Goal: Contribute content: Contribute content

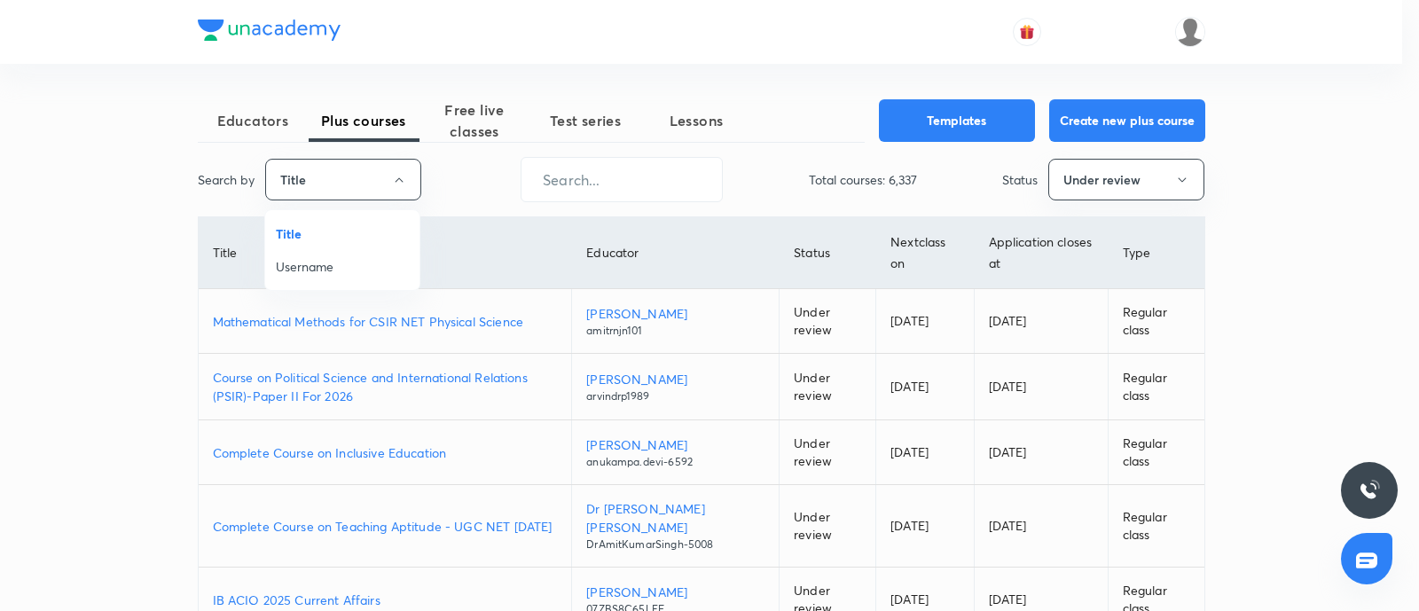
click at [301, 271] on span "Username" at bounding box center [342, 266] width 133 height 19
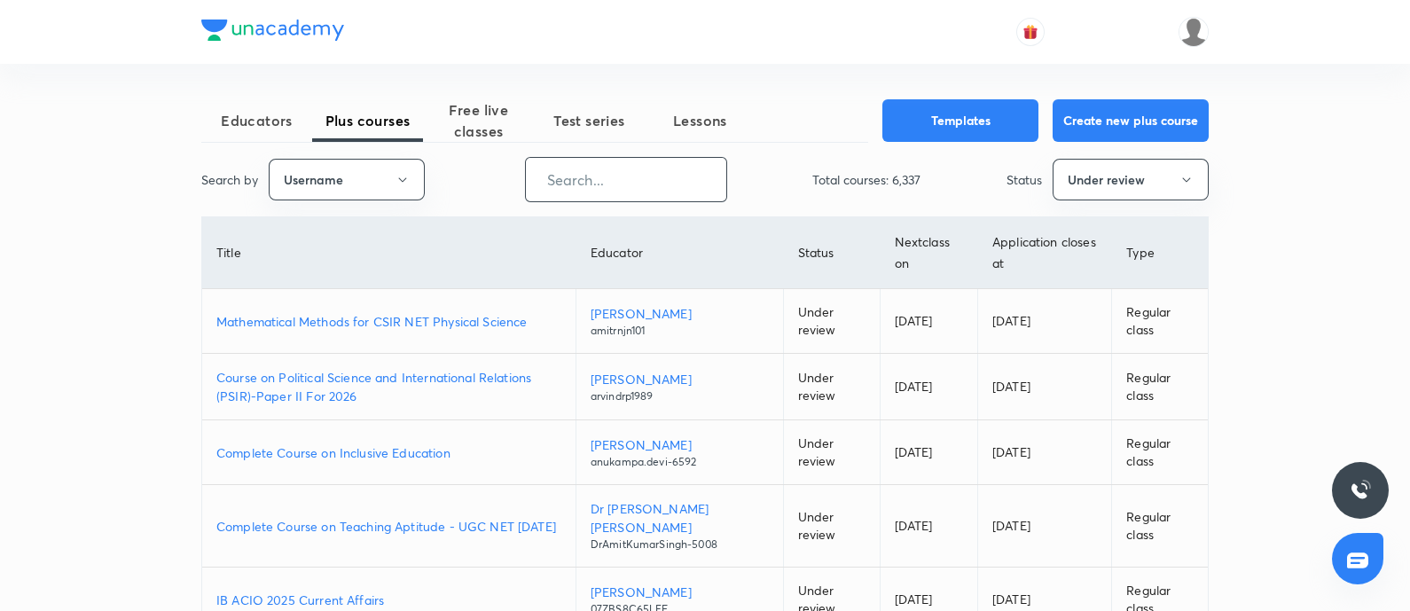
click at [575, 177] on input "text" at bounding box center [626, 179] width 200 height 45
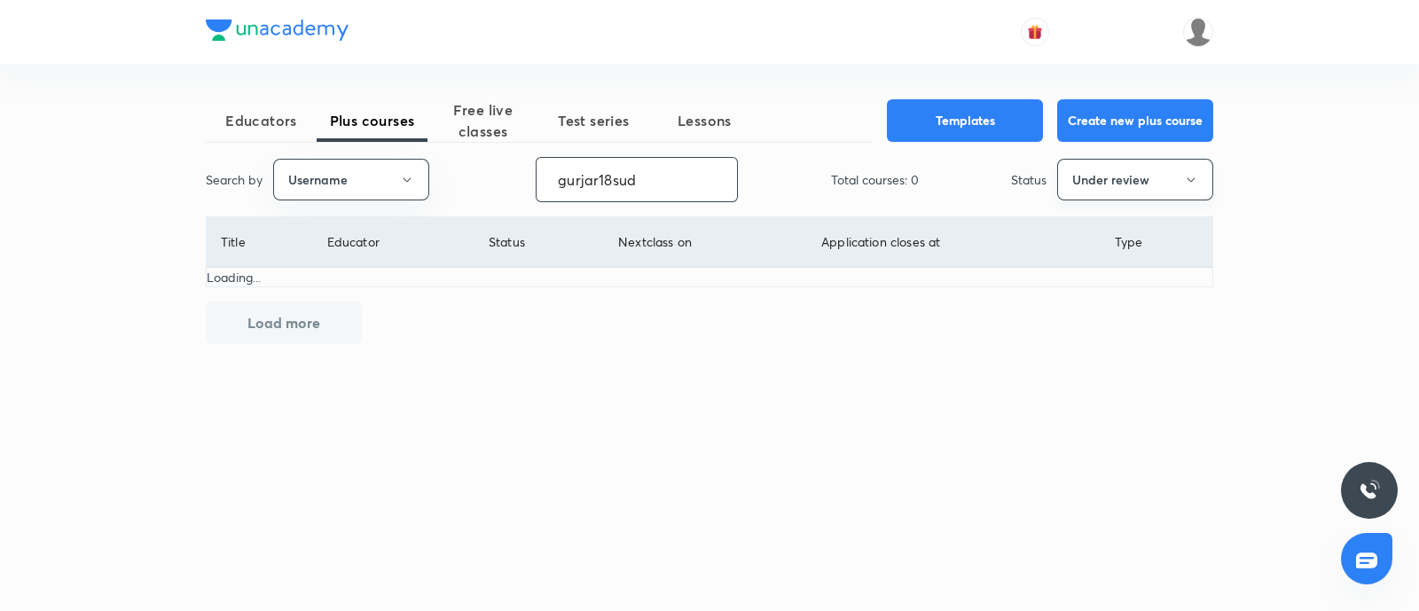
type input "gurjar18sud"
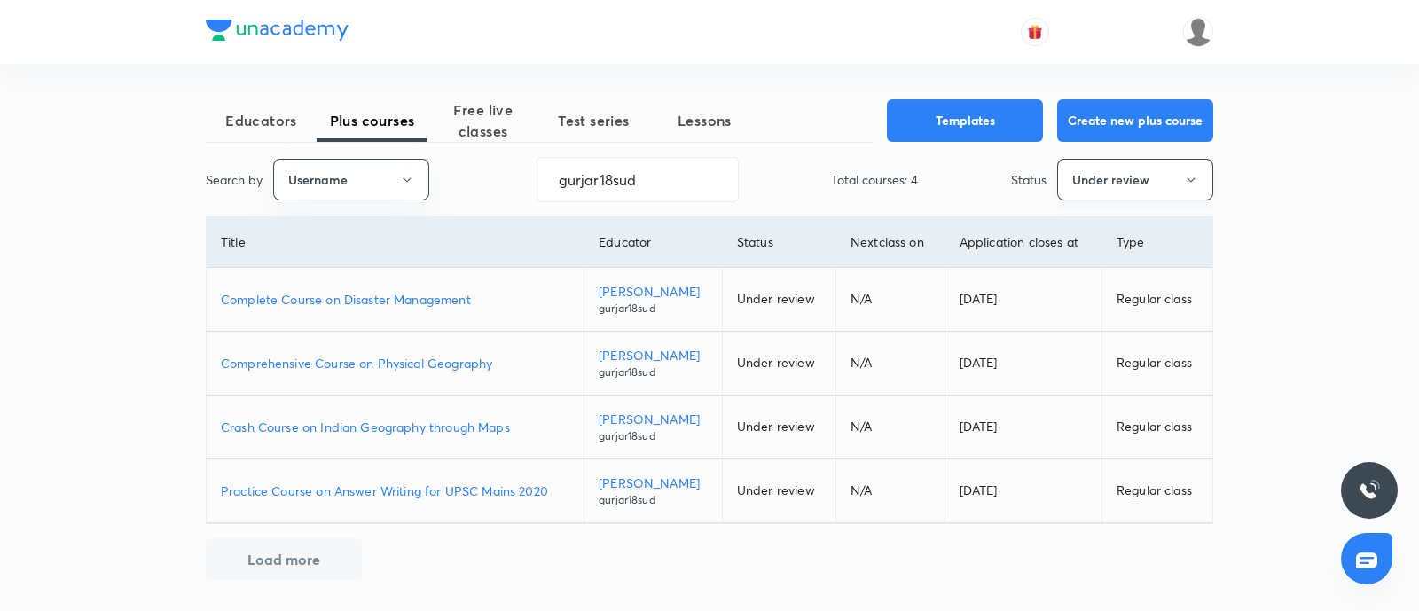
click at [1067, 192] on button "Under review" at bounding box center [1135, 180] width 156 height 42
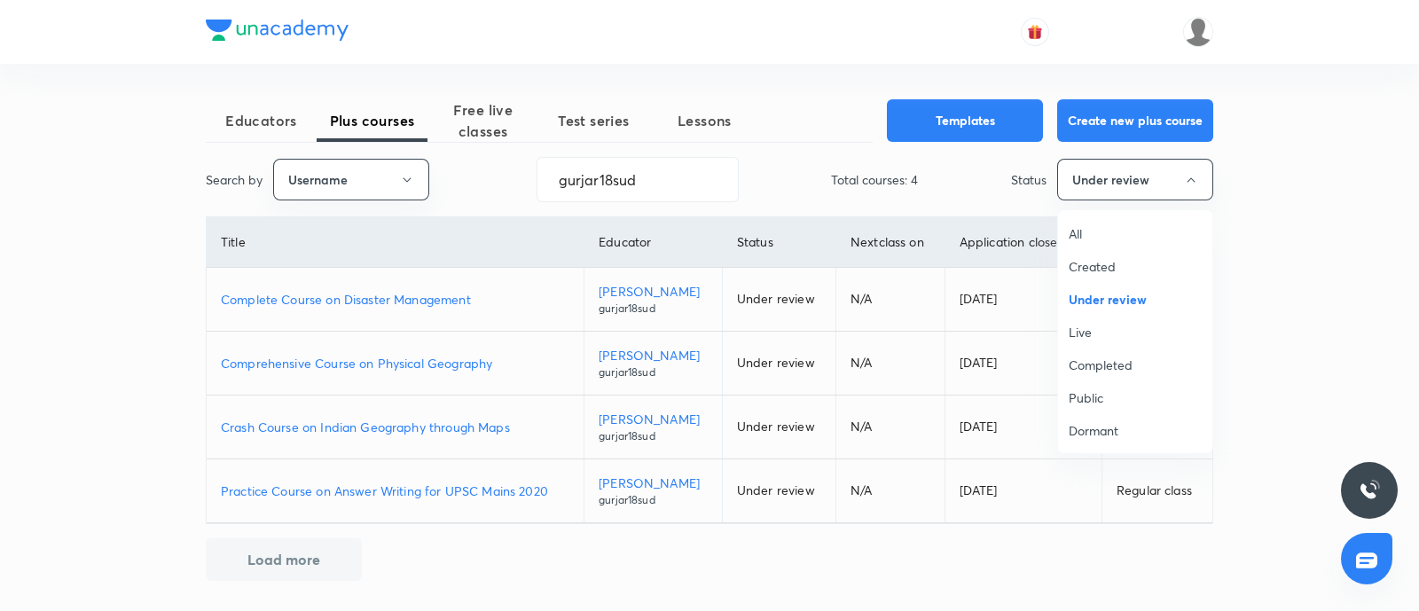
click at [1081, 333] on span "Live" at bounding box center [1134, 332] width 133 height 19
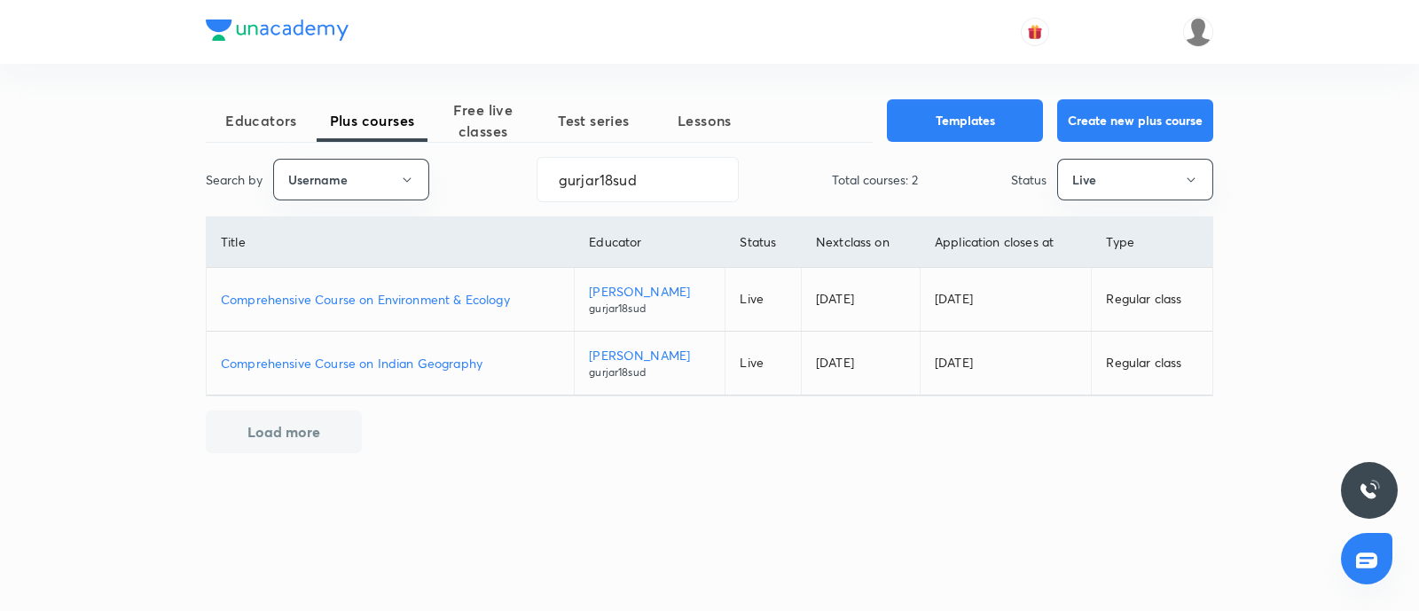
drag, startPoint x: 373, startPoint y: 365, endPoint x: 615, endPoint y: 461, distance: 260.3
click at [373, 365] on p "Comprehensive Course on Indian Geography" at bounding box center [390, 363] width 339 height 19
drag, startPoint x: 575, startPoint y: 209, endPoint x: 373, endPoint y: 200, distance: 202.4
click at [379, 202] on div "Educators Plus courses Free live classes Test series Lessons Templates Create n…" at bounding box center [709, 276] width 1007 height 354
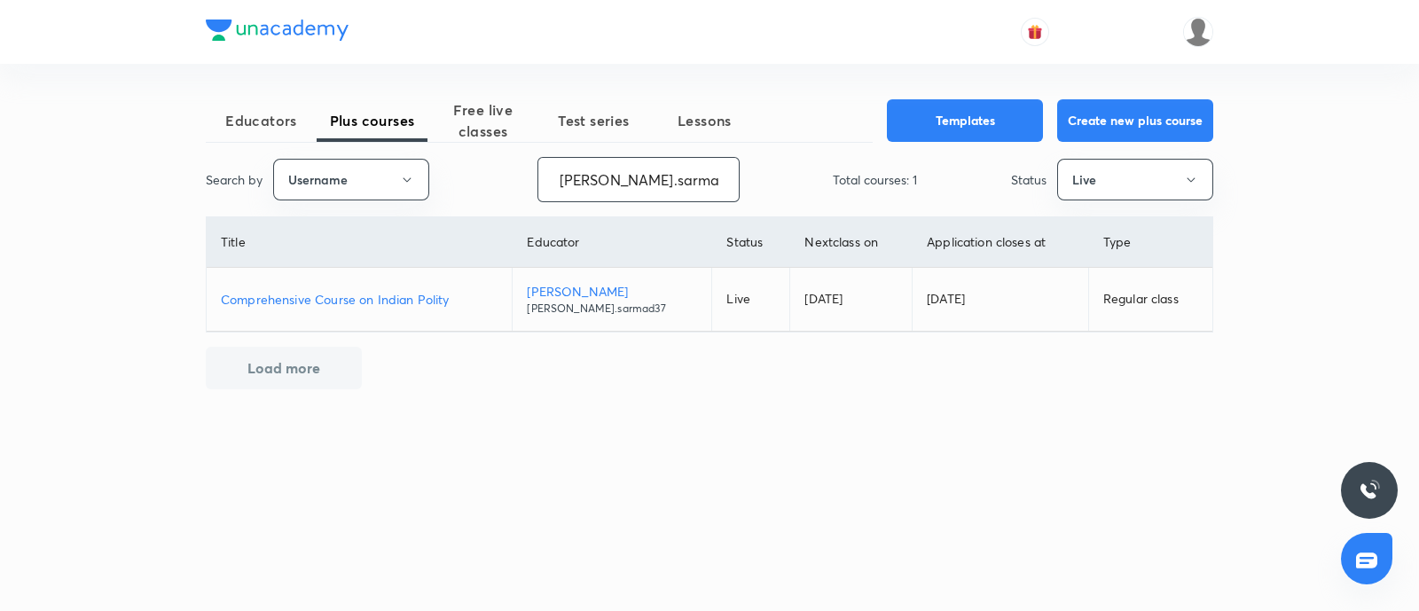
type input "syed.sarmad37"
click at [355, 294] on p "Comprehensive Course on Indian Polity" at bounding box center [359, 299] width 277 height 19
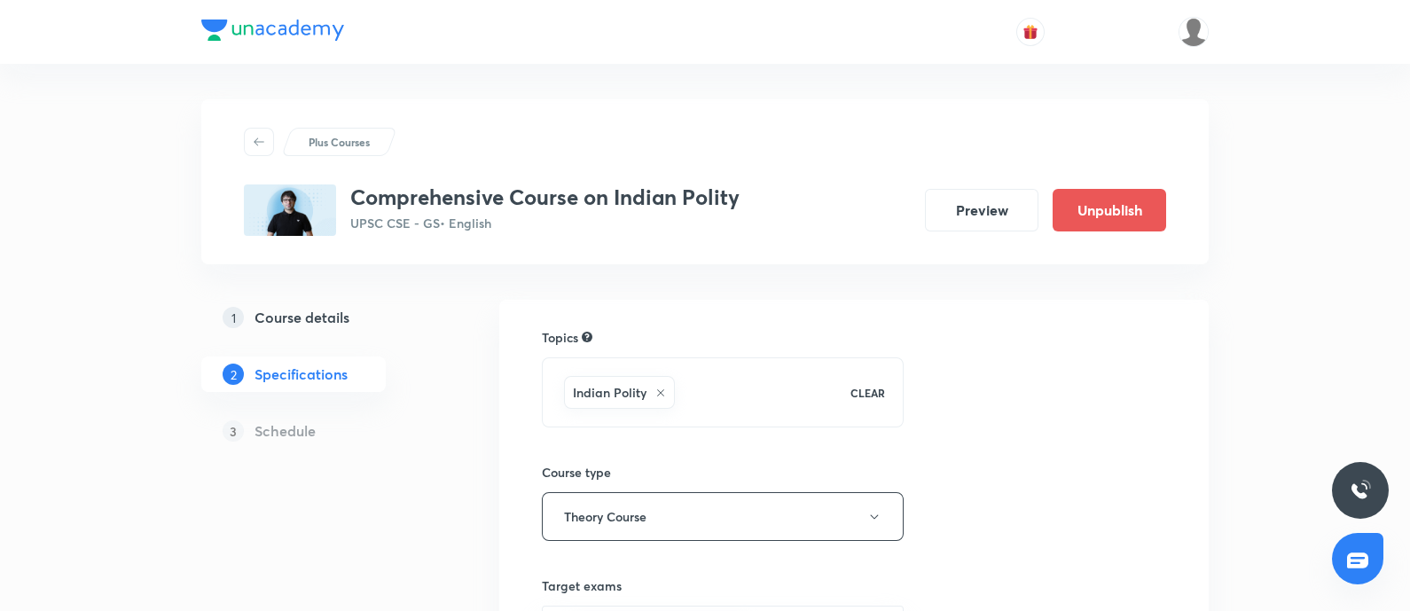
click at [304, 318] on h5 "Course details" at bounding box center [301, 317] width 95 height 21
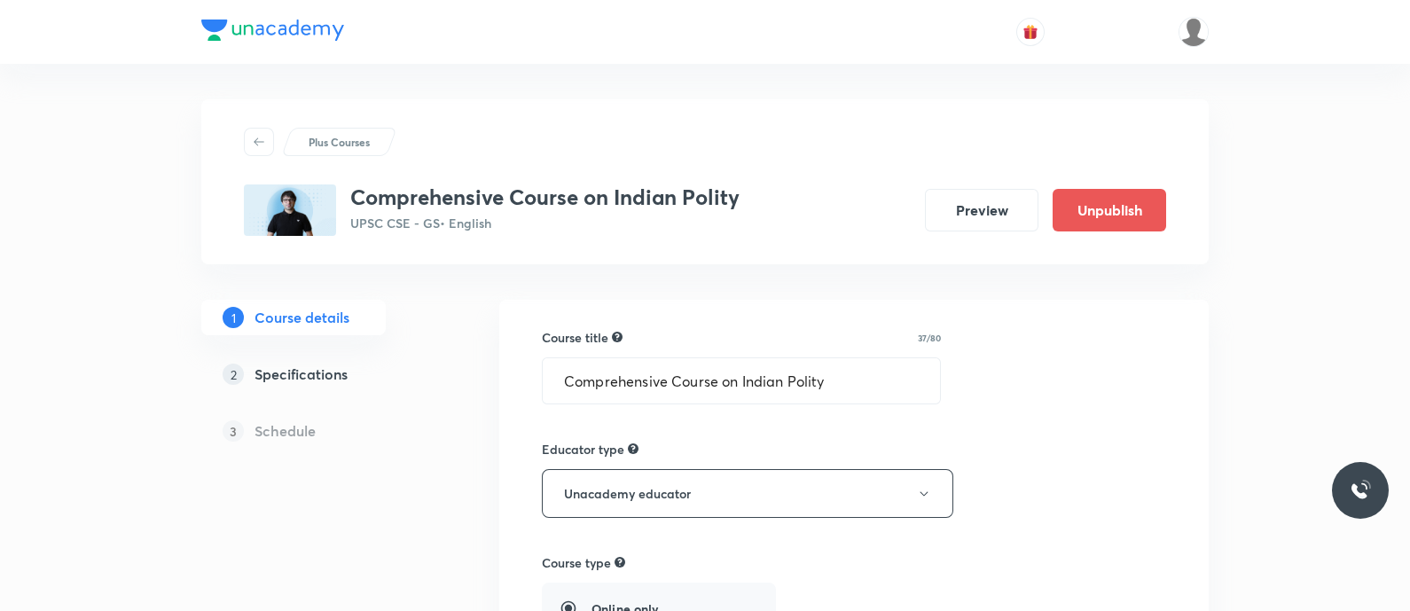
type input "UPSC CSE - GS"
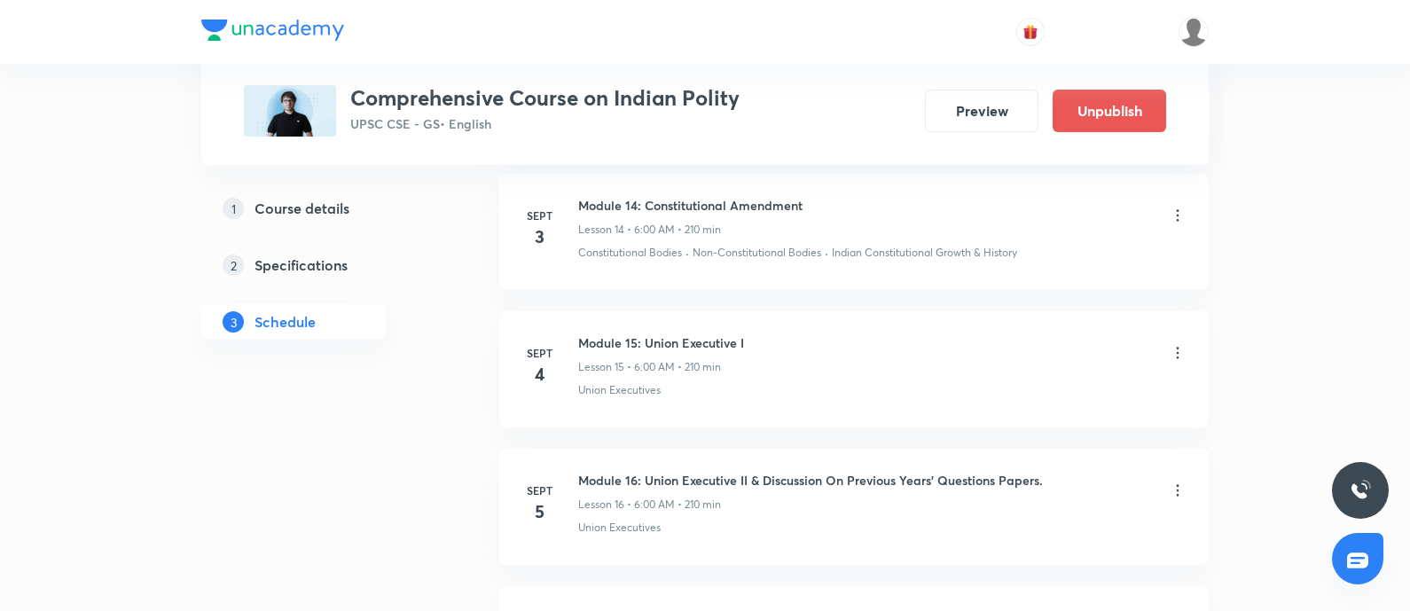
scroll to position [2770, 0]
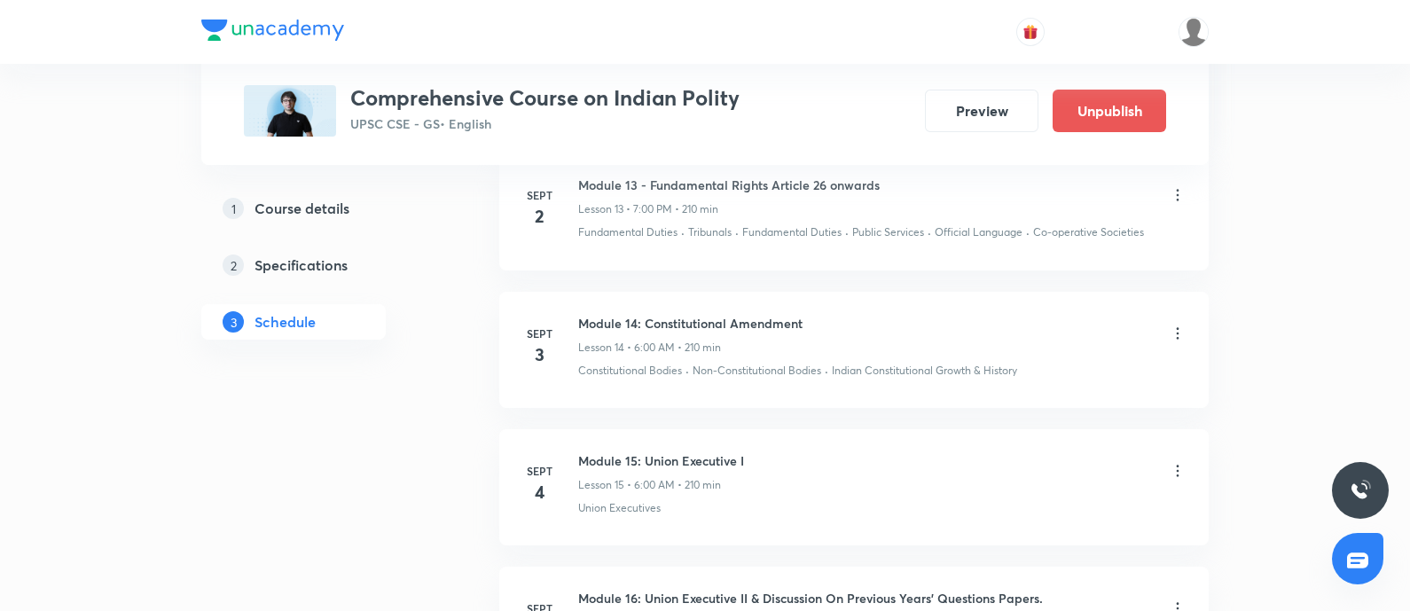
click at [1174, 325] on icon at bounding box center [1178, 334] width 18 height 18
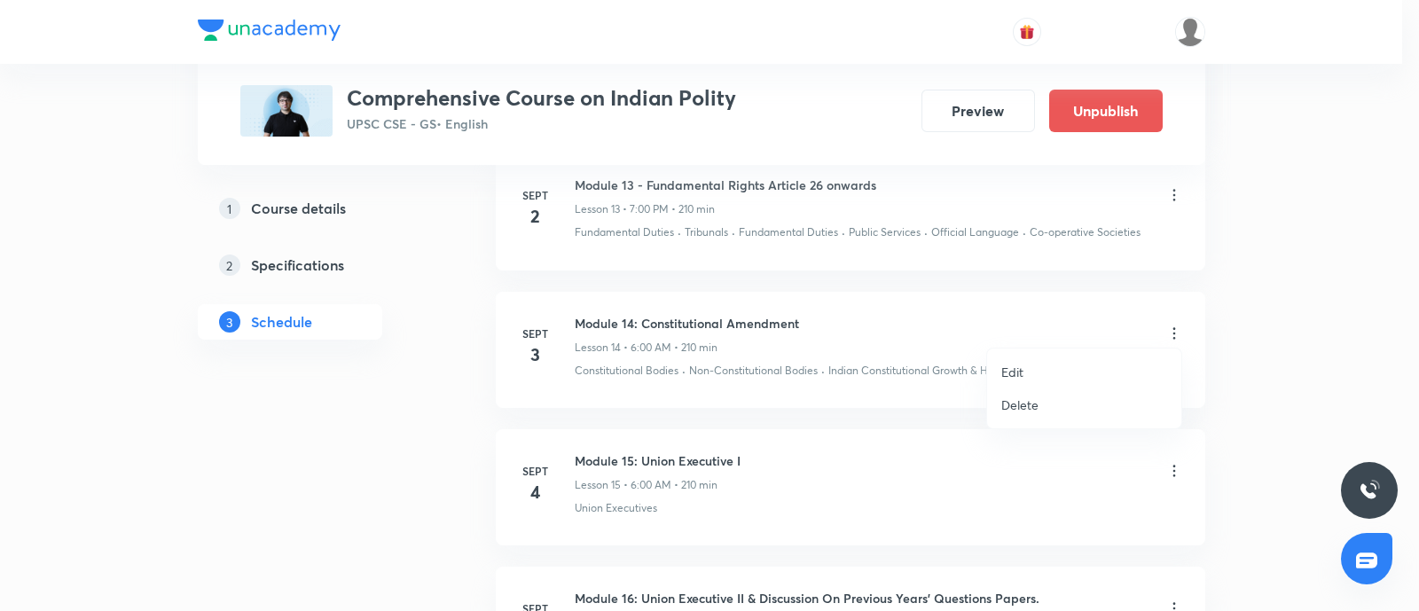
click at [1018, 370] on p "Edit" at bounding box center [1012, 372] width 22 height 19
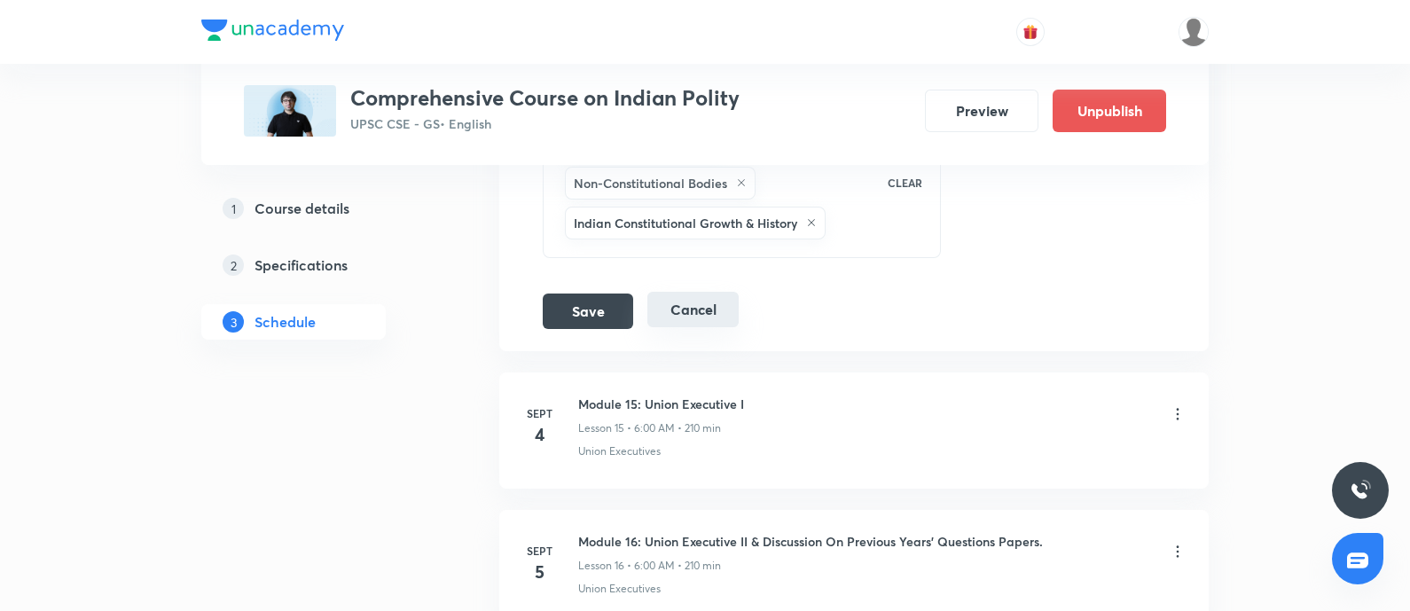
click at [711, 303] on button "Cancel" at bounding box center [692, 309] width 91 height 35
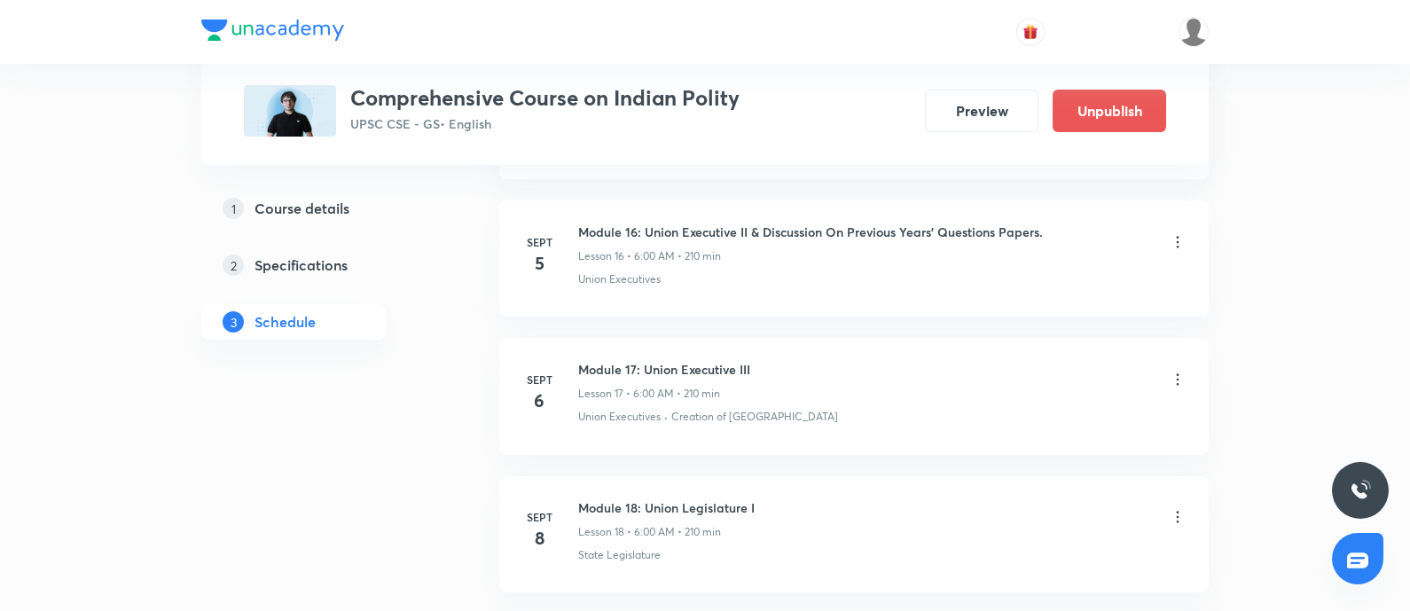
scroll to position [2328, 0]
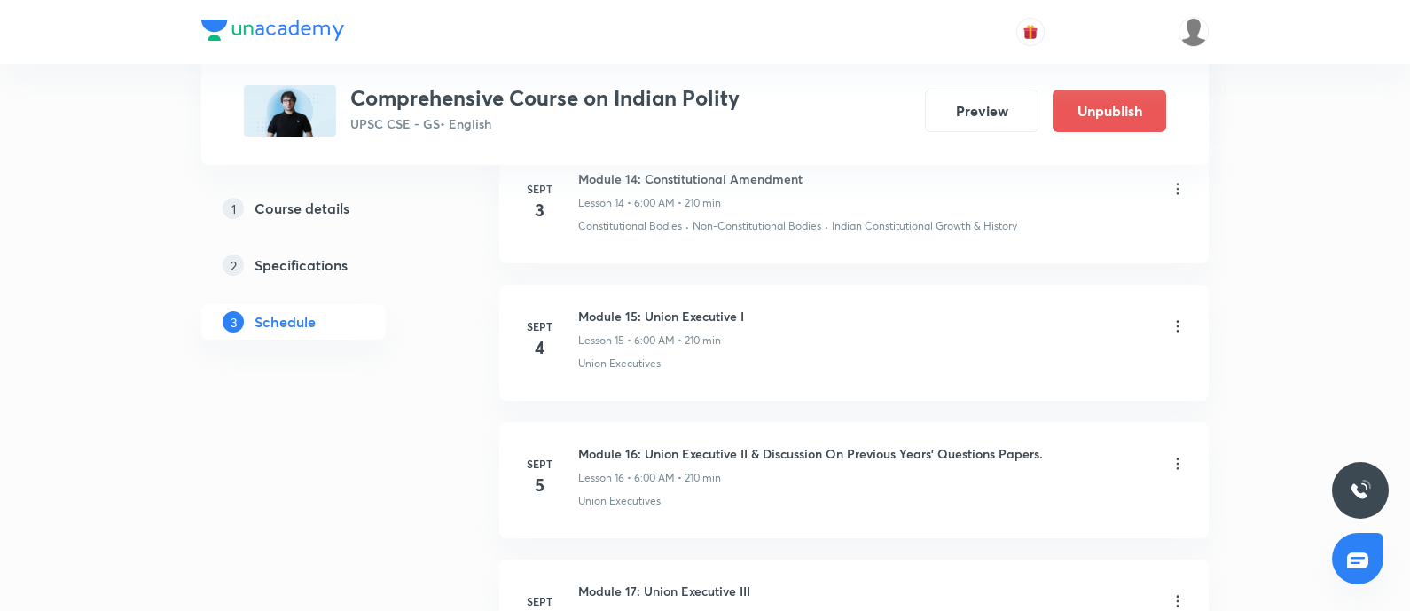
click at [1172, 321] on icon at bounding box center [1178, 326] width 18 height 18
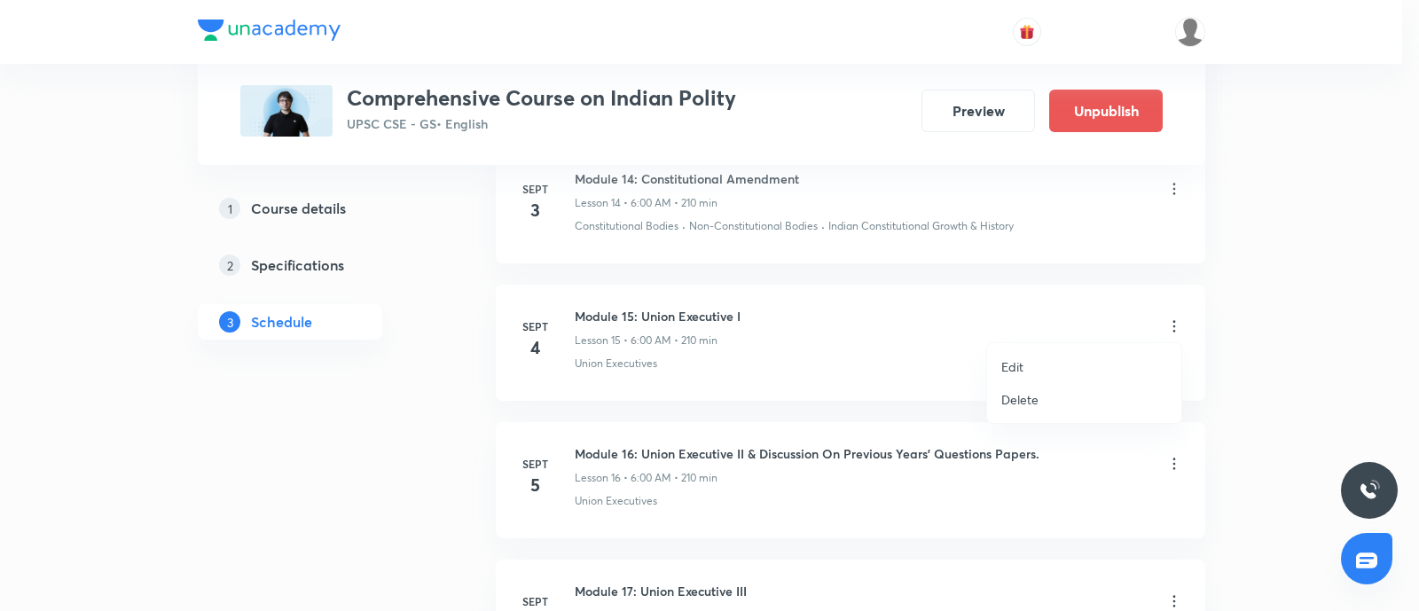
click at [1001, 362] on p "Edit" at bounding box center [1012, 366] width 22 height 19
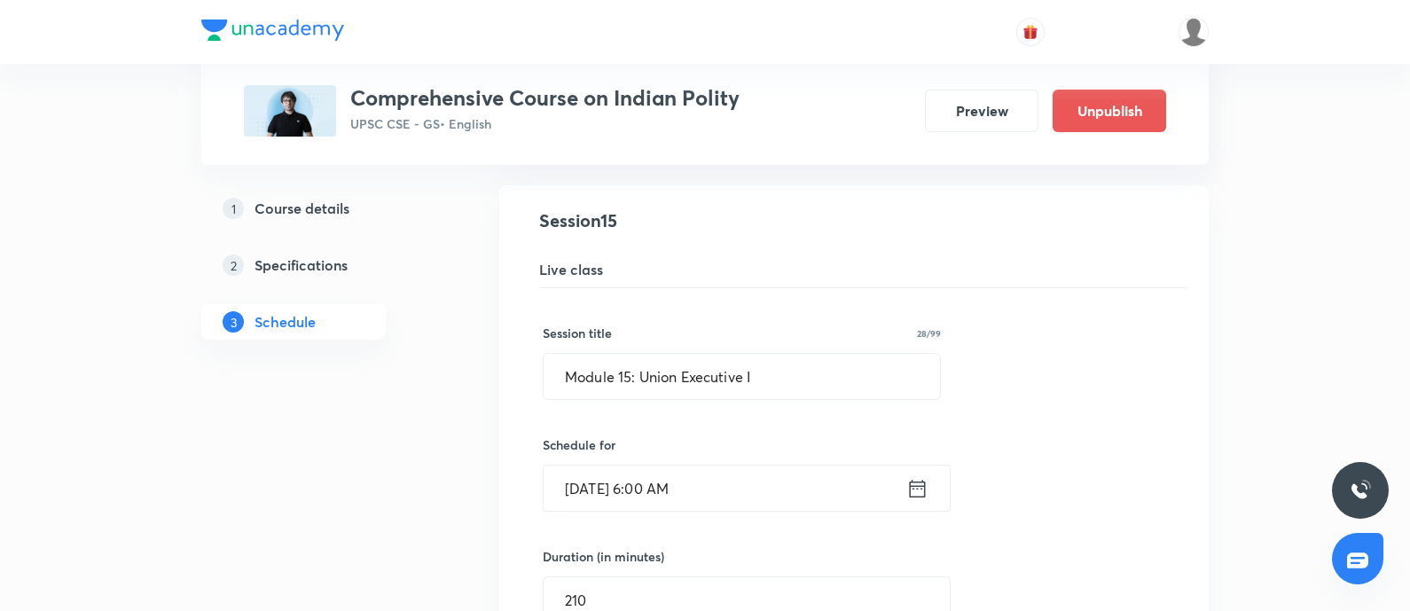
drag, startPoint x: 642, startPoint y: 372, endPoint x: 1072, endPoint y: 293, distance: 437.2
click at [1059, 296] on div "Session title 28/99 Module 15: Union Executive I ​ Schedule for Sept 4, 2025, 6…" at bounding box center [854, 558] width 622 height 541
paste input "DPSP and Fundamental Duties"
click at [555, 373] on input "Module 15: DPSP and Fundamental Duties" at bounding box center [742, 376] width 396 height 45
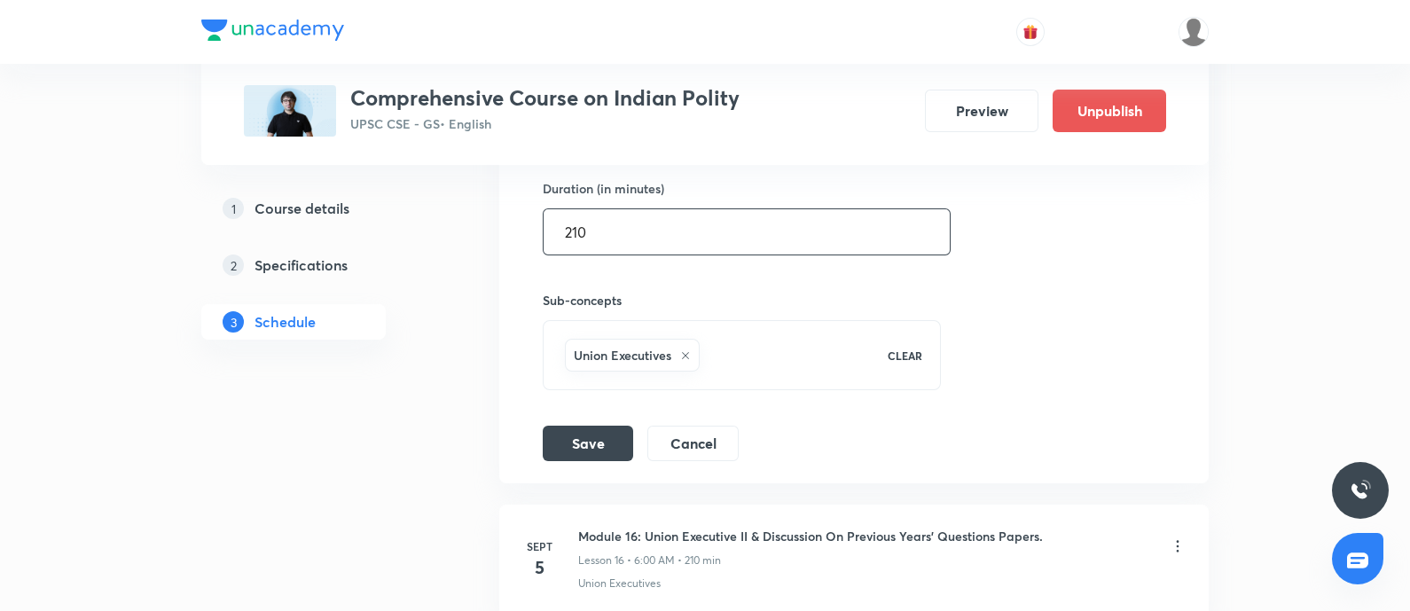
scroll to position [2881, 0]
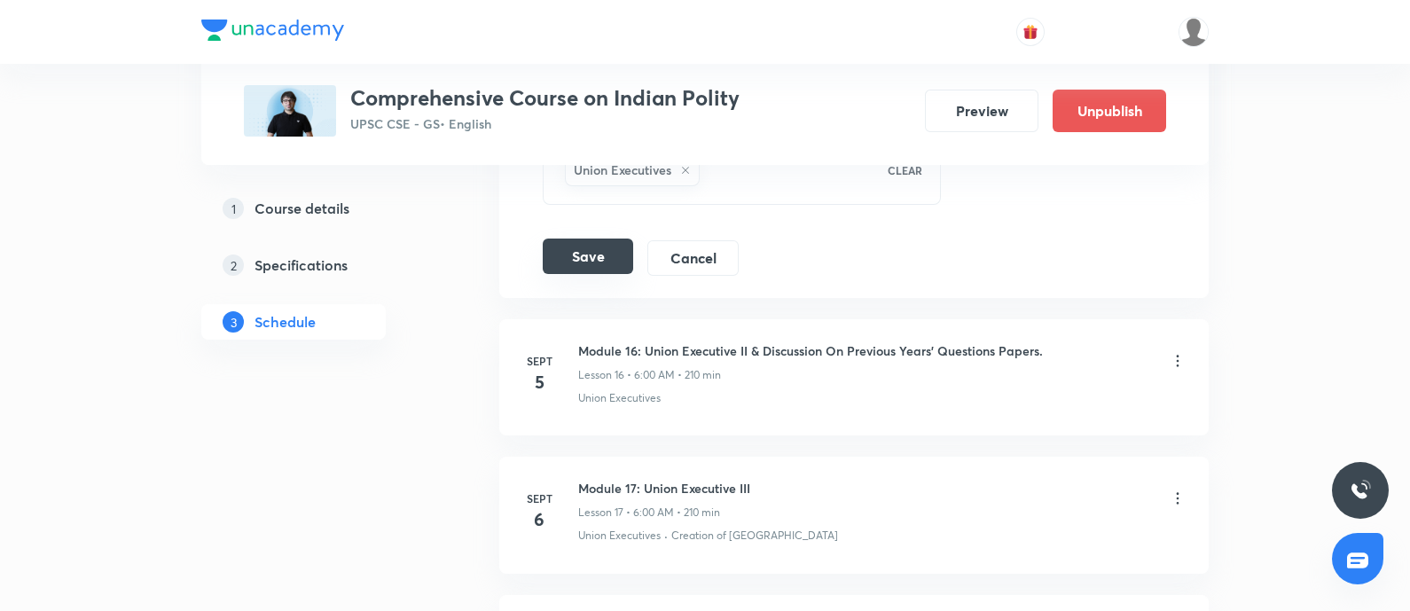
type input "Module 15: DPSP and Fundamental Duties"
click at [589, 239] on button "Save" at bounding box center [588, 256] width 90 height 35
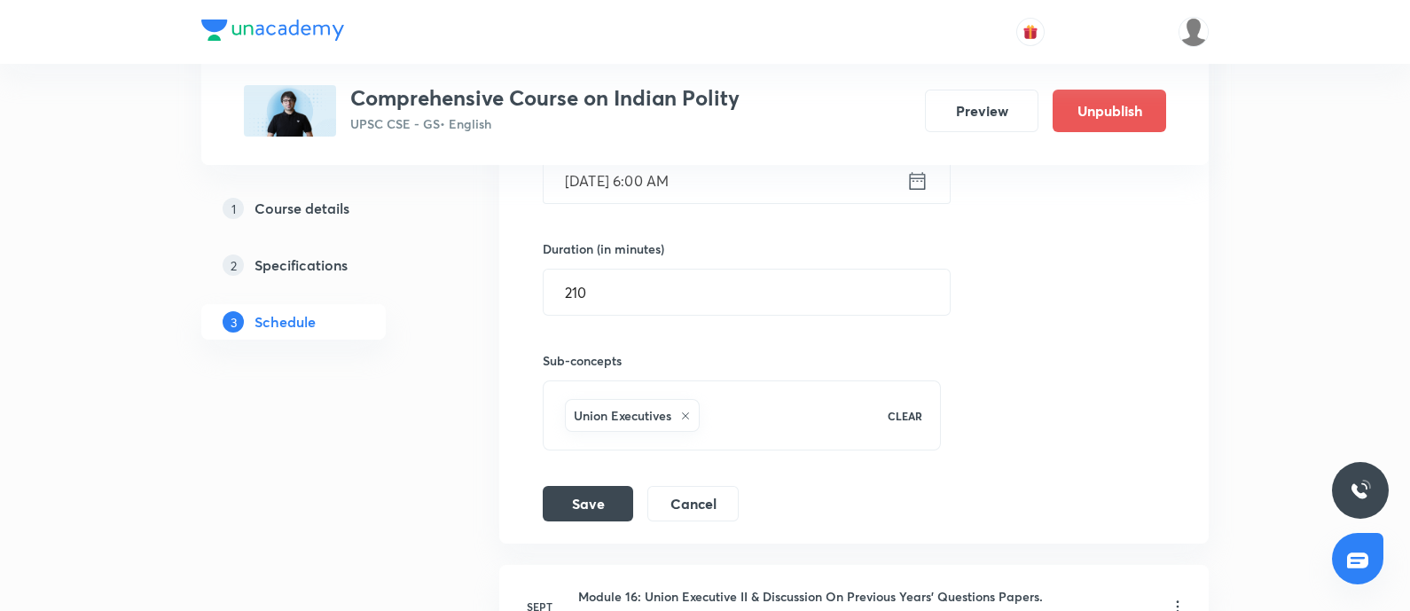
scroll to position [2538, 0]
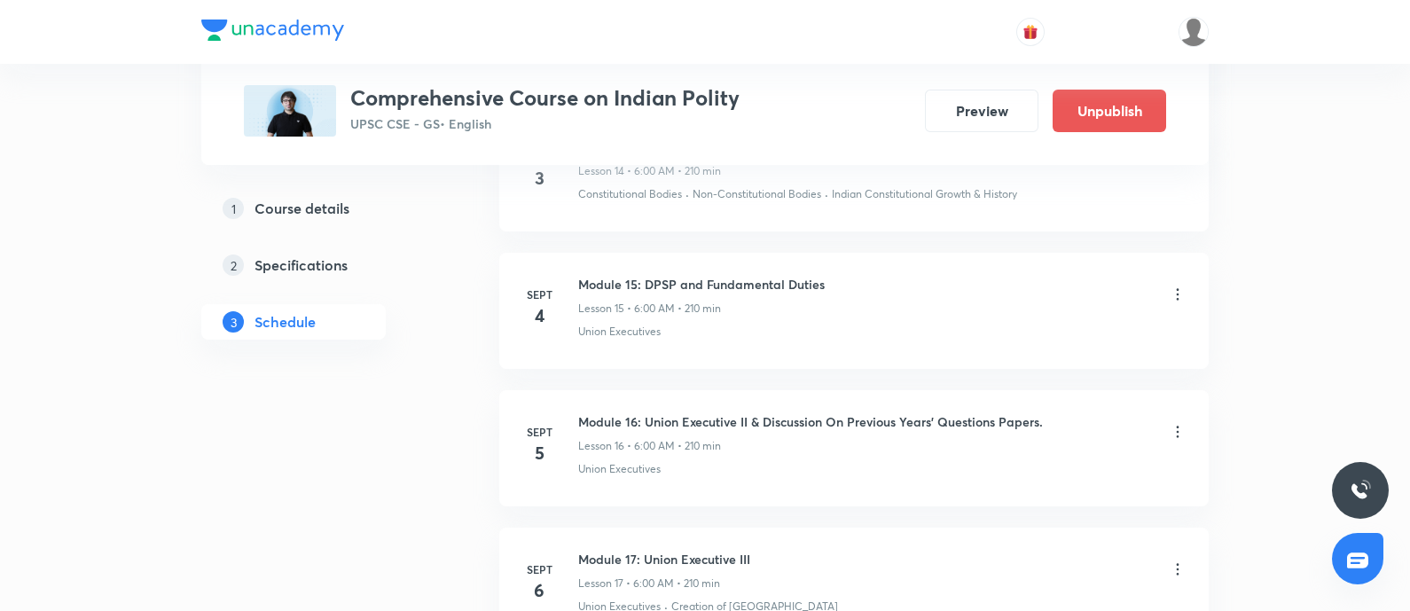
scroll to position [2981, 0]
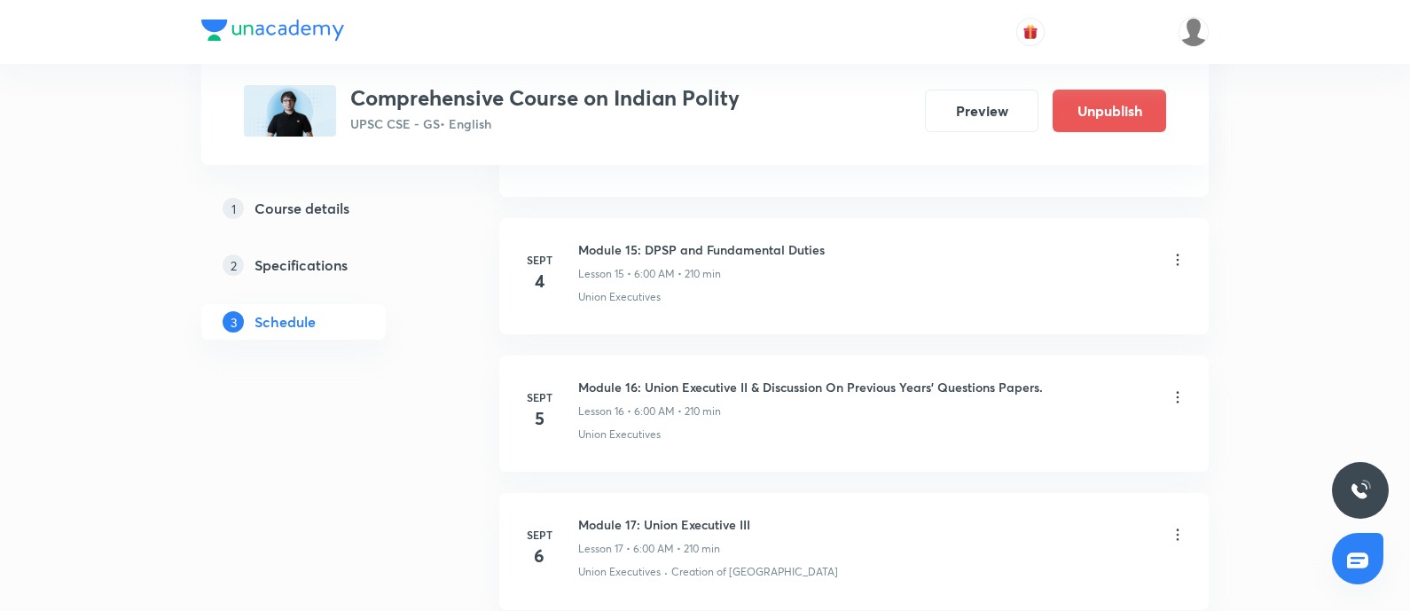
click at [1177, 391] on icon at bounding box center [1178, 397] width 3 height 12
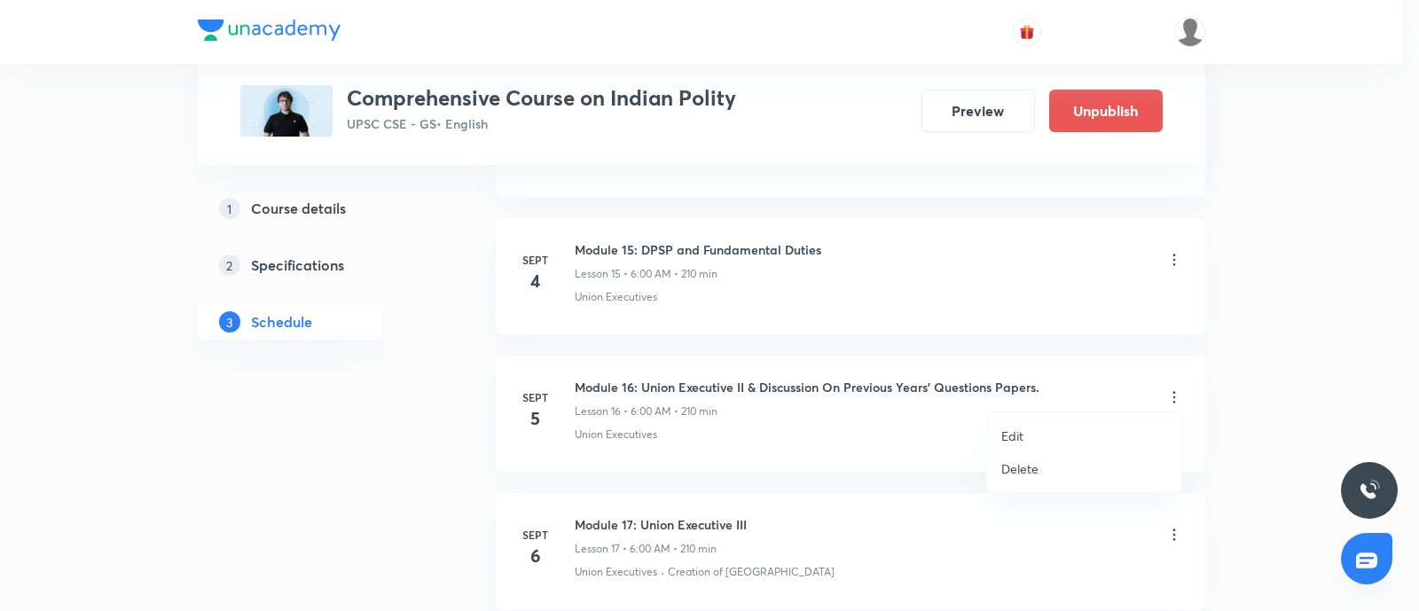
click at [1342, 320] on div at bounding box center [709, 305] width 1419 height 611
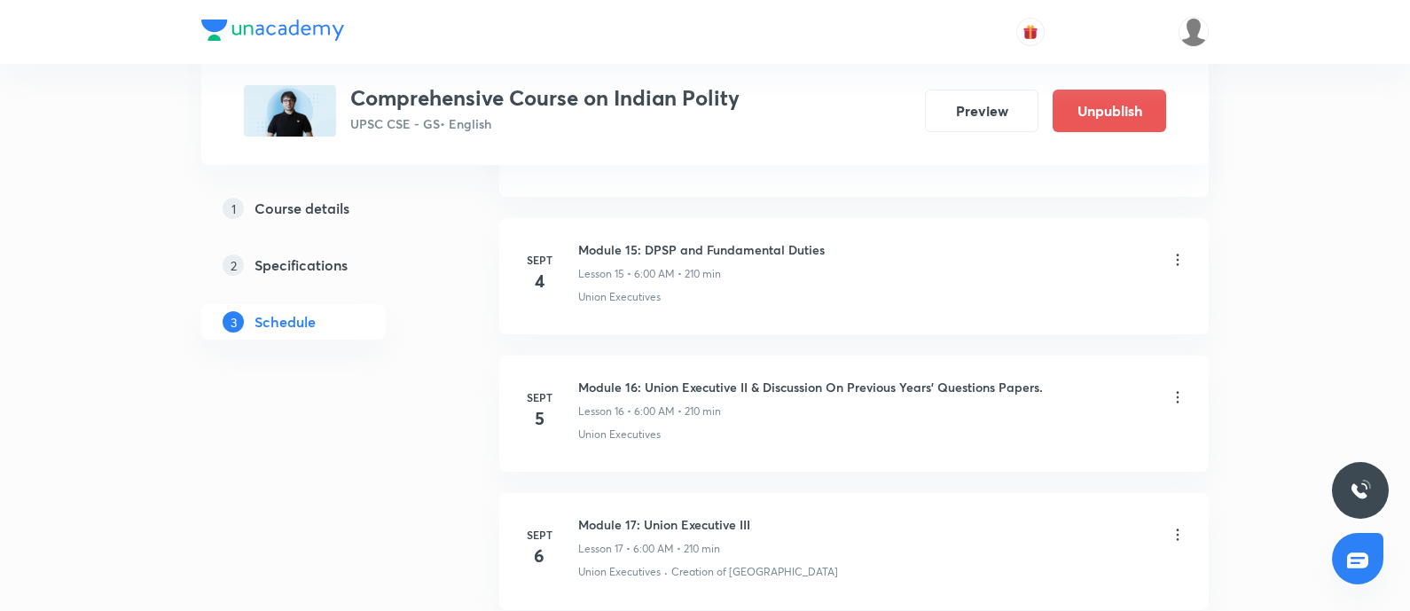
click at [1177, 394] on icon at bounding box center [1178, 397] width 18 height 18
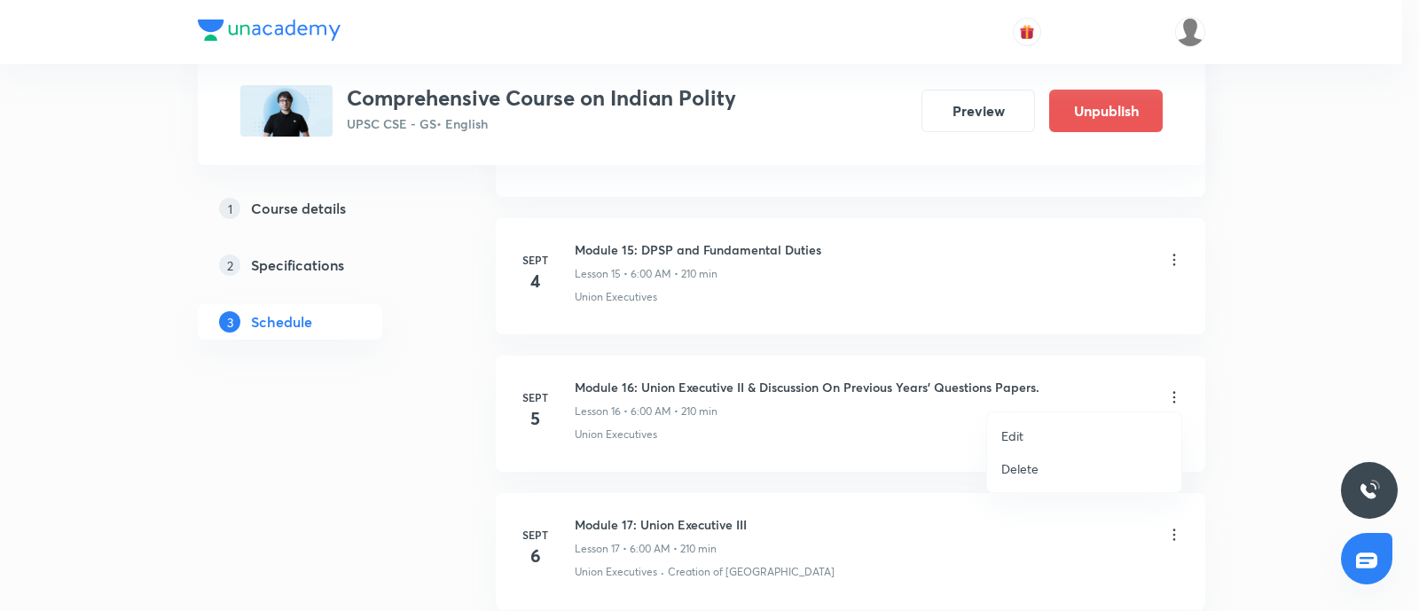
drag, startPoint x: 1021, startPoint y: 435, endPoint x: 368, endPoint y: 526, distance: 658.8
click at [1020, 435] on p "Edit" at bounding box center [1012, 435] width 22 height 19
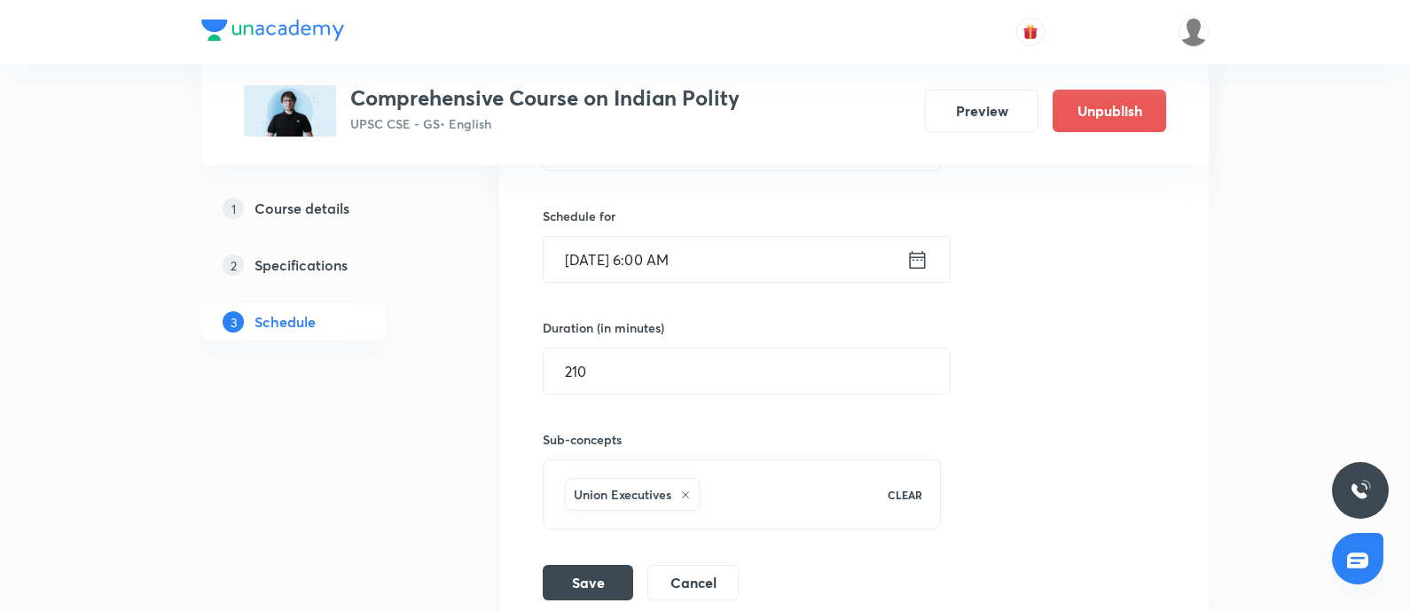
scroll to position [2538, 0]
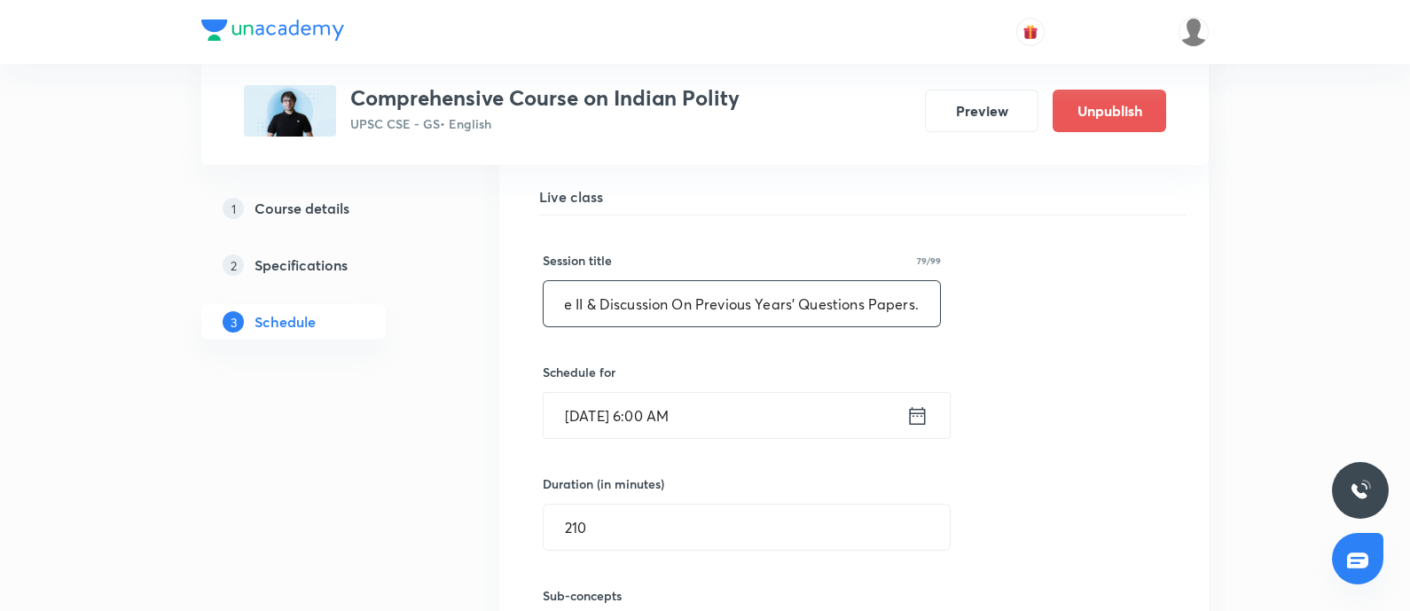
drag, startPoint x: 638, startPoint y: 301, endPoint x: 1374, endPoint y: 184, distance: 745.2
click at [1374, 184] on div "Plus Courses Comprehensive Course on Indian Polity UPSC CSE - GS • English Prev…" at bounding box center [705, 317] width 1410 height 5710
paste input "Amendment of the Constitution & Basic Structure Doctrine"
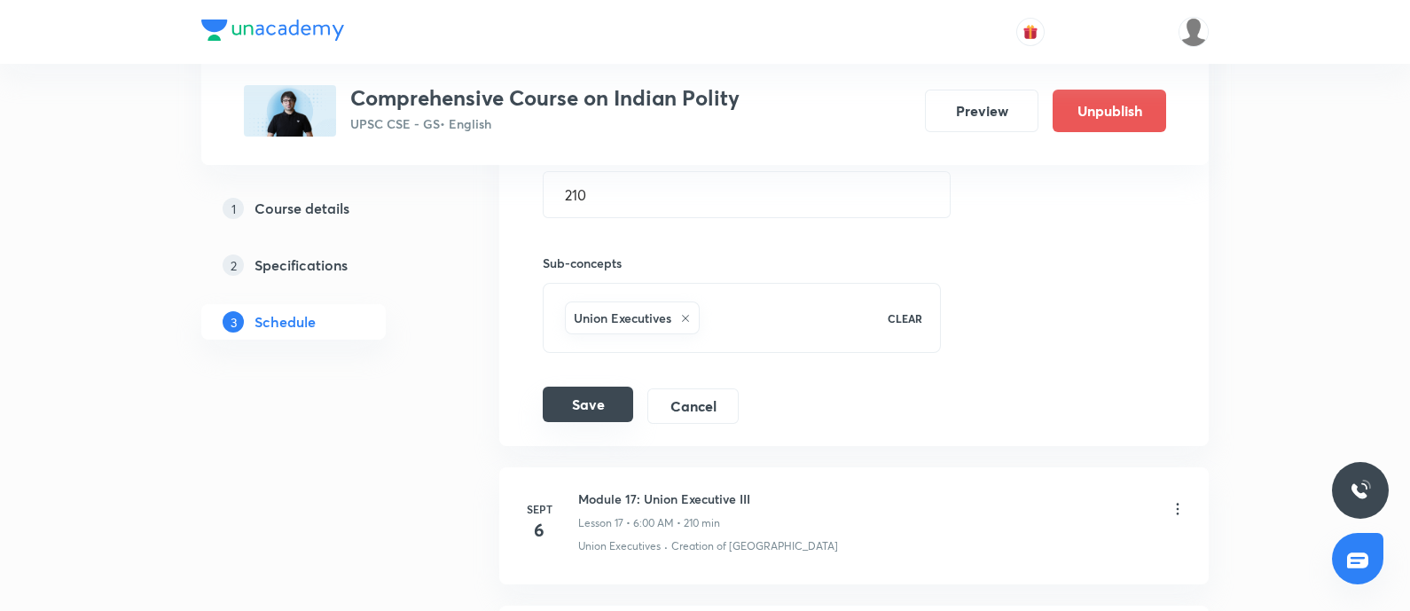
type input "Module 16: Amendment of the Constitution & Basic Structure Doctrine"
click at [581, 392] on button "Save" at bounding box center [588, 404] width 90 height 35
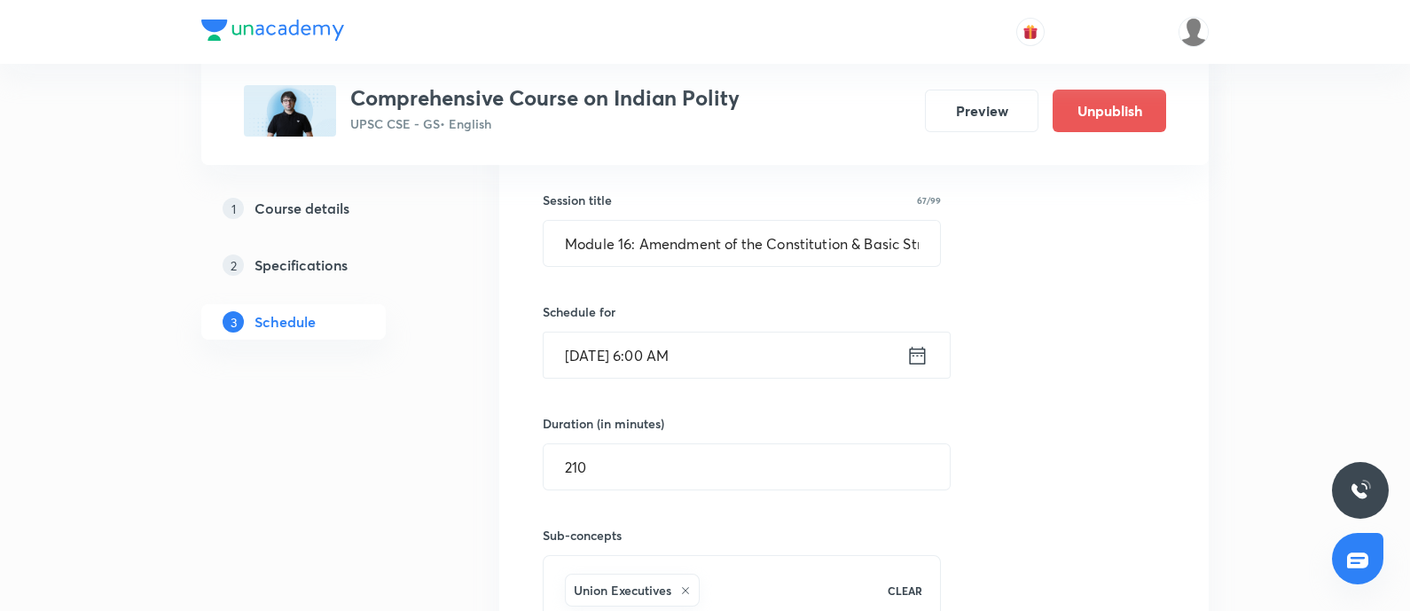
scroll to position [2648, 0]
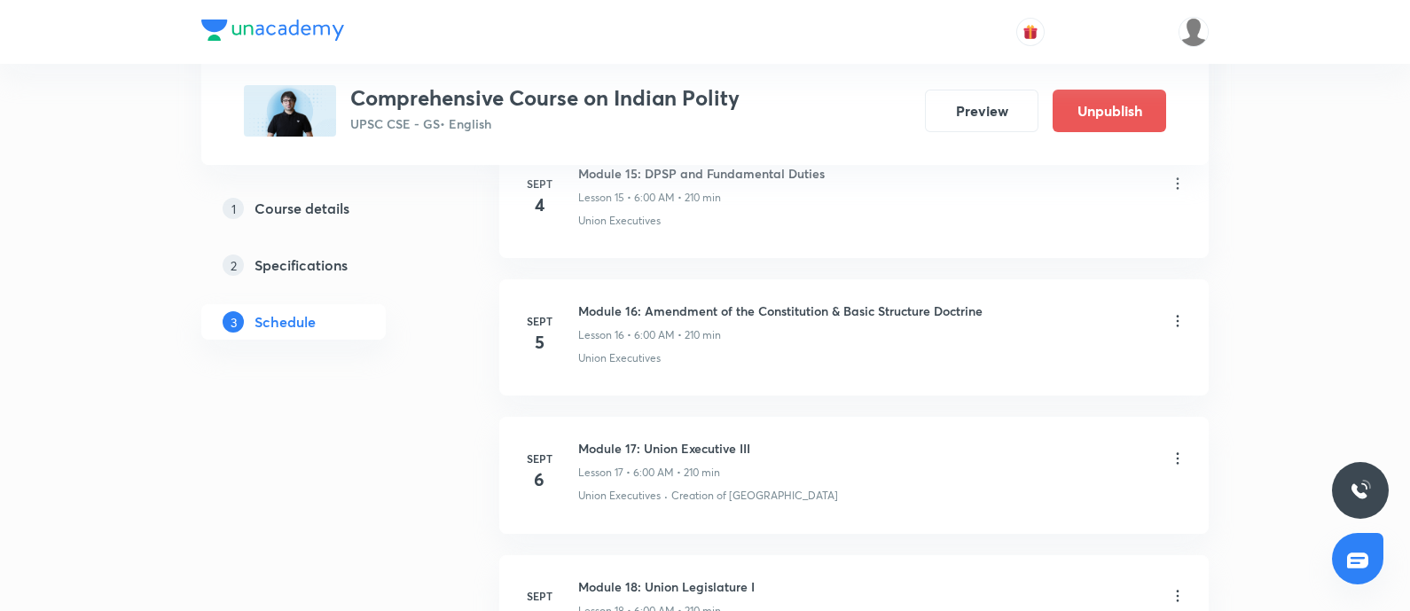
scroll to position [3092, 0]
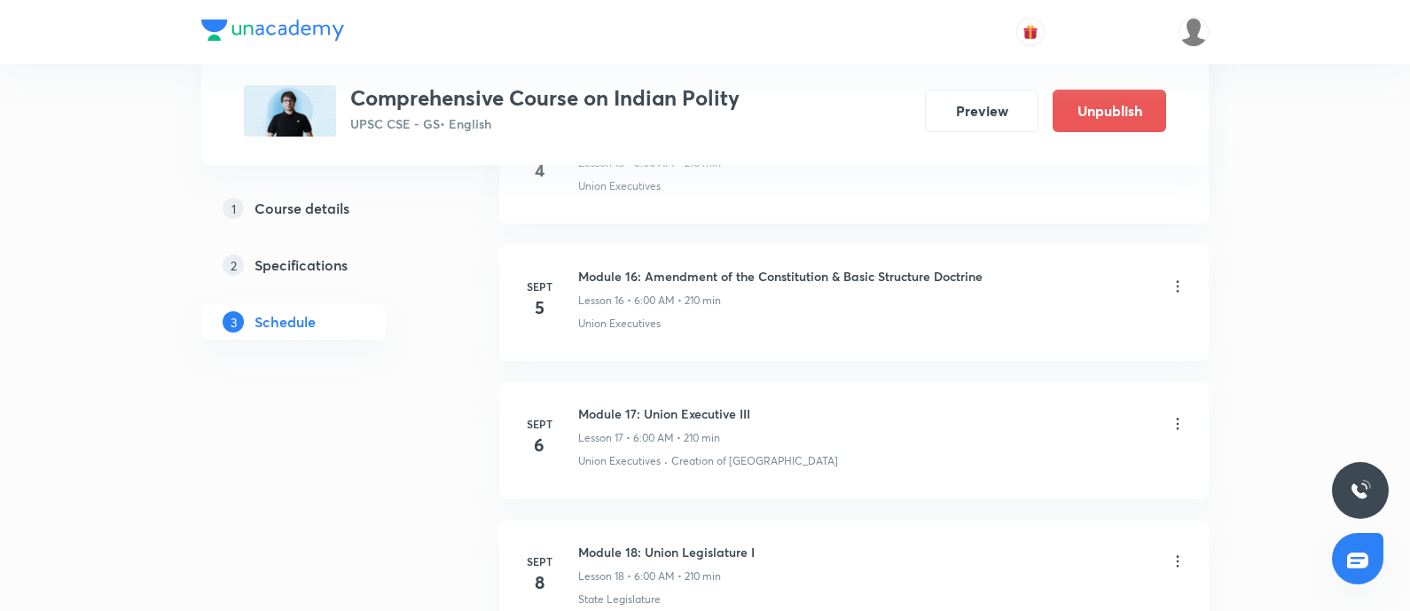
click at [1182, 417] on icon at bounding box center [1178, 424] width 18 height 18
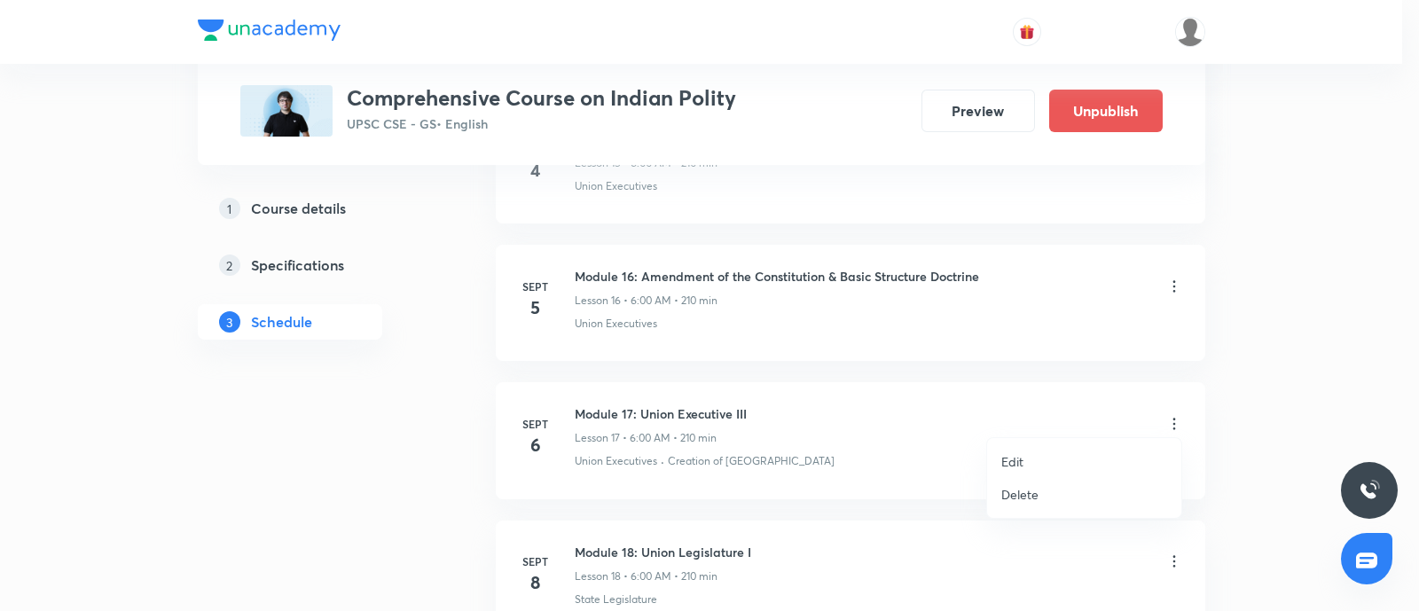
click at [1026, 455] on li "Edit" at bounding box center [1084, 461] width 194 height 33
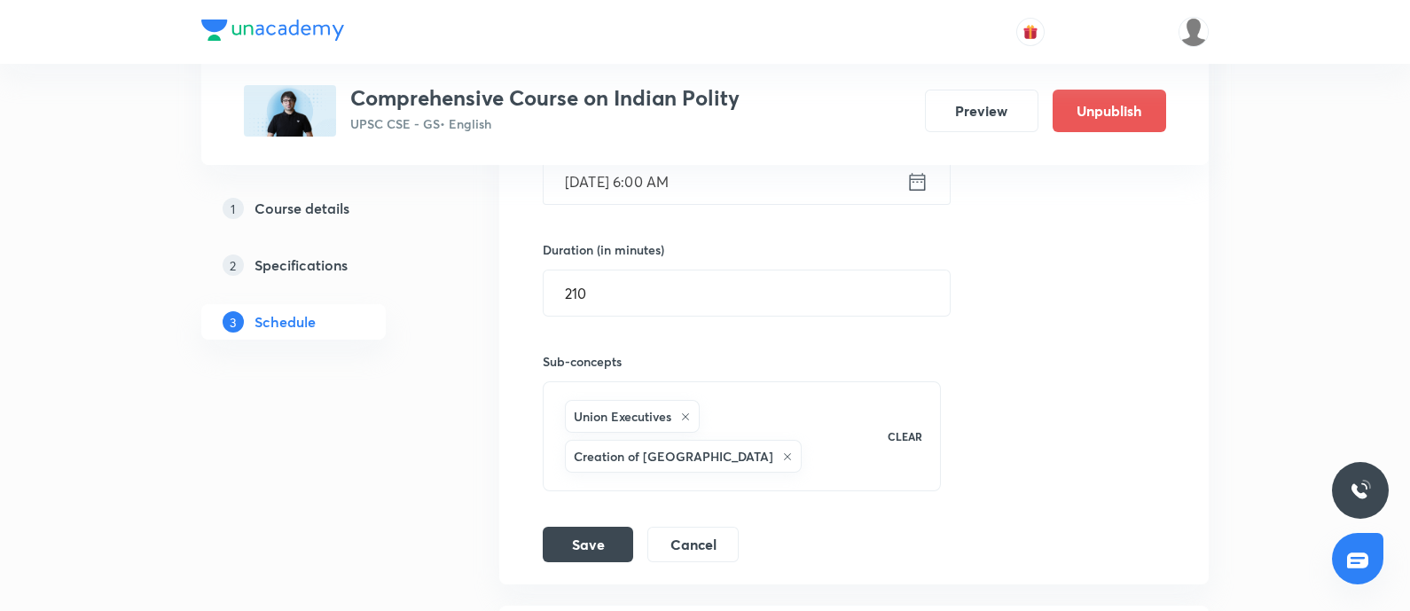
scroll to position [2759, 0]
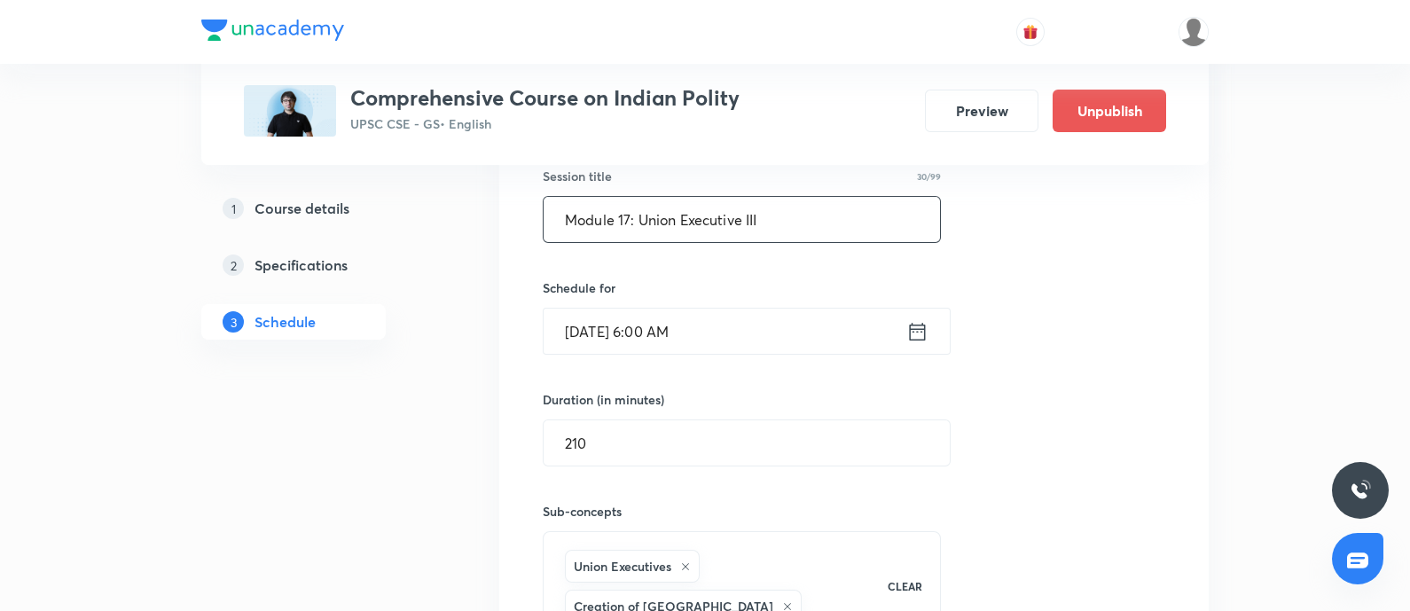
drag, startPoint x: 636, startPoint y: 215, endPoint x: 1009, endPoint y: 194, distance: 373.8
click at [1009, 194] on div "Session title 30/99 Module 17: Union Executive III ​ Schedule for Sept 6, 2025,…" at bounding box center [854, 421] width 622 height 581
paste input "PYQ’s (Prelims and Mains )"
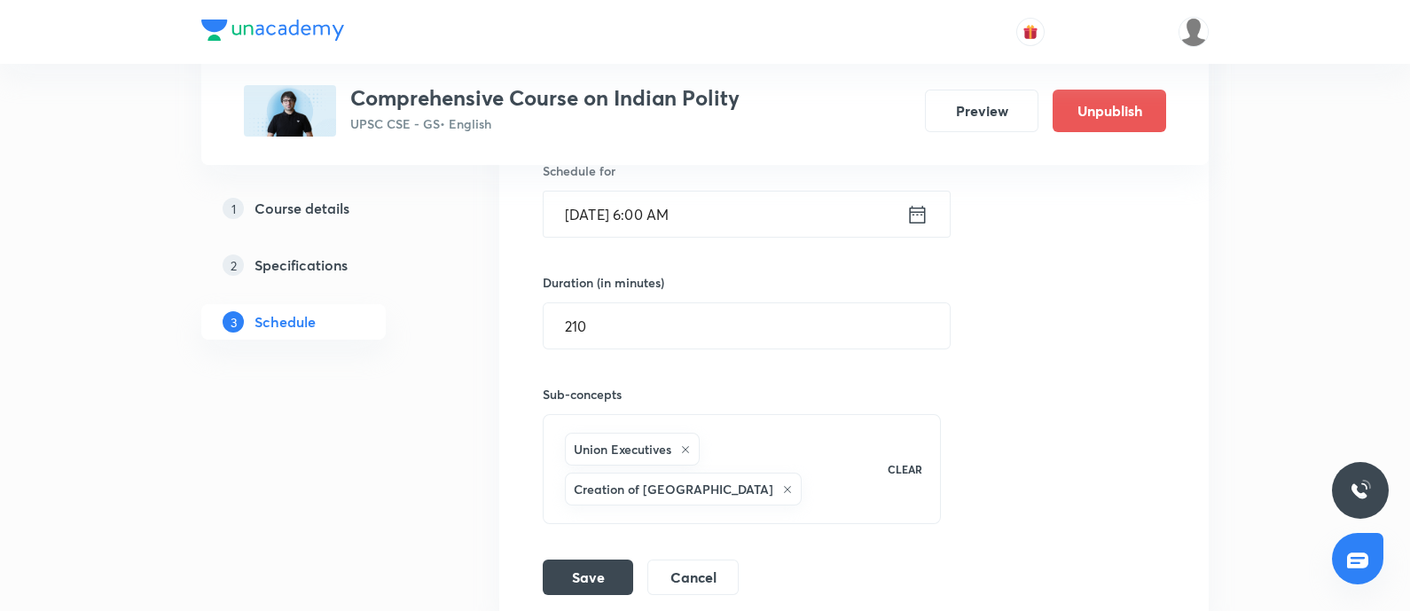
scroll to position [2981, 0]
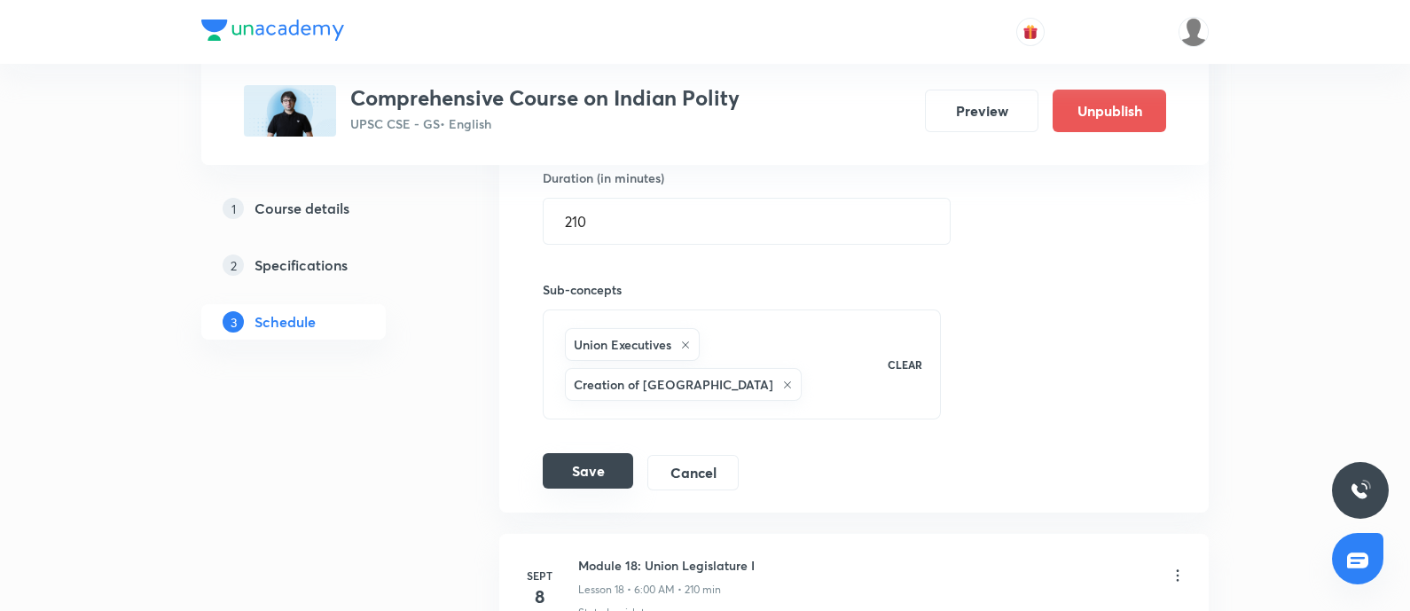
type input "Module 17: PYQ’s (Prelims and Mains)"
click at [593, 458] on button "Save" at bounding box center [588, 470] width 90 height 35
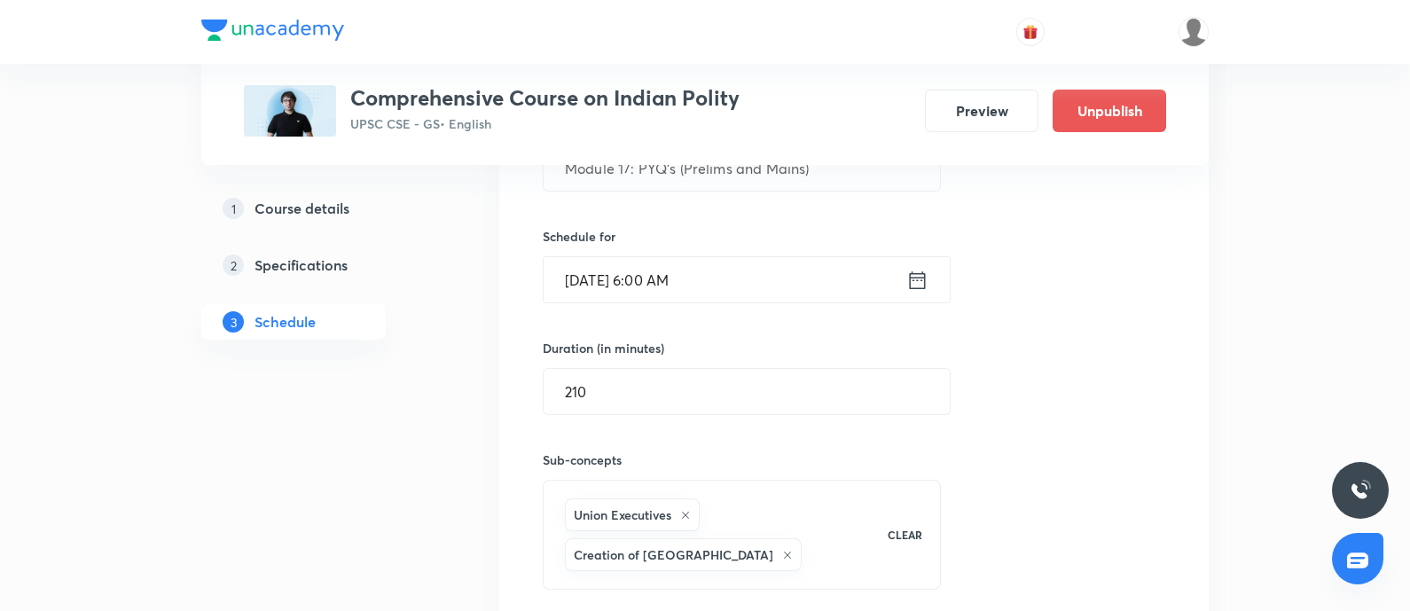
scroll to position [2909, 0]
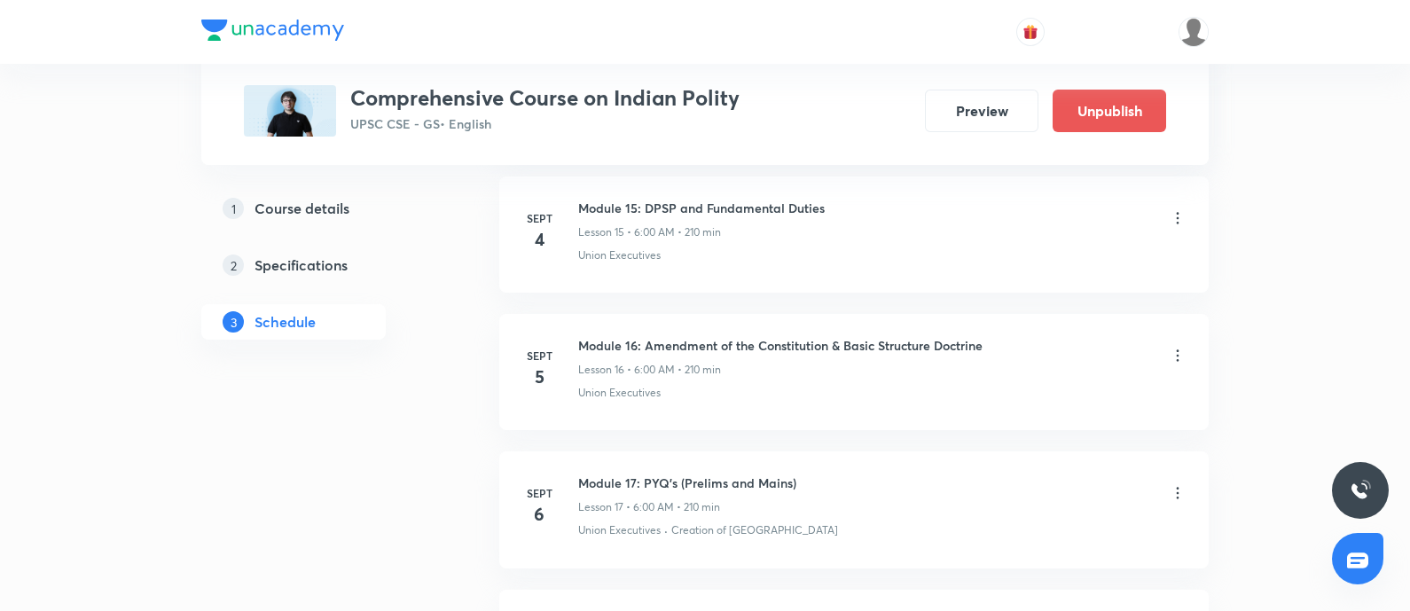
scroll to position [3131, 0]
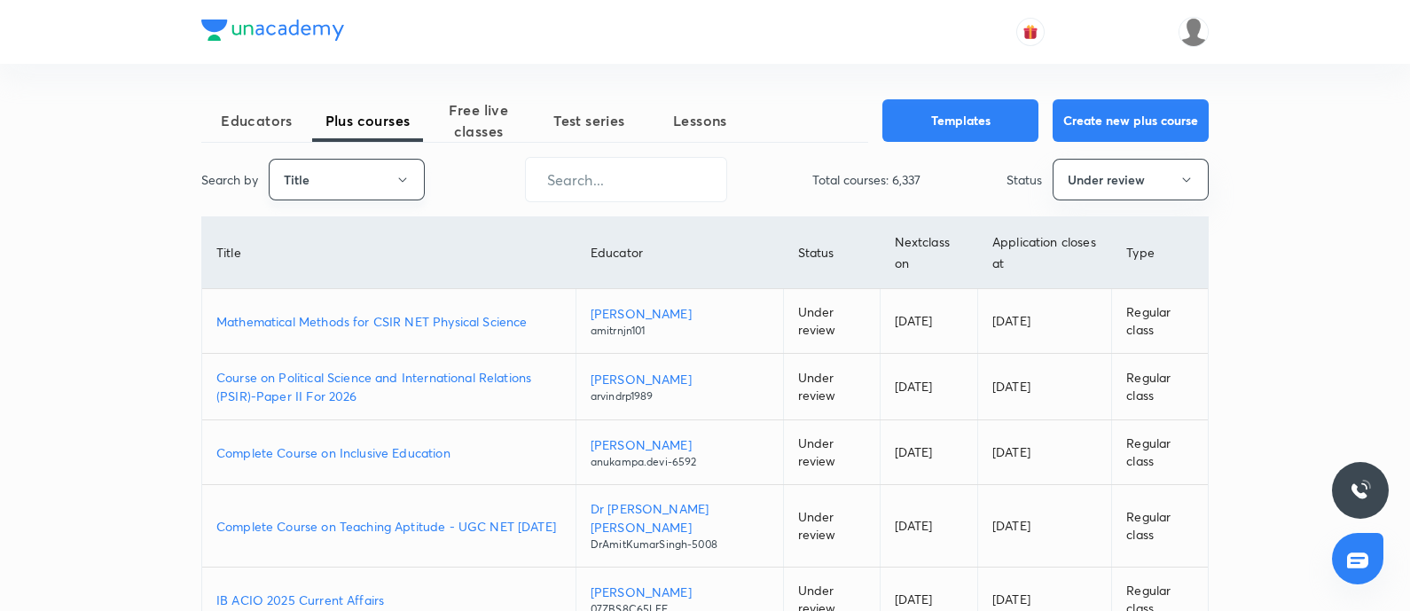
click at [369, 159] on button "Title" at bounding box center [347, 180] width 156 height 42
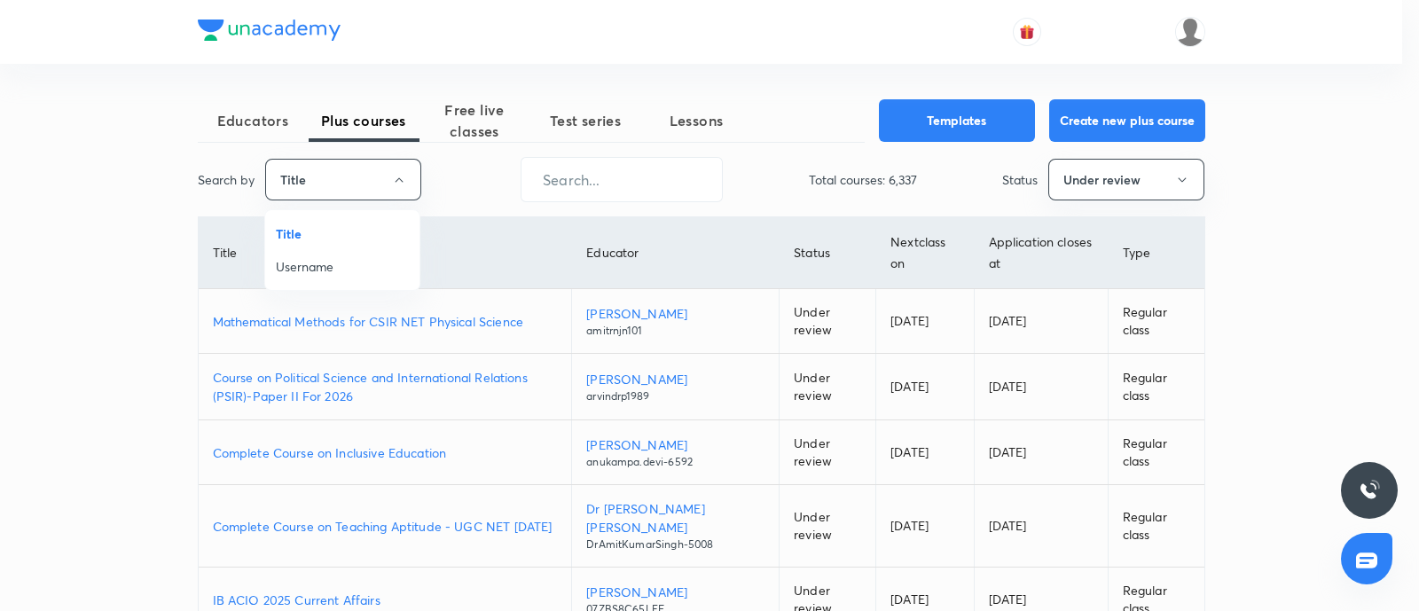
click at [492, 101] on div at bounding box center [709, 305] width 1419 height 611
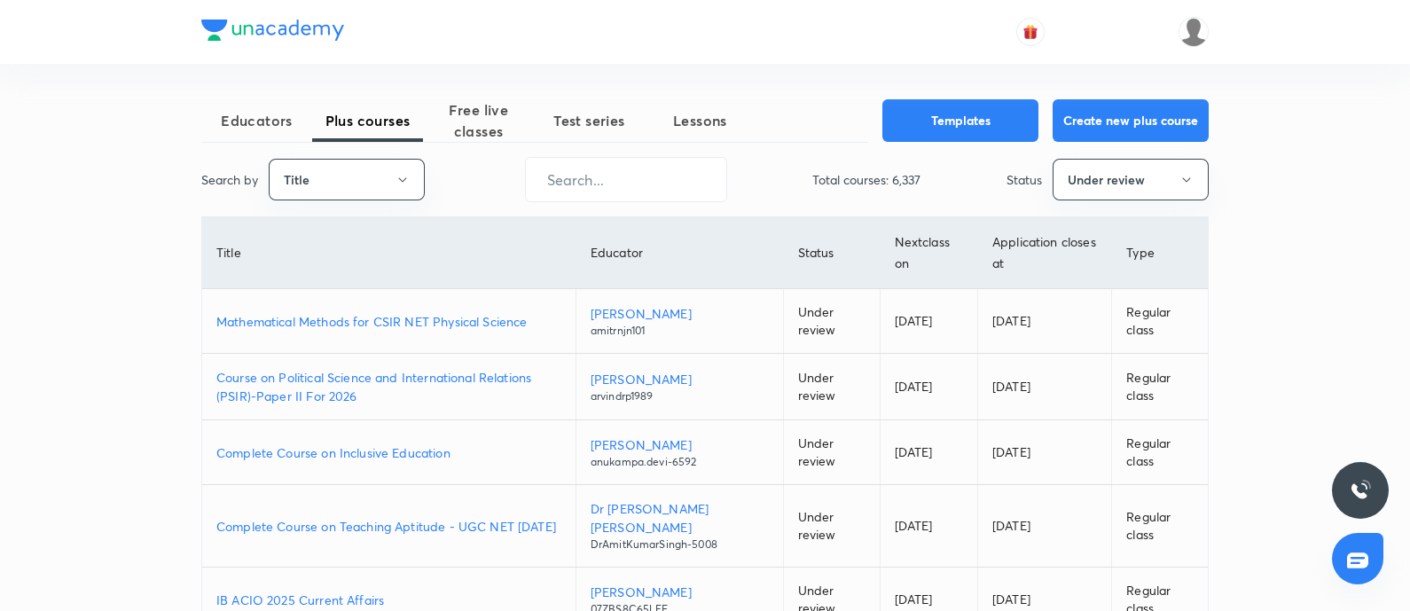
click at [470, 118] on span "Free live classes" at bounding box center [478, 120] width 111 height 43
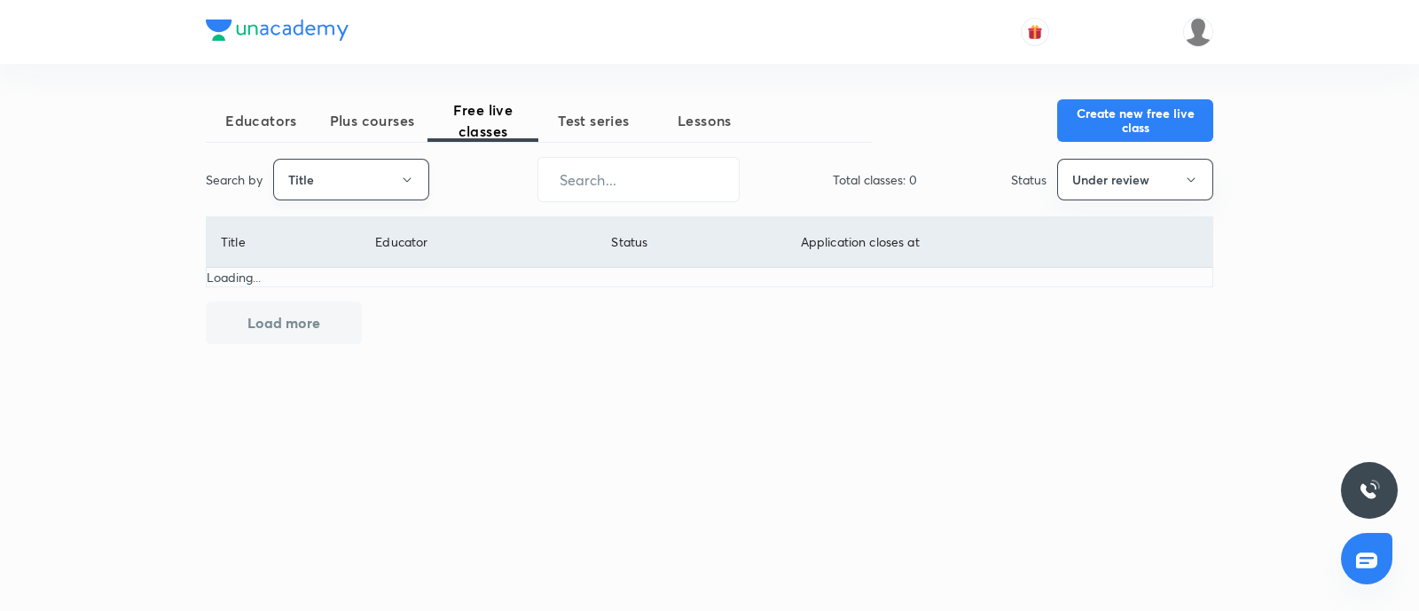
click at [319, 188] on button "Title" at bounding box center [351, 180] width 156 height 42
drag, startPoint x: 313, startPoint y: 266, endPoint x: 545, endPoint y: 187, distance: 245.3
click at [322, 260] on span "Username" at bounding box center [351, 266] width 133 height 19
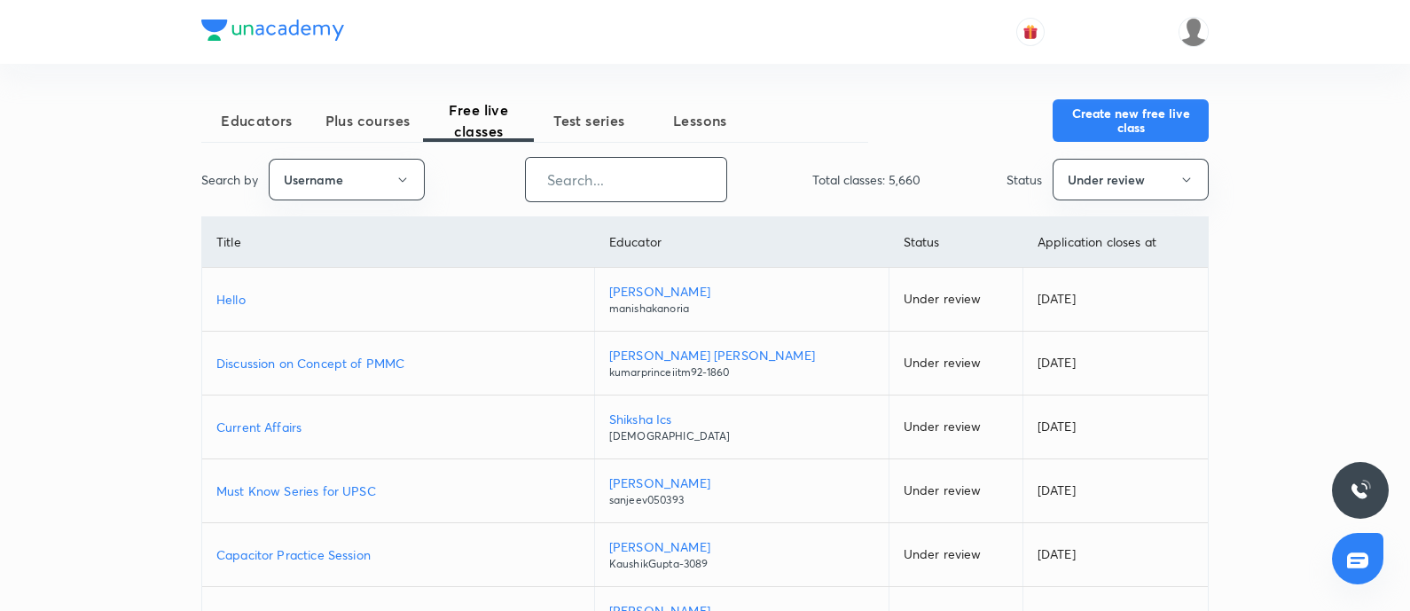
click at [590, 178] on input "text" at bounding box center [626, 179] width 200 height 45
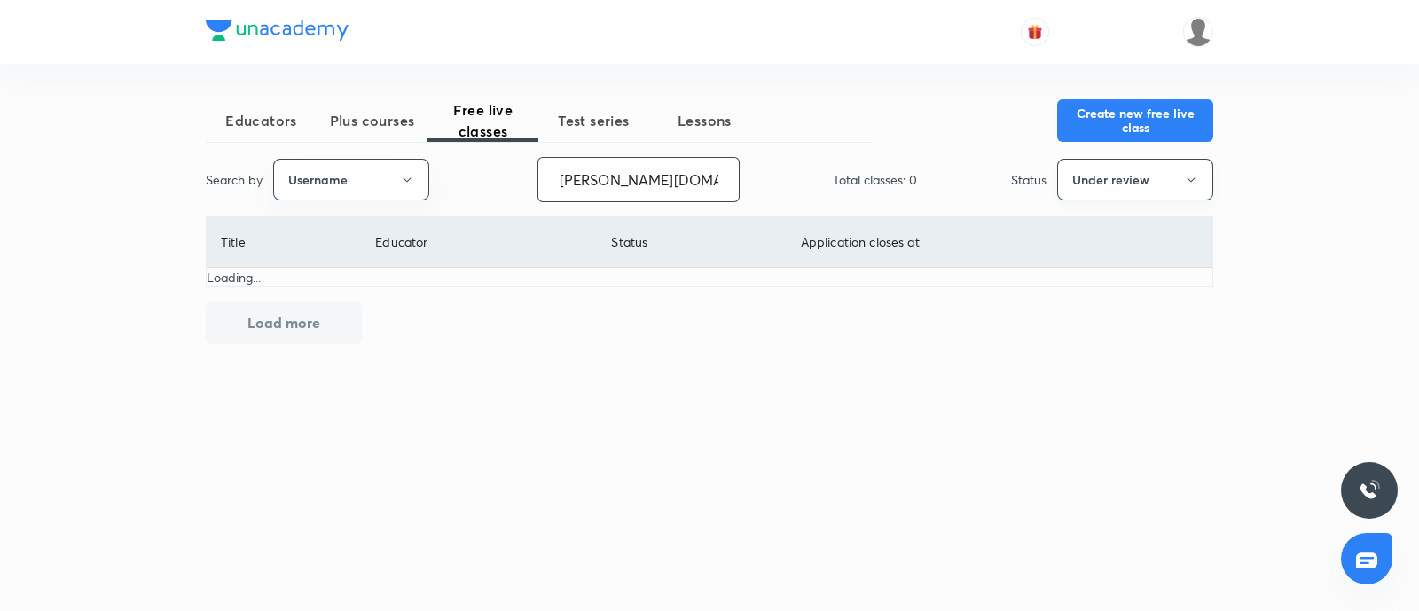
type input "mrunal.org"
click at [1148, 181] on button "Under review" at bounding box center [1135, 180] width 156 height 42
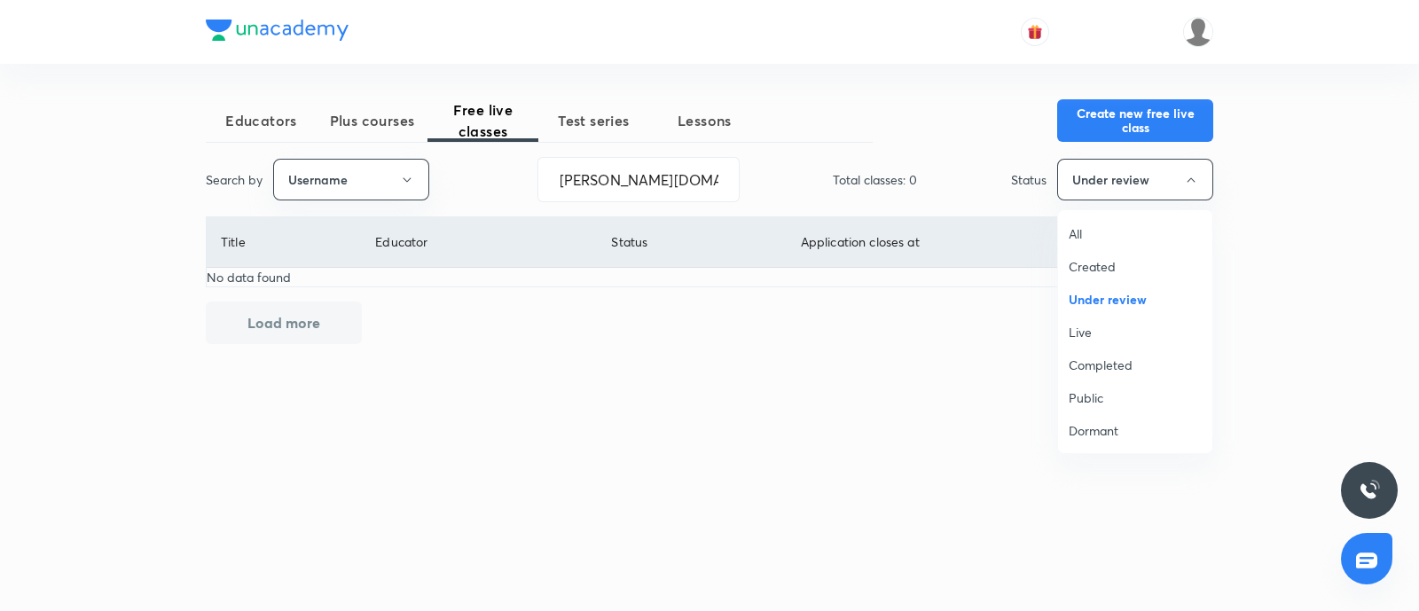
click at [1080, 329] on span "Live" at bounding box center [1134, 332] width 133 height 19
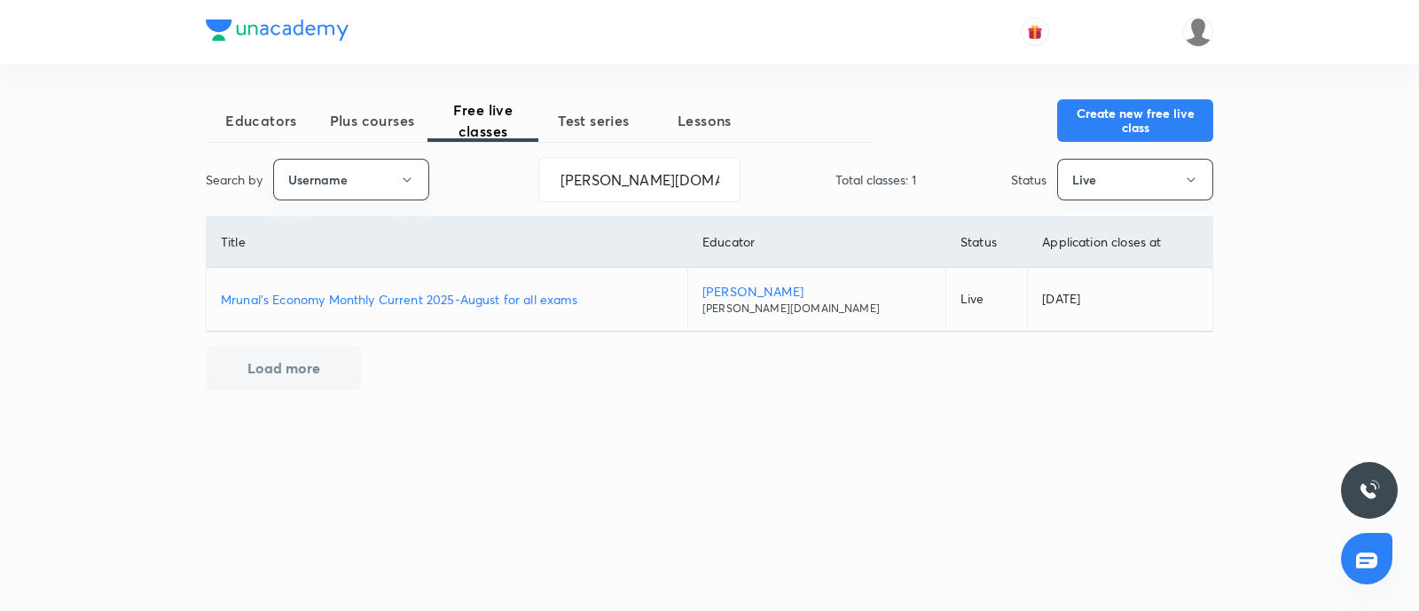
click at [1104, 184] on button "Live" at bounding box center [1135, 180] width 156 height 42
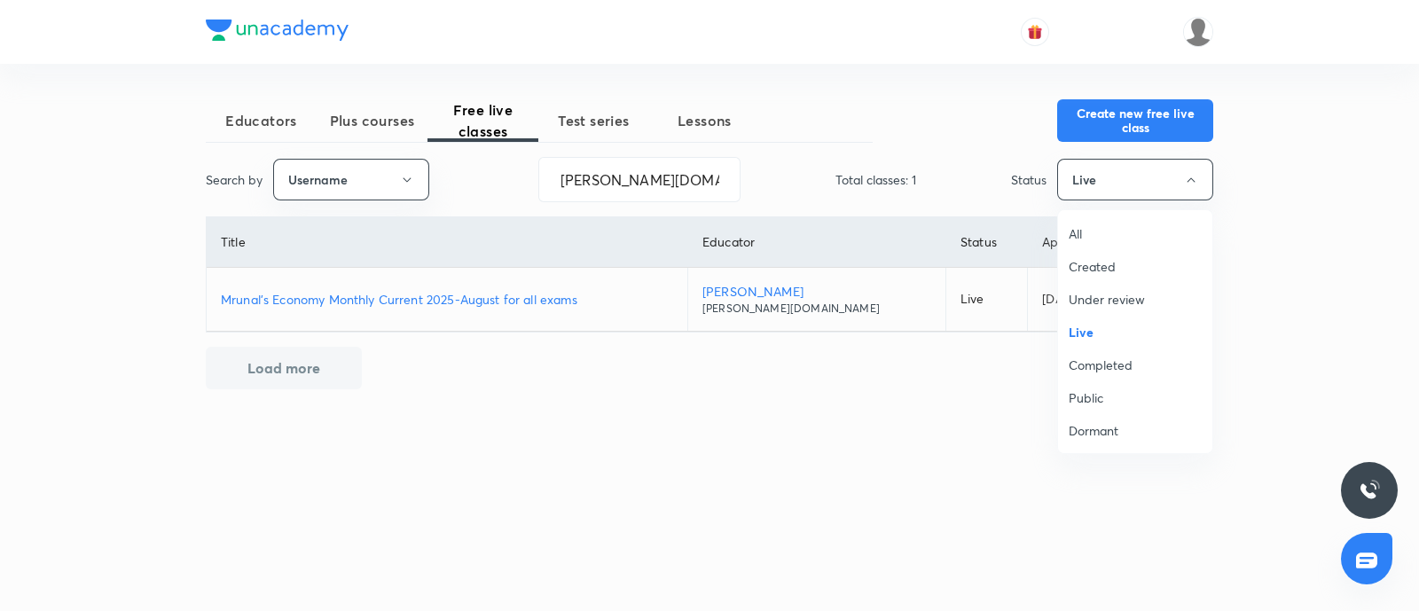
click at [1095, 358] on span "Completed" at bounding box center [1134, 365] width 133 height 19
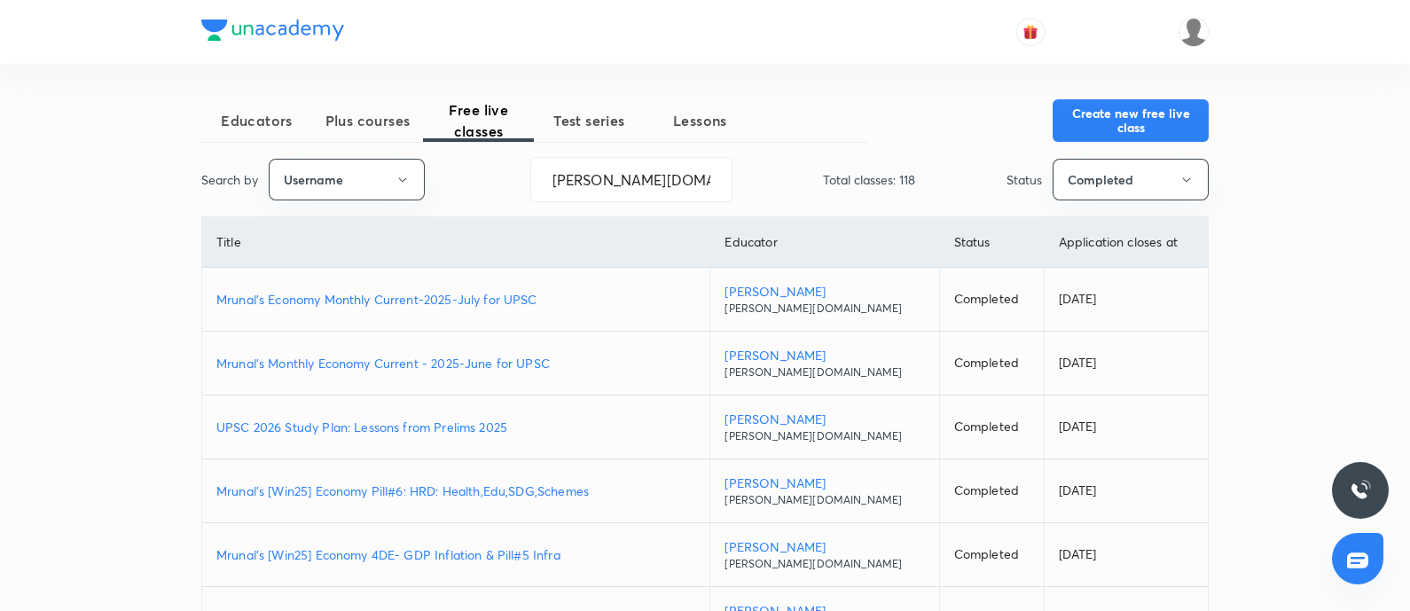
click at [494, 364] on p "Mrunal's Monthly Economy Current - 2025-June for UPSC" at bounding box center [455, 363] width 479 height 19
drag, startPoint x: 482, startPoint y: 303, endPoint x: 502, endPoint y: 334, distance: 36.7
click at [482, 303] on p "Mrunal's Economy Monthly Current-2025-July for UPSC" at bounding box center [455, 299] width 479 height 19
click at [378, 121] on span "Plus courses" at bounding box center [367, 120] width 111 height 21
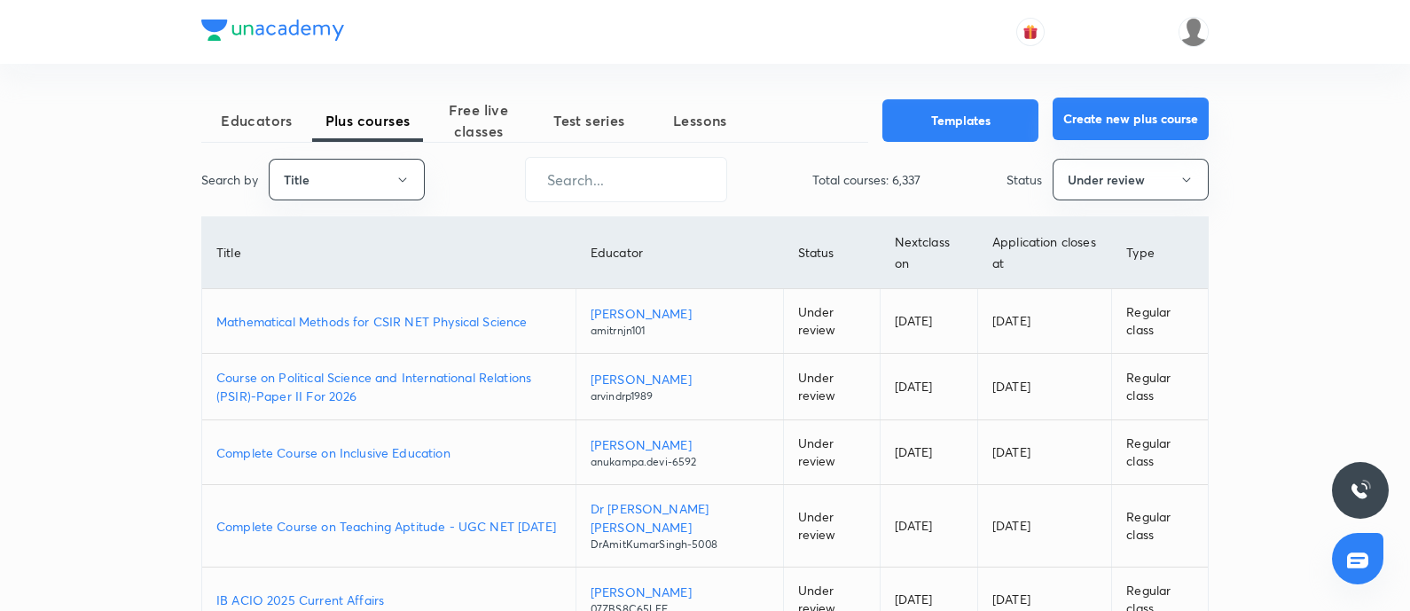
click at [1122, 108] on button "Create new plus course" at bounding box center [1130, 119] width 156 height 43
click at [461, 108] on span "Free live classes" at bounding box center [478, 120] width 111 height 43
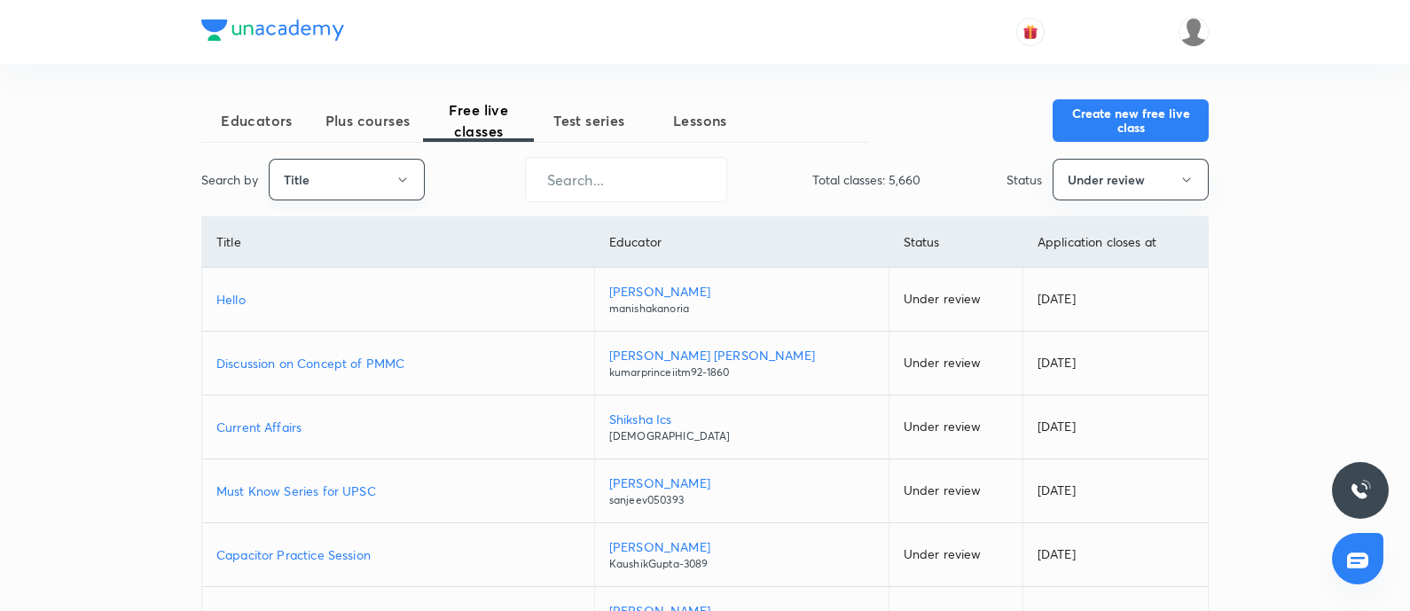
click at [369, 175] on button "Title" at bounding box center [347, 180] width 156 height 42
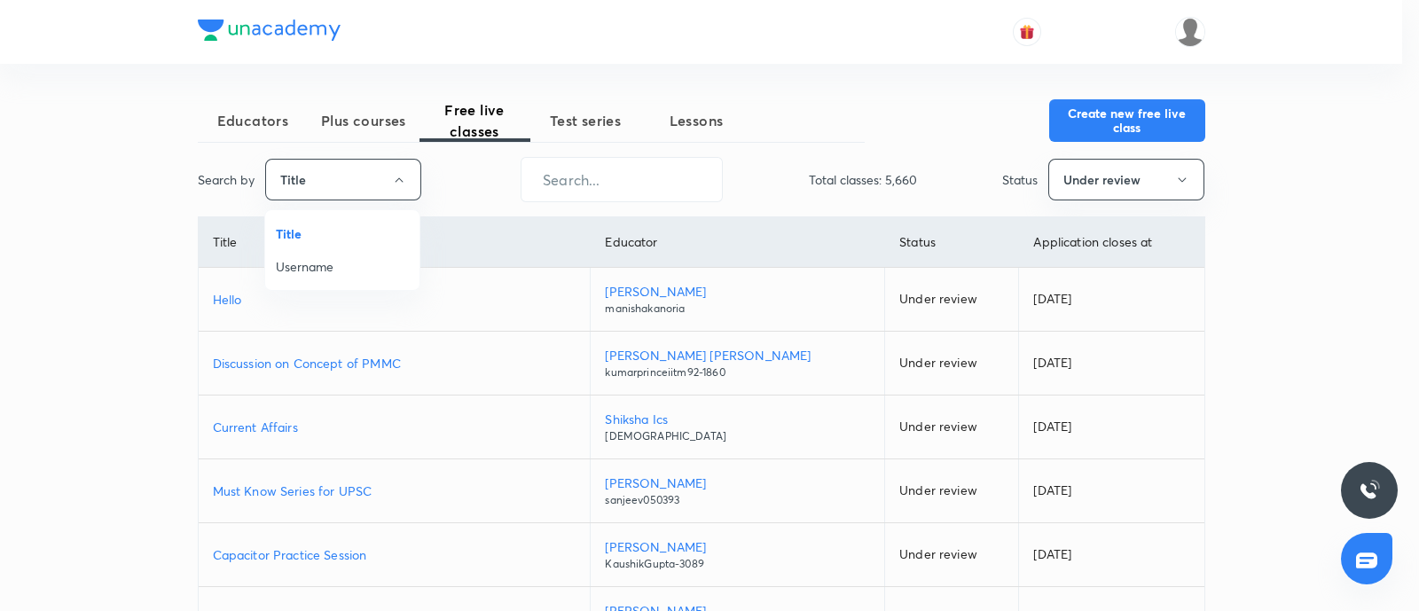
click at [319, 250] on li "Username" at bounding box center [342, 266] width 154 height 33
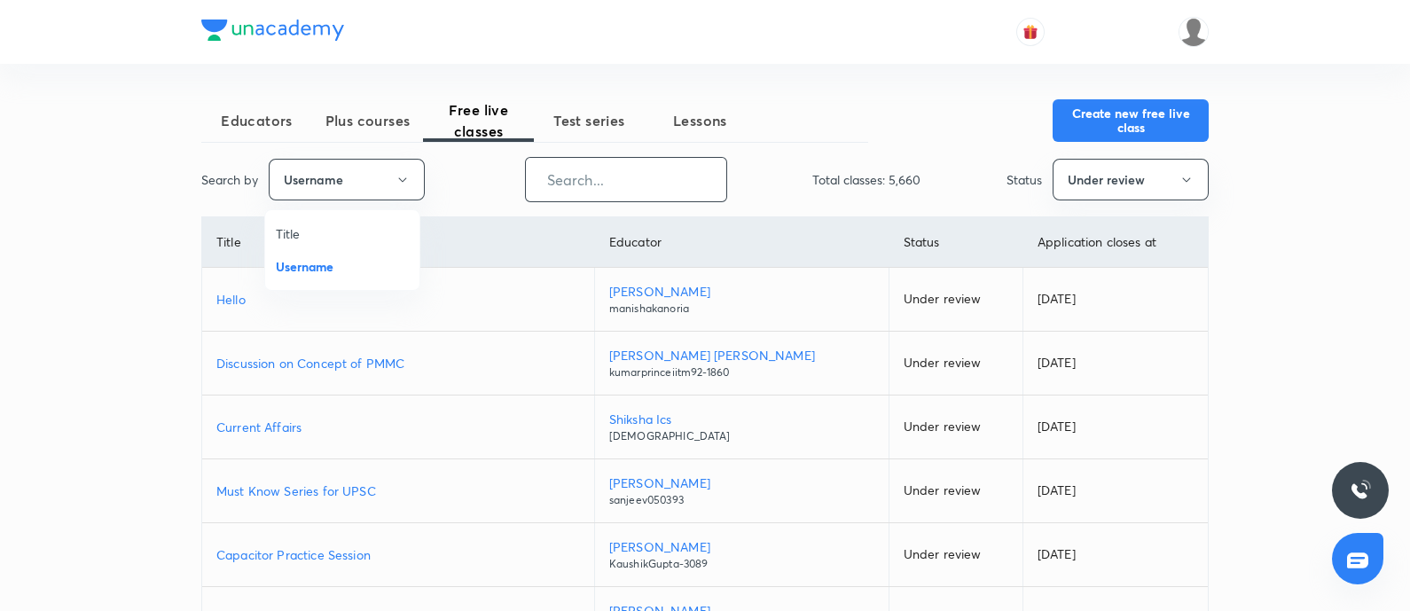
click at [528, 189] on input "text" at bounding box center [626, 179] width 200 height 45
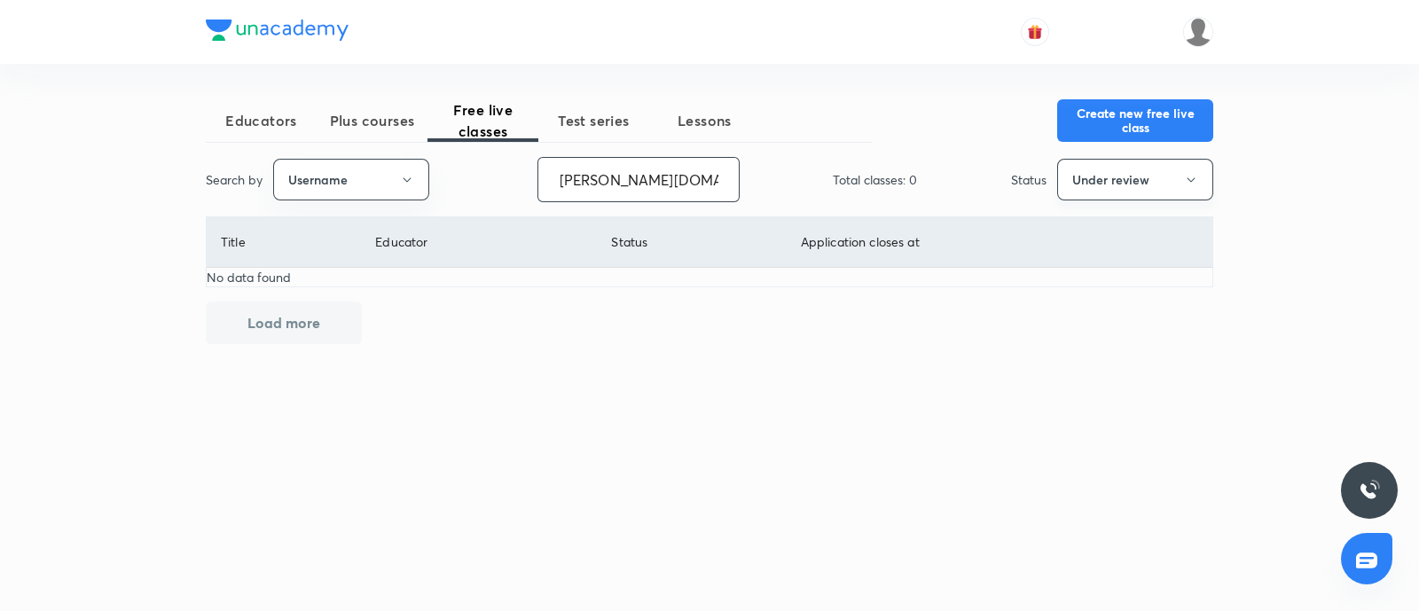
type input "mrunal.org"
click at [1118, 194] on button "Under review" at bounding box center [1135, 180] width 156 height 42
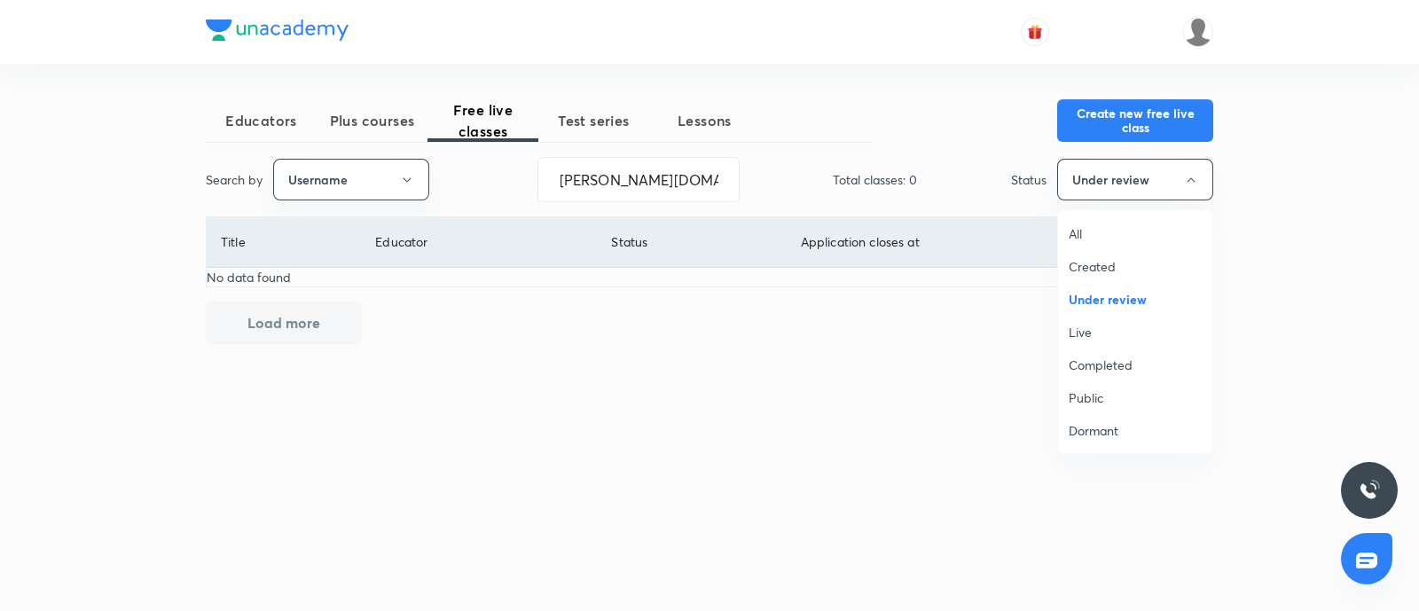
click at [1093, 323] on span "Live" at bounding box center [1134, 332] width 133 height 19
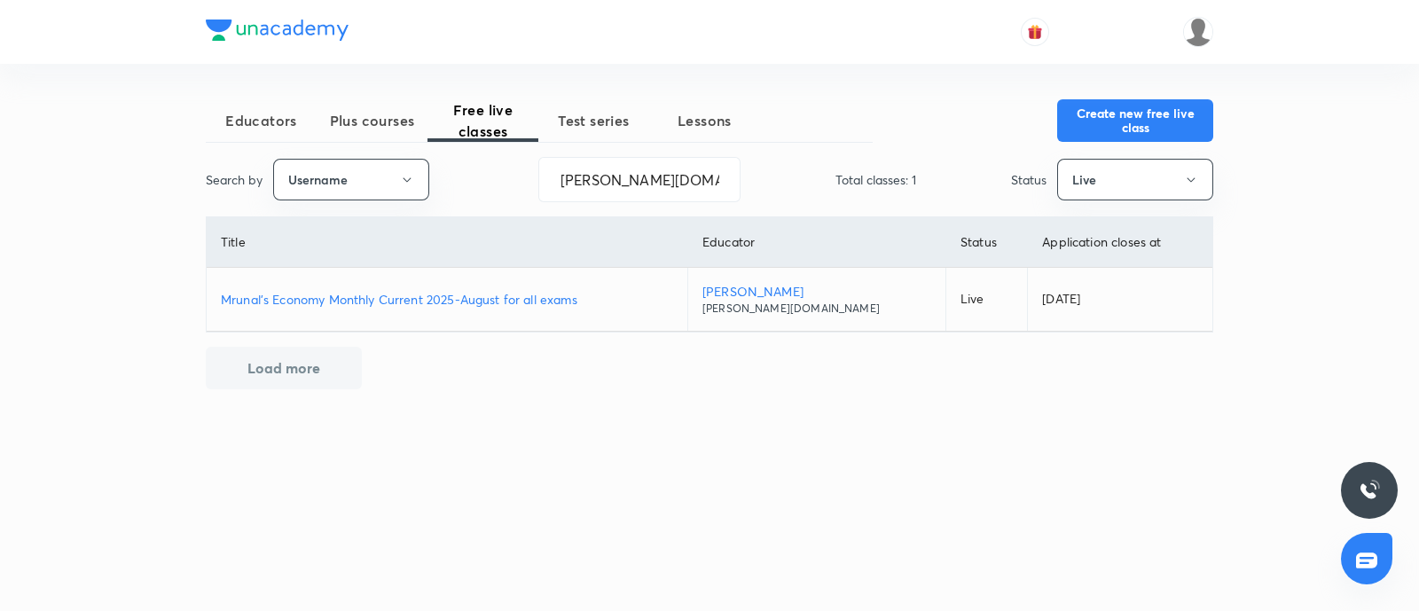
click at [440, 300] on p "Mrunal's Economy Monthly Current 2025-August for all exams" at bounding box center [447, 299] width 452 height 19
drag, startPoint x: 375, startPoint y: 121, endPoint x: 687, endPoint y: 216, distance: 326.2
click at [374, 121] on span "Plus courses" at bounding box center [372, 120] width 111 height 21
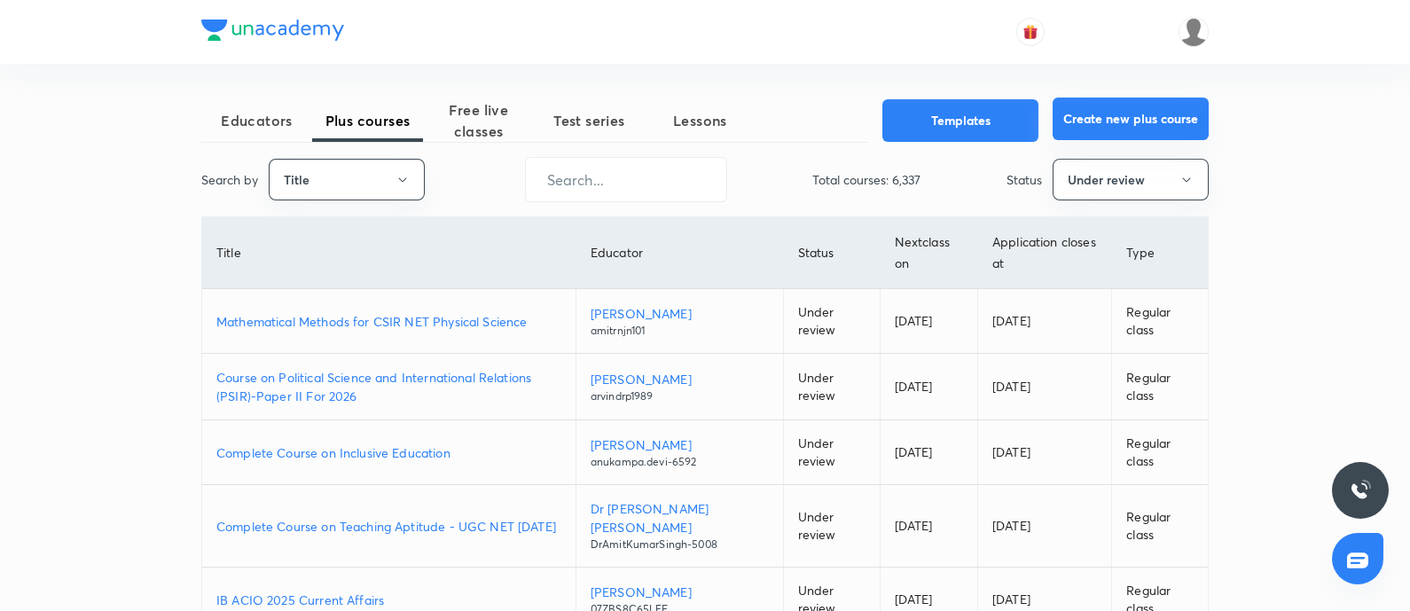
click at [1114, 126] on button "Create new plus course" at bounding box center [1130, 119] width 156 height 43
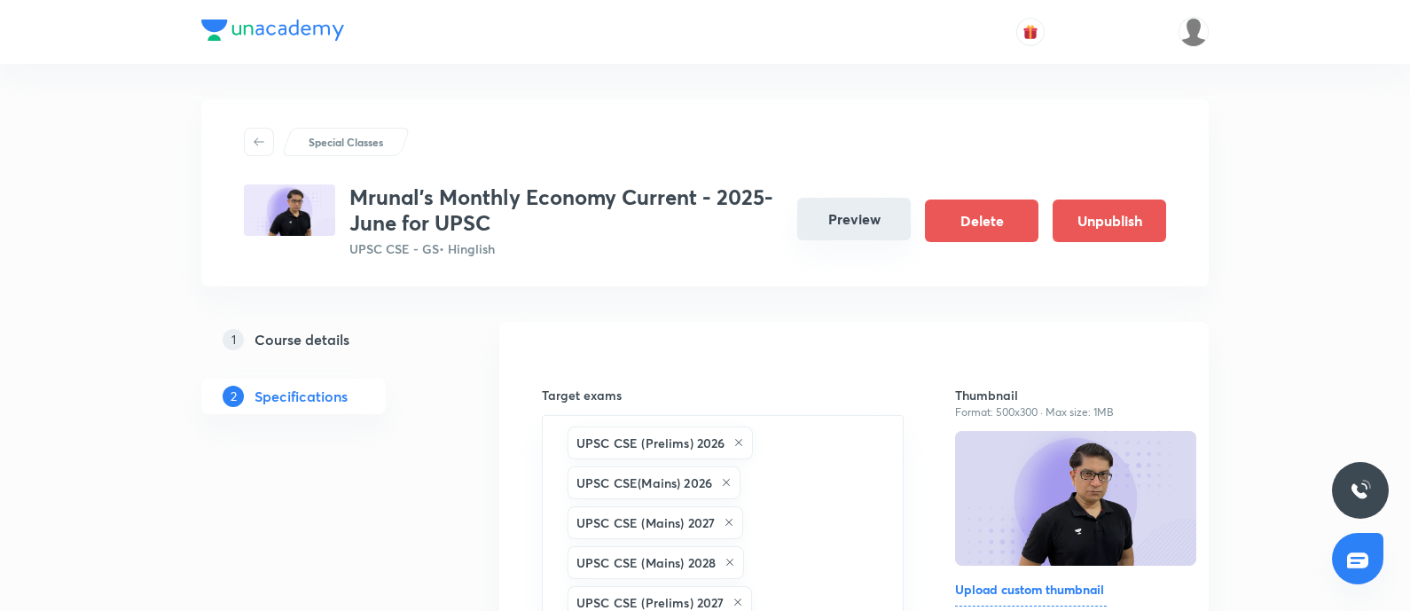
click at [882, 217] on button "Preview" at bounding box center [853, 219] width 113 height 43
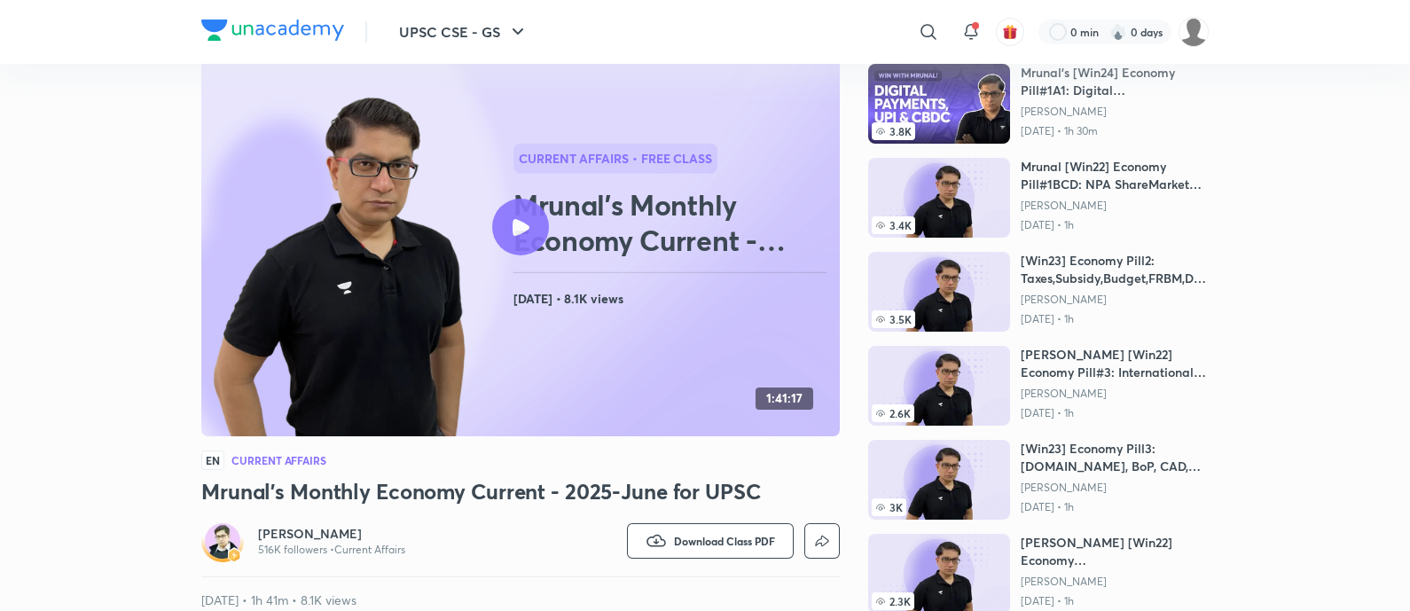
scroll to position [17, 0]
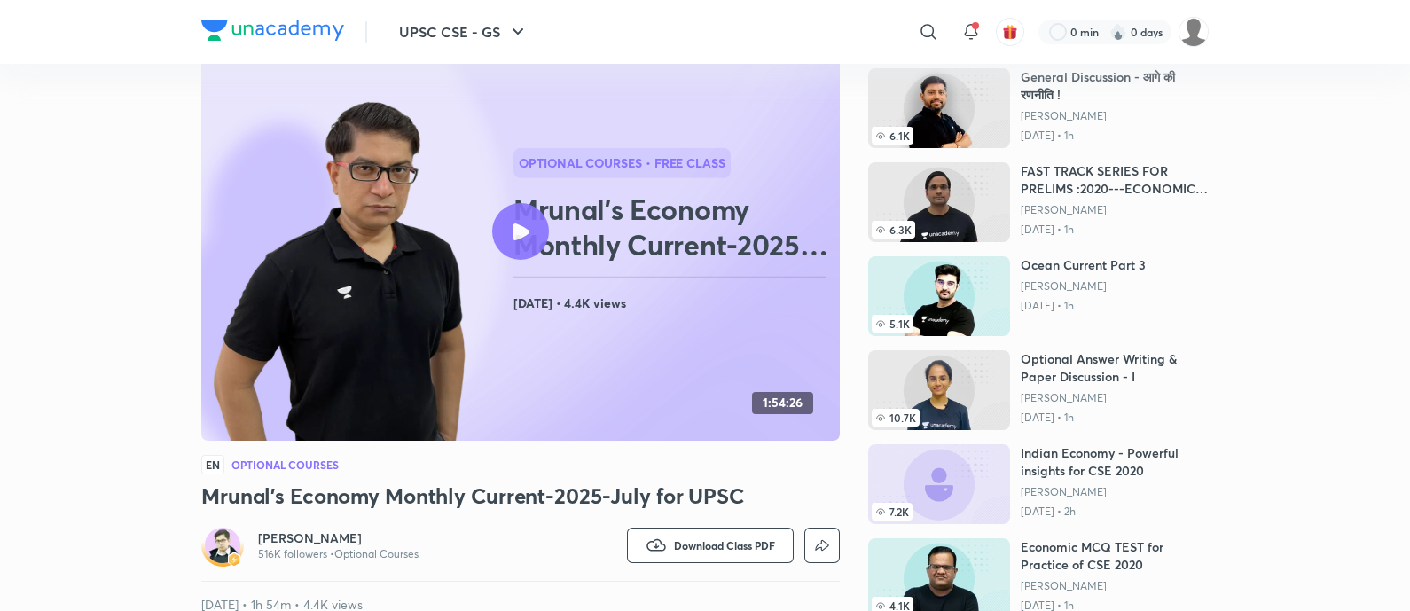
scroll to position [333, 0]
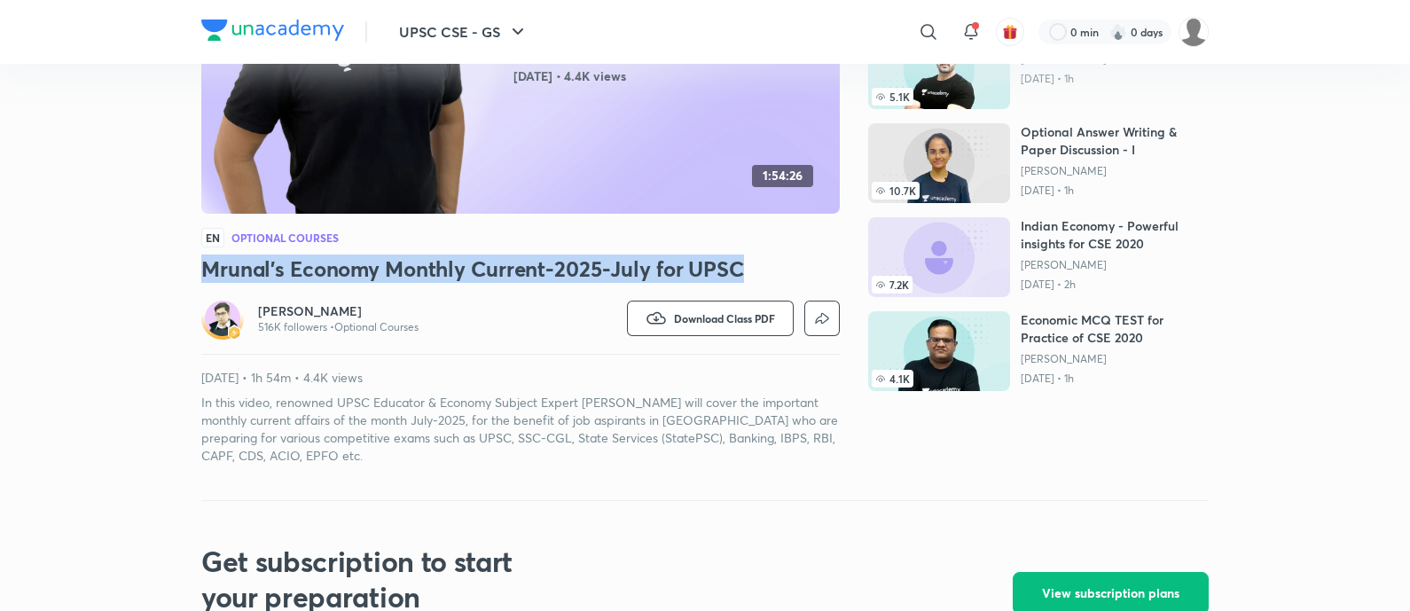
drag, startPoint x: 198, startPoint y: 268, endPoint x: 763, endPoint y: 255, distance: 564.9
copy h3 "Mrunal's Economy Monthly Current-2025-July for UPSC"
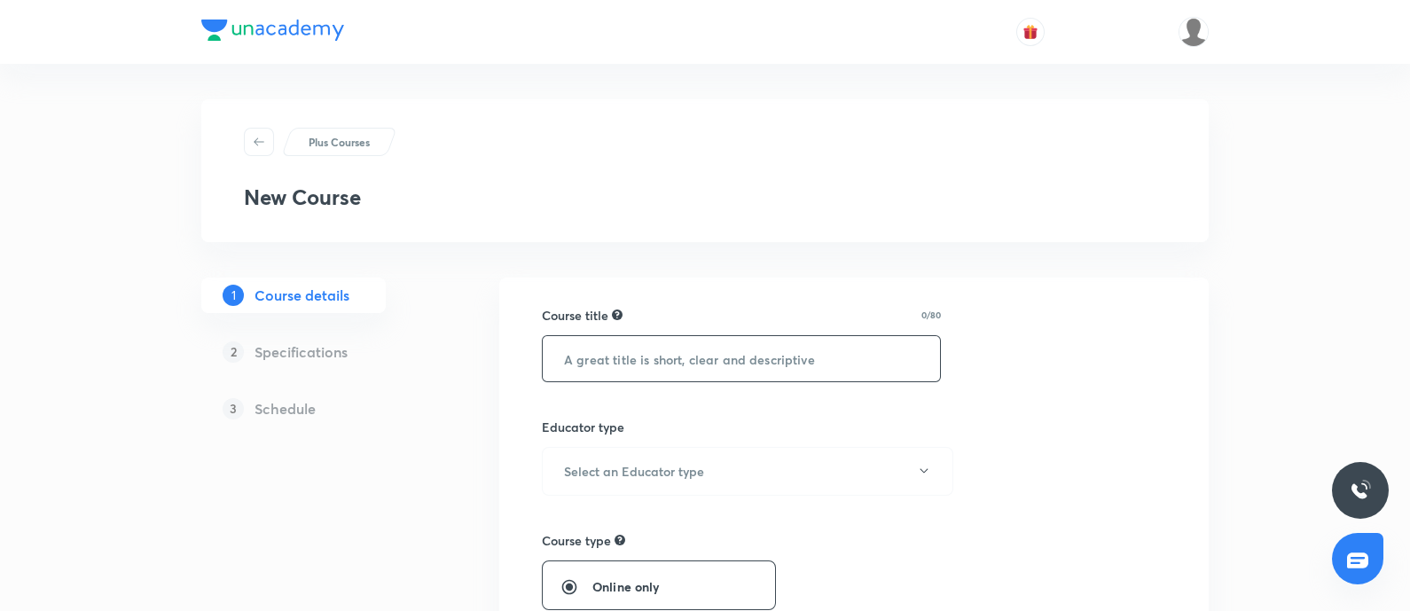
click at [633, 374] on input "text" at bounding box center [741, 358] width 397 height 45
paste input "Mrunal's Economy Monthly Current-2025-July for UPSC"
type input "Mrunal's Economy Monthly Current-2025-July for UPSC"
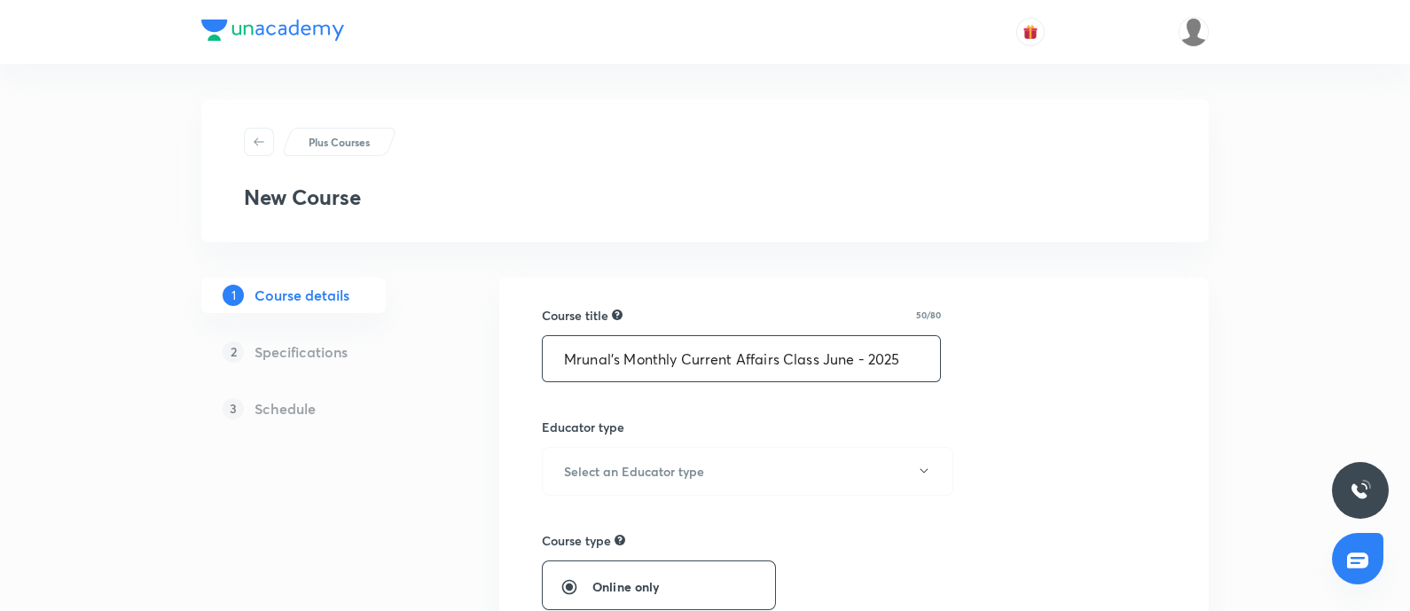
click at [559, 368] on input "Mrunal's Monthly Current Affairs Class June - 2025" at bounding box center [741, 358] width 397 height 45
type input "Mrunal's Monthly Current Affairs Class June - 2025"
click at [622, 467] on h6 "Select an Educator type" at bounding box center [634, 471] width 140 height 19
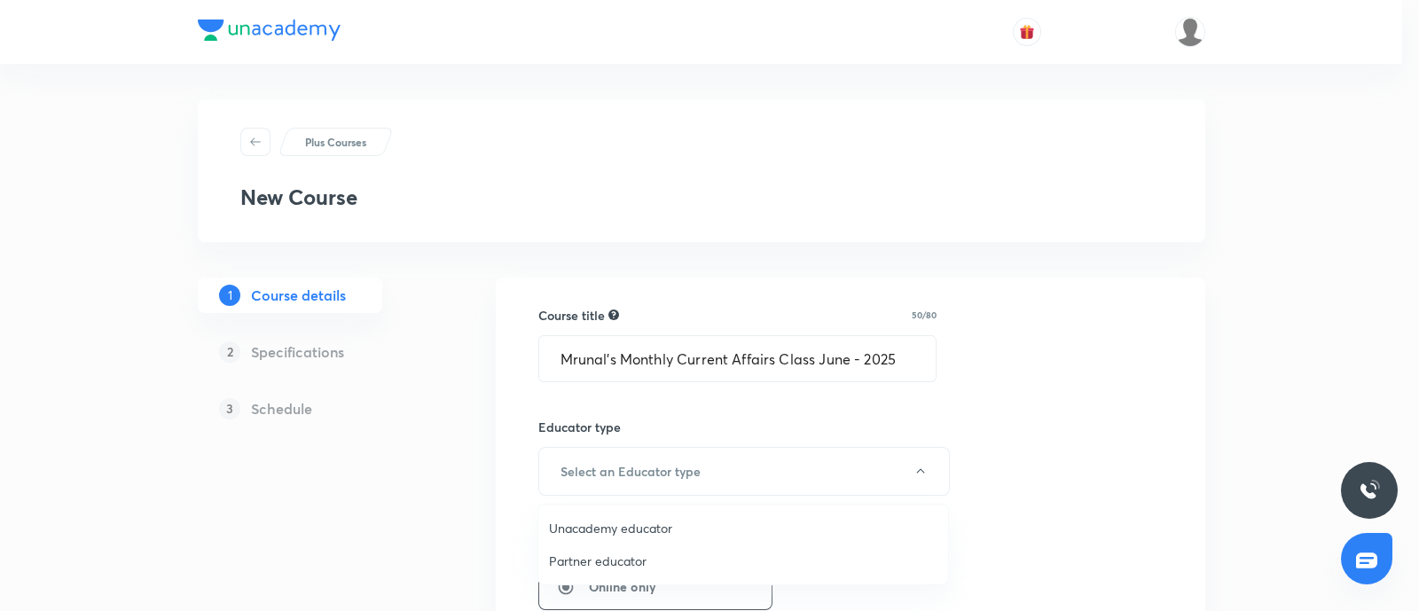
click at [634, 520] on span "Unacademy educator" at bounding box center [743, 528] width 388 height 19
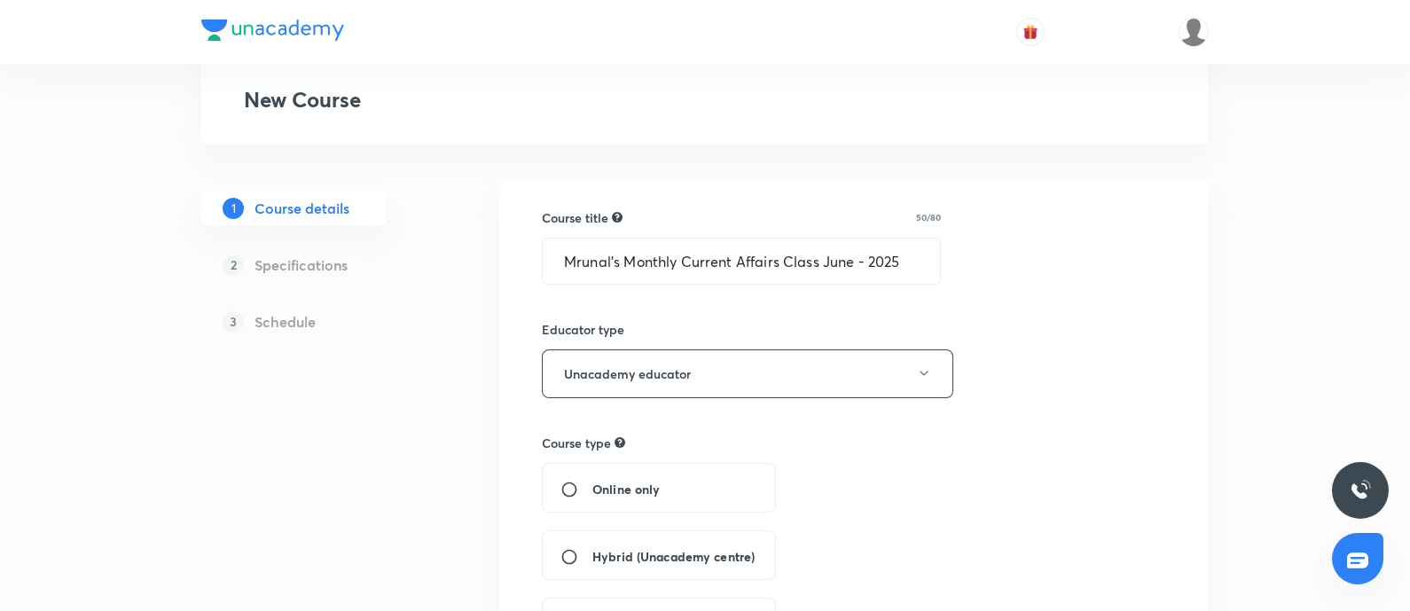
scroll to position [221, 0]
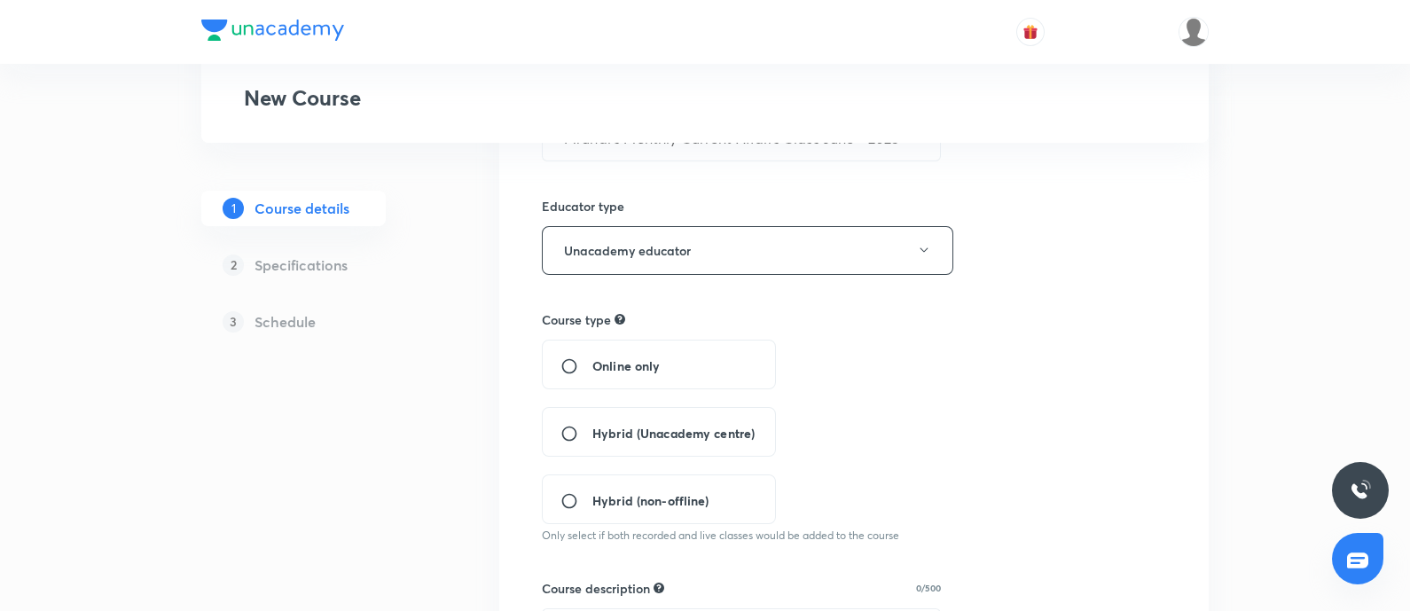
click at [577, 361] on input "Online only" at bounding box center [576, 366] width 32 height 18
radio input "true"
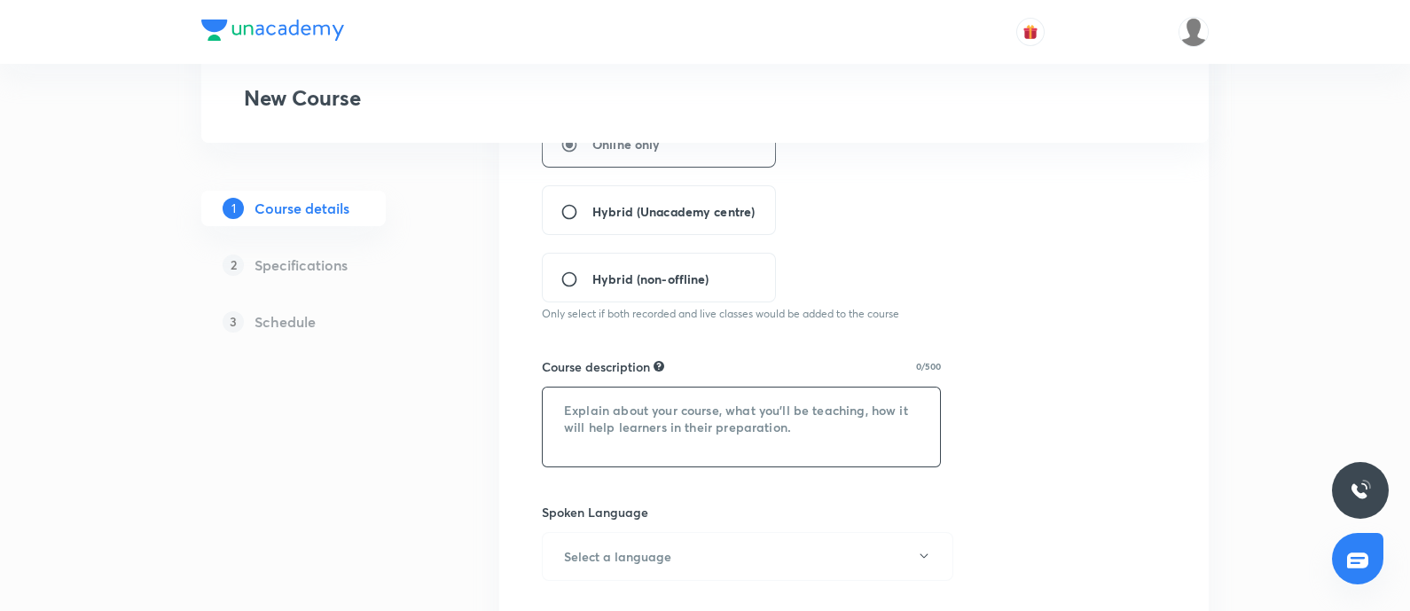
click at [563, 423] on textarea at bounding box center [741, 426] width 397 height 79
drag, startPoint x: 621, startPoint y: 421, endPoint x: 1311, endPoint y: 268, distance: 706.7
click at [628, 419] on textarea at bounding box center [741, 426] width 397 height 79
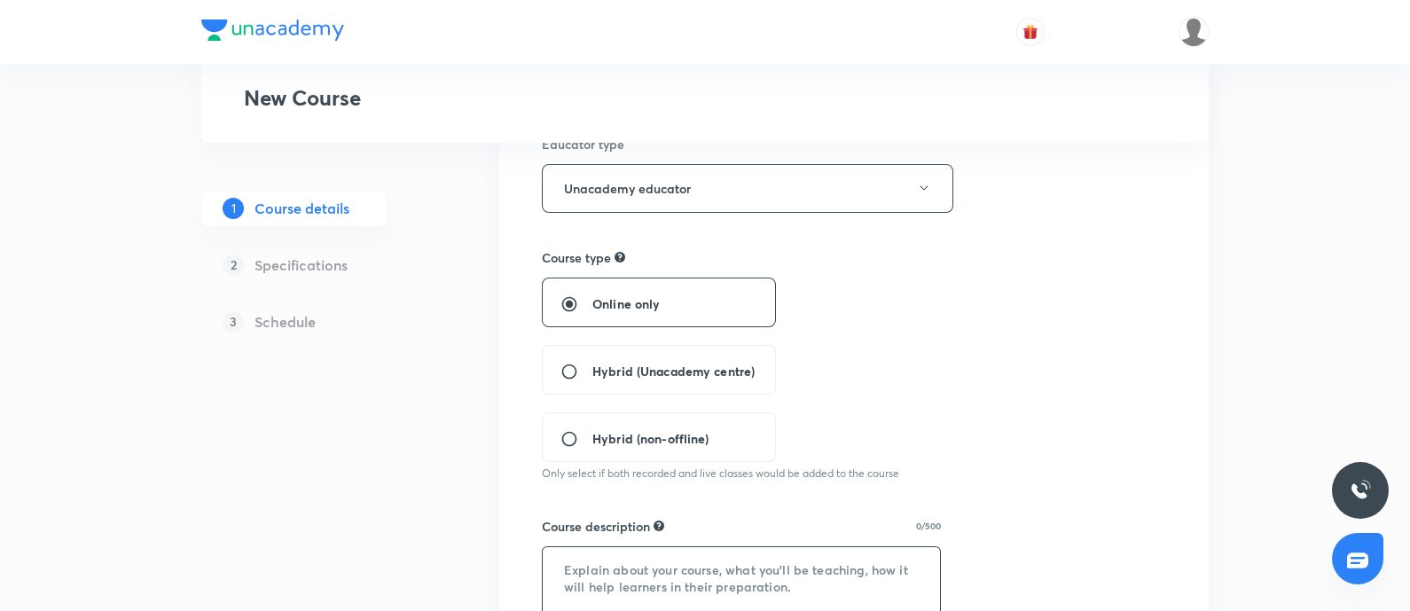
scroll to position [110, 0]
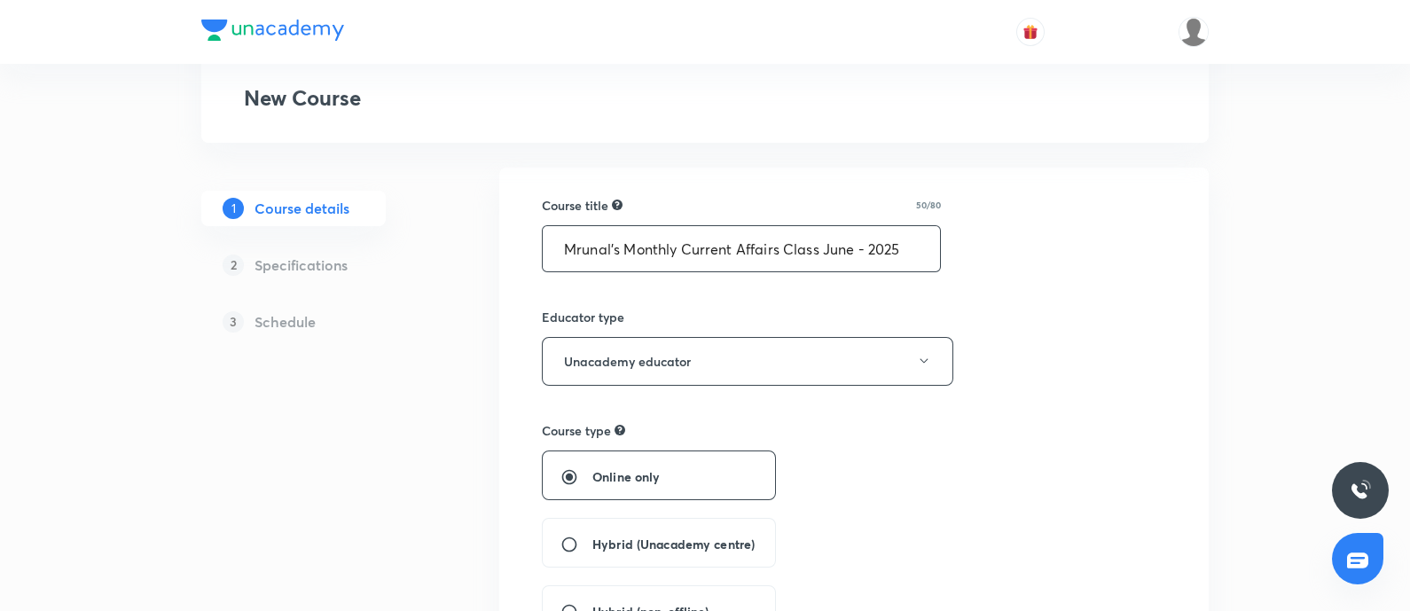
click at [548, 249] on input "Mrunal's Monthly Current Affairs Class June - 2025" at bounding box center [741, 248] width 397 height 45
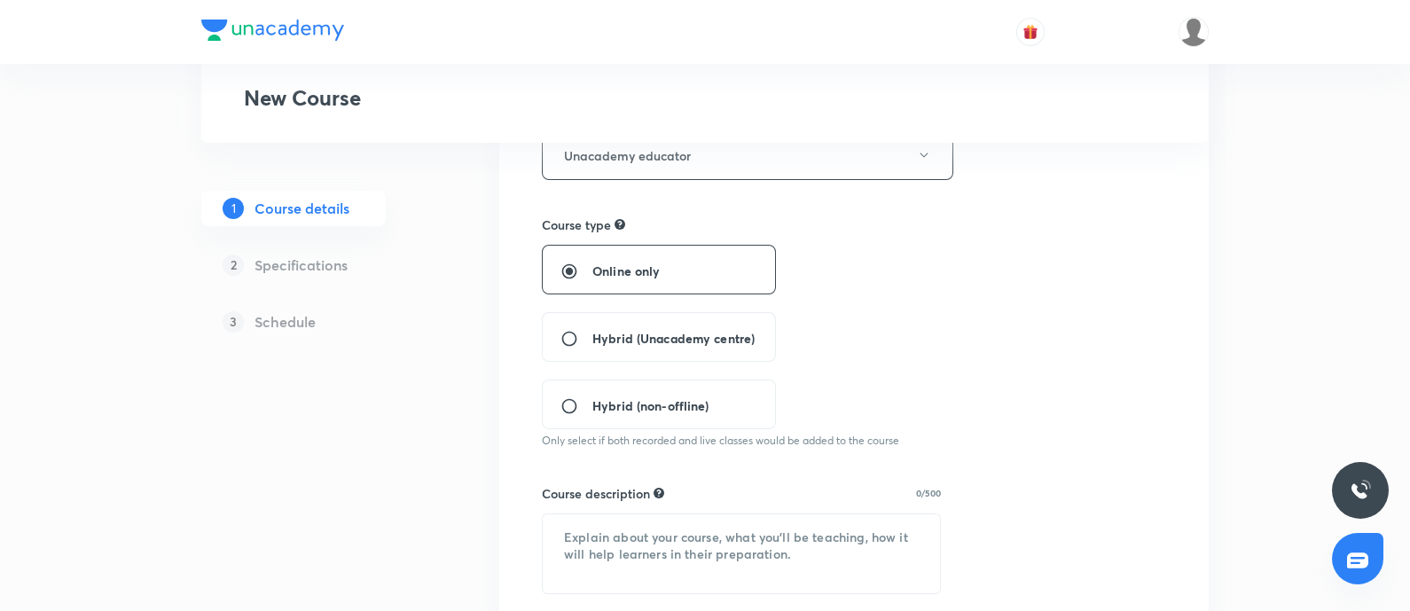
scroll to position [442, 0]
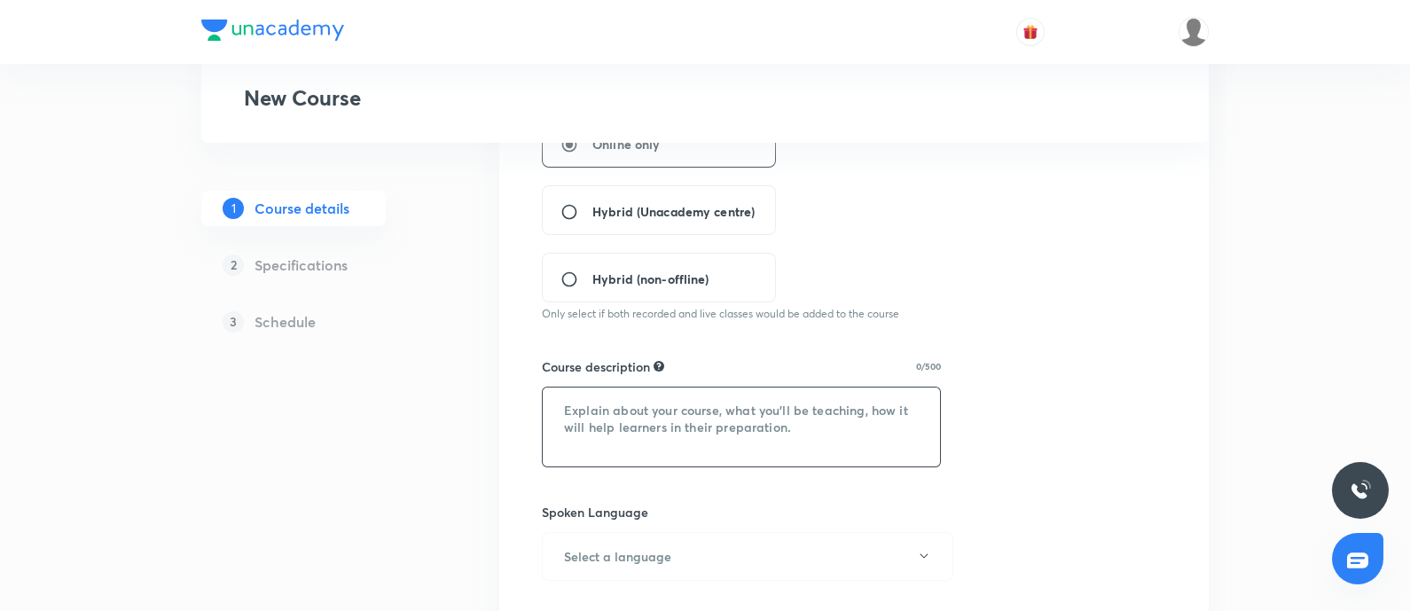
click at [617, 410] on textarea at bounding box center [741, 426] width 397 height 79
paste textarea "In this video, renowned UPSC Educator & Economy Subject Expert [PERSON_NAME] wi…"
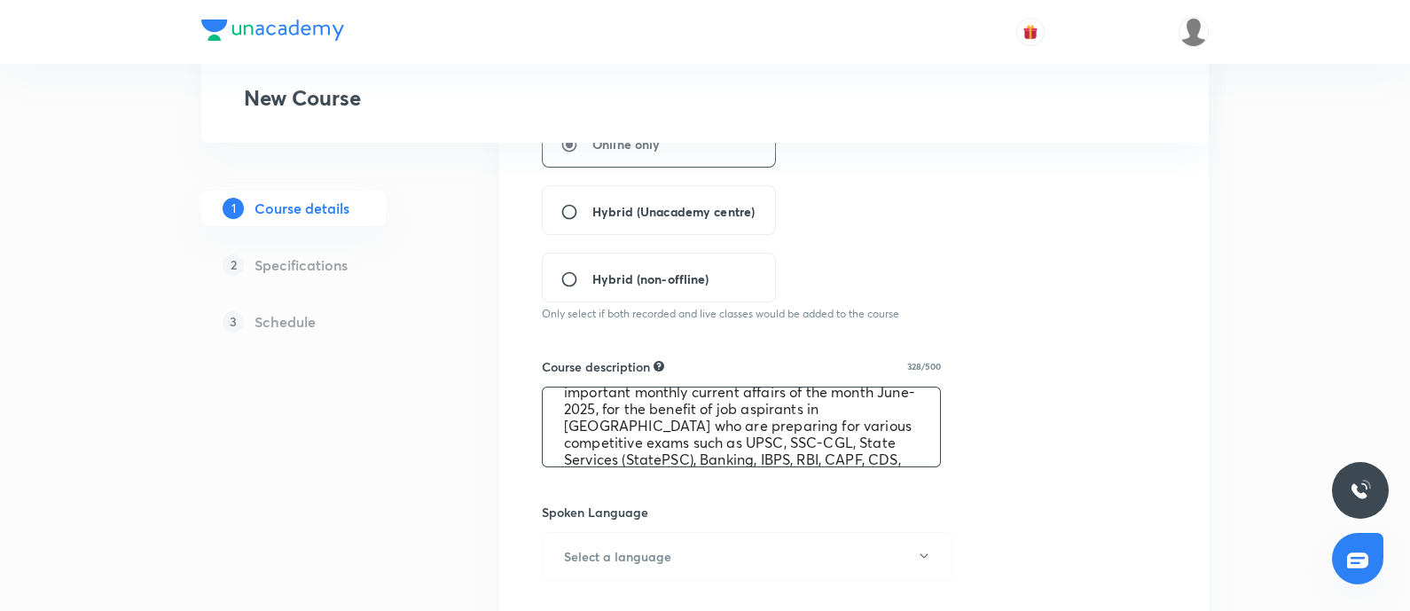
scroll to position [0, 0]
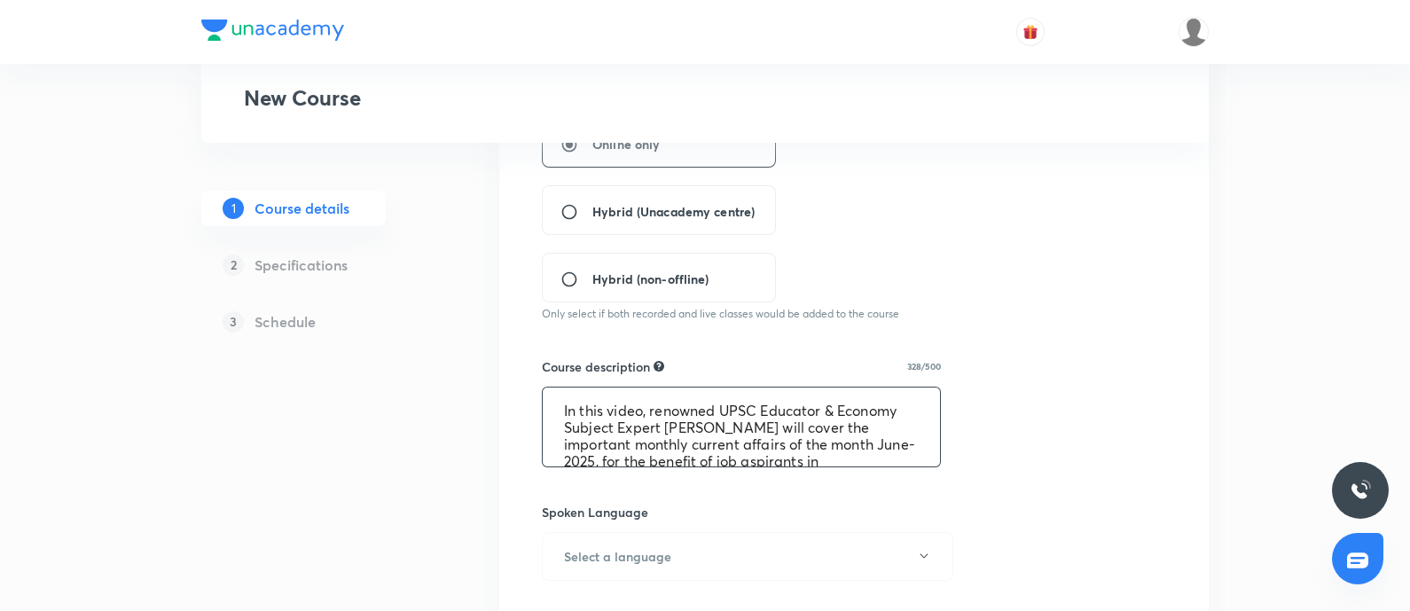
click at [564, 400] on textarea "In this video, renowned UPSC Educator & Economy Subject Expert [PERSON_NAME] wi…" at bounding box center [741, 426] width 397 height 79
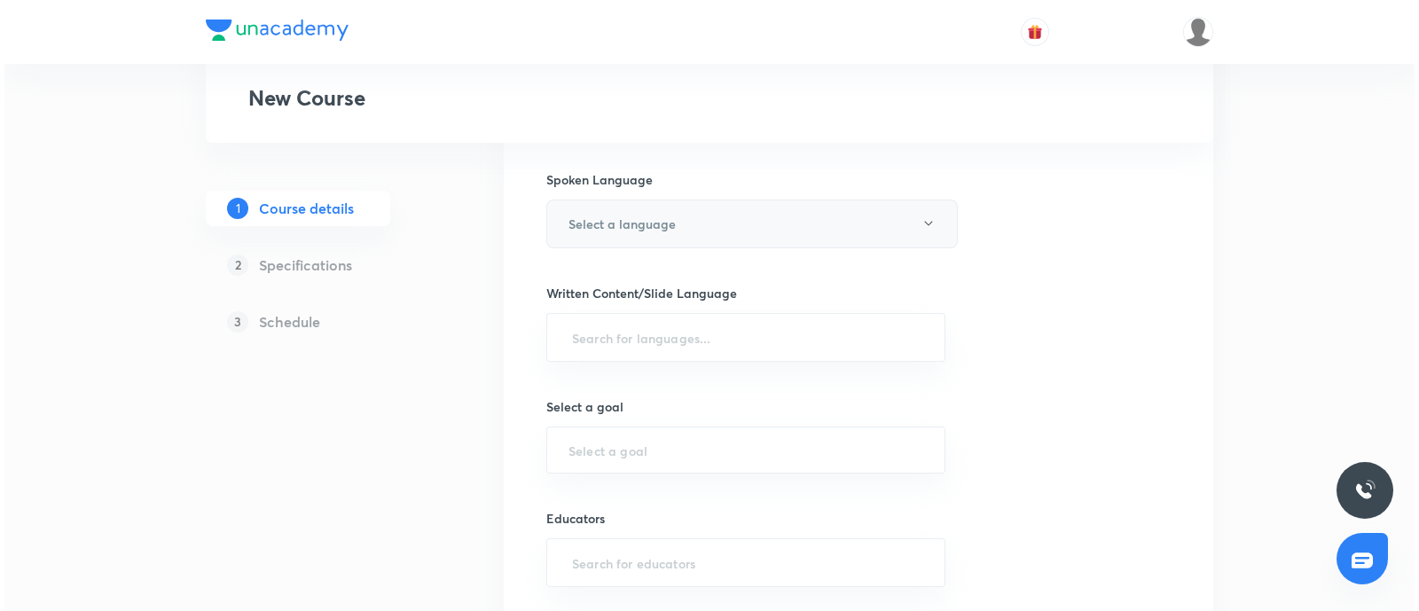
scroll to position [554, 0]
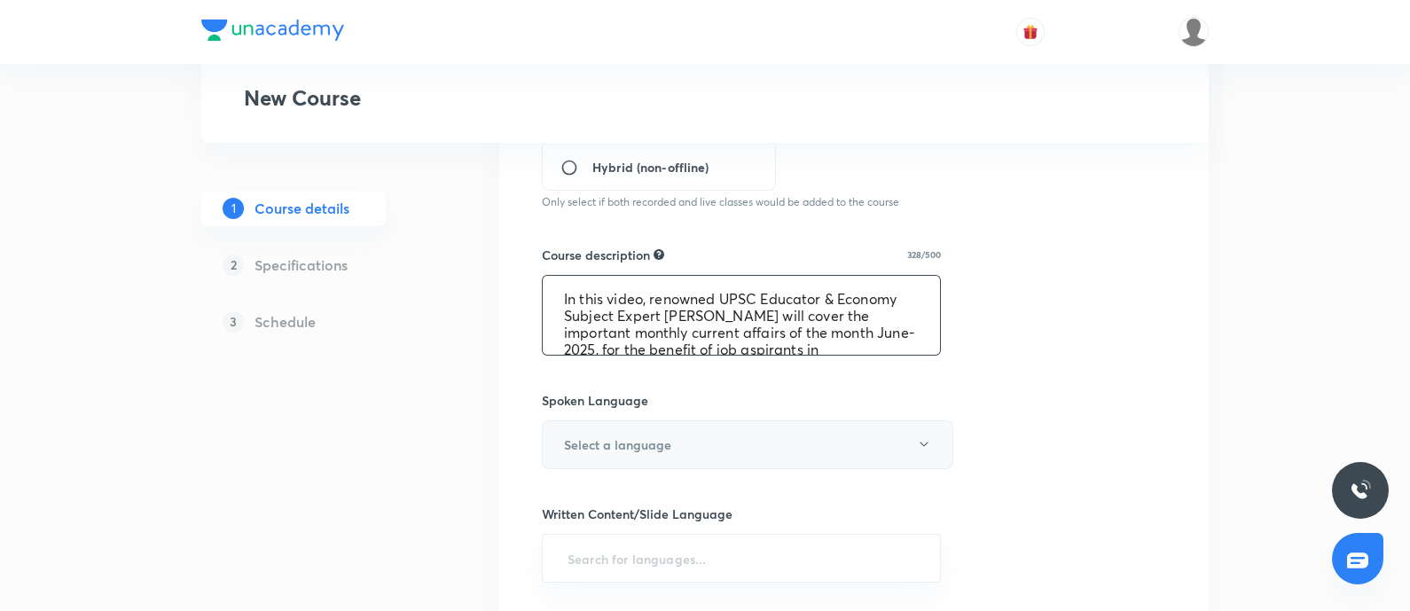
click at [664, 442] on h6 "Select a language" at bounding box center [617, 444] width 107 height 19
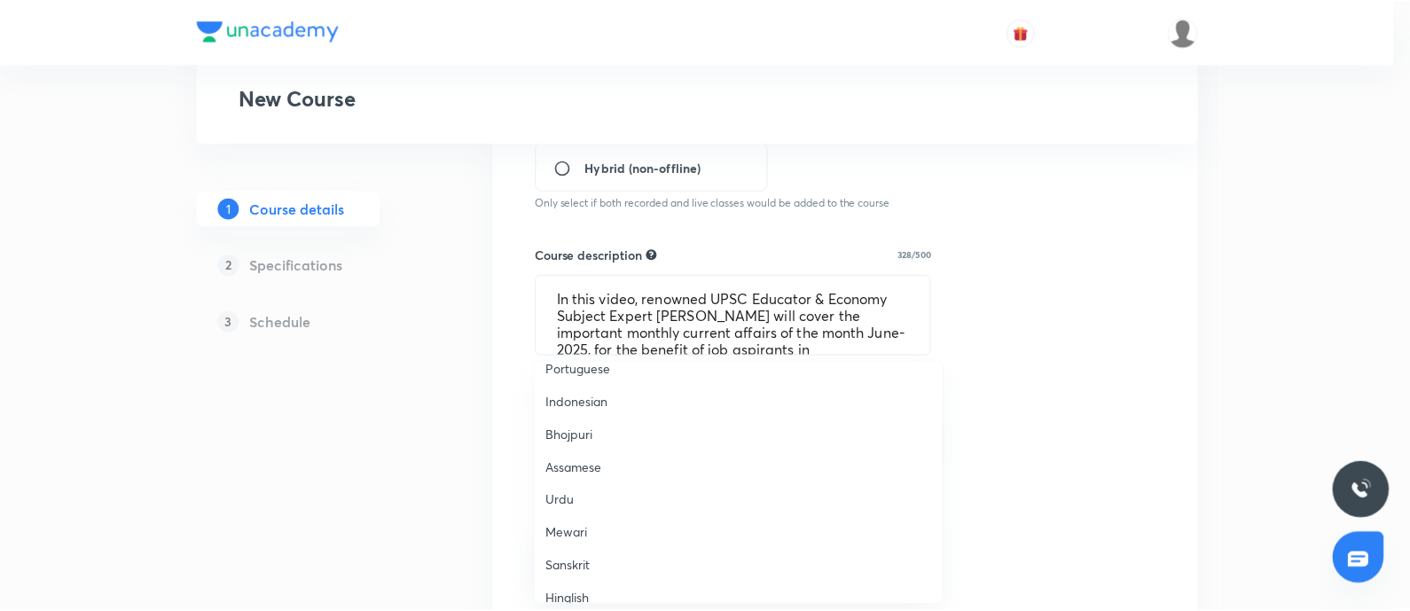
scroll to position [525, 0]
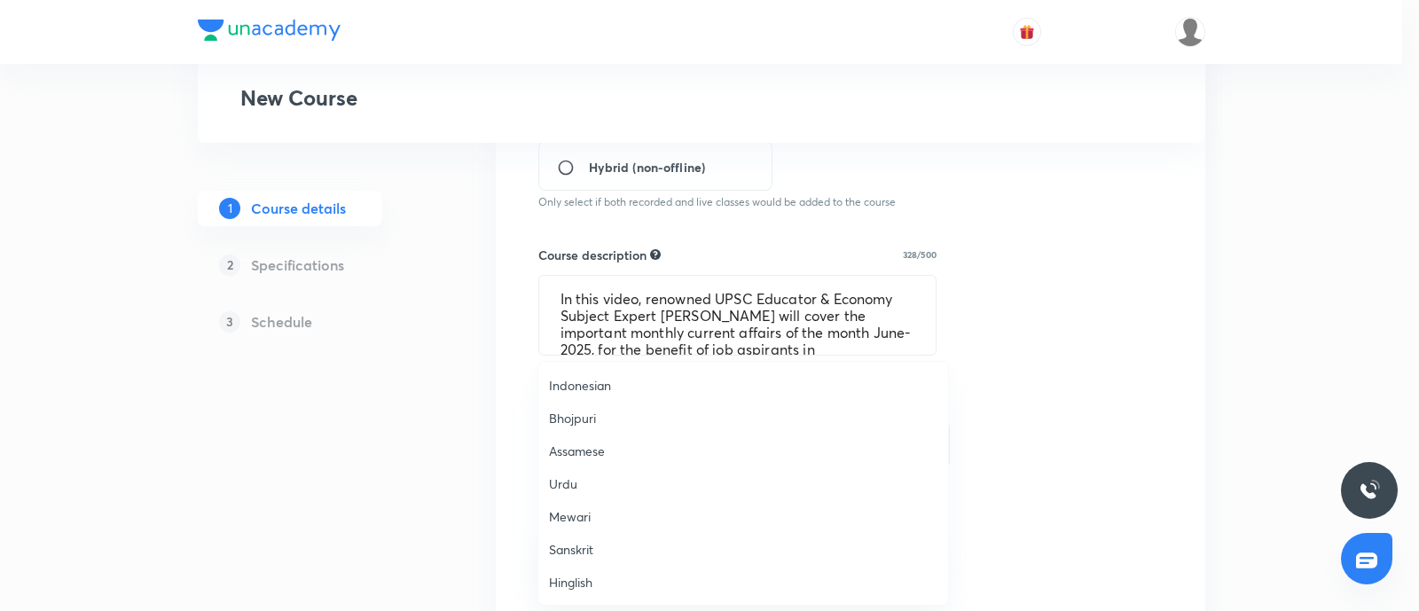
drag, startPoint x: 565, startPoint y: 575, endPoint x: 1244, endPoint y: 309, distance: 729.4
click at [566, 575] on span "Hinglish" at bounding box center [743, 582] width 388 height 19
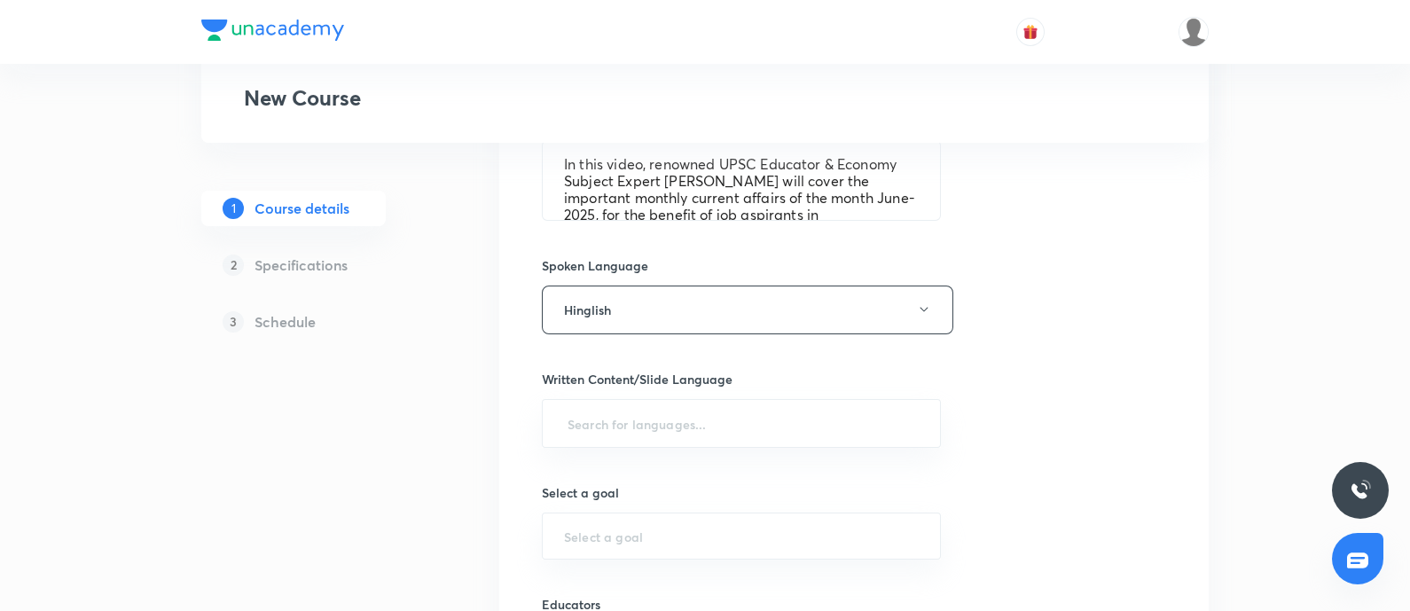
scroll to position [442, 0]
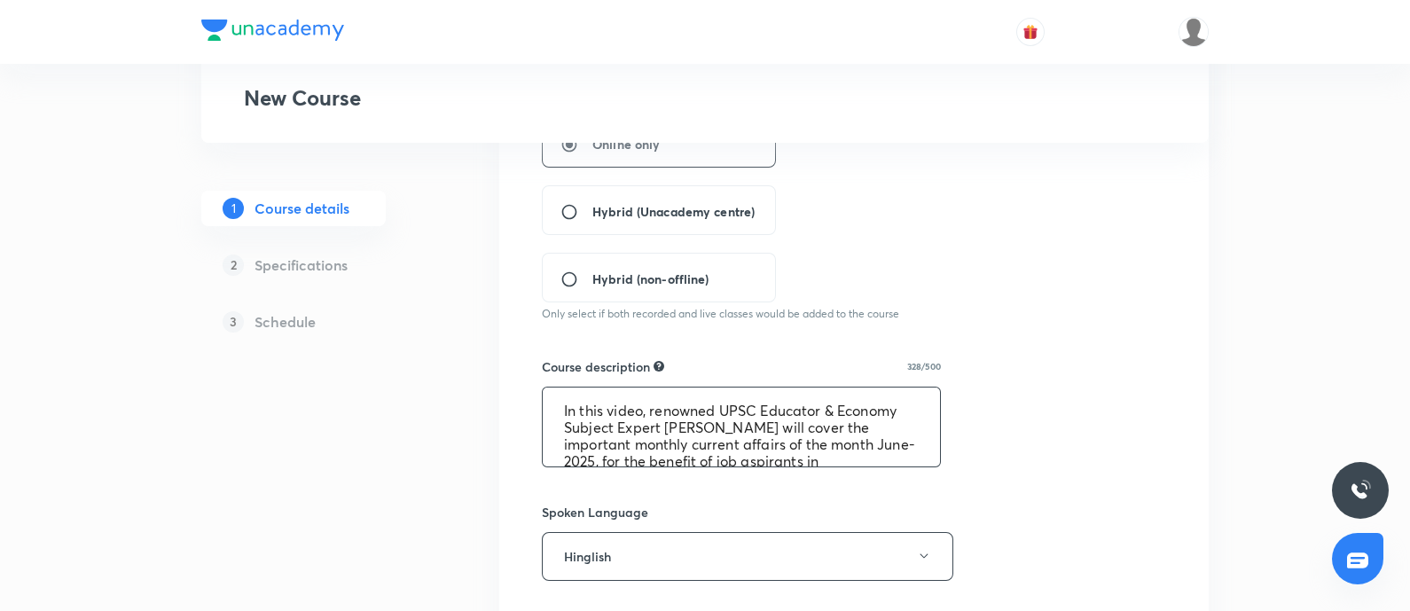
click at [747, 408] on textarea "In this video, renowned UPSC Educator & Economy Subject Expert [PERSON_NAME] wi…" at bounding box center [741, 426] width 397 height 79
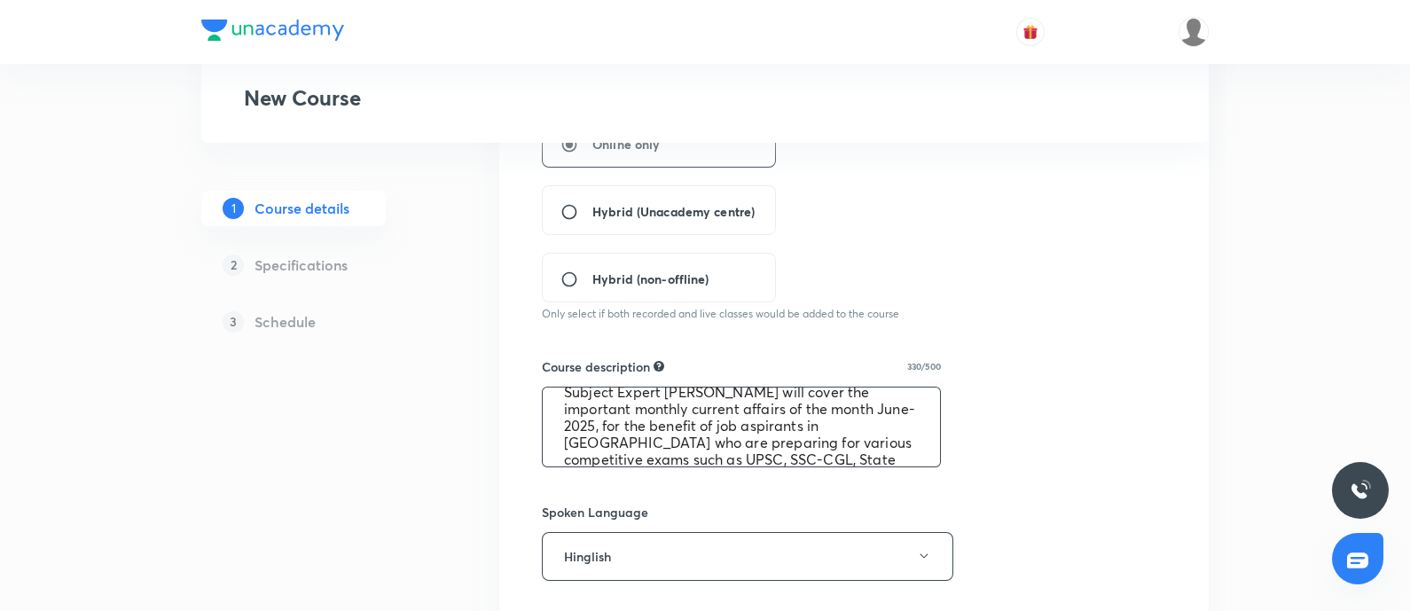
scroll to position [52, 0]
click at [561, 456] on textarea "In this session, renowned UPSC Educator & Economy Subject Expert Dr. Mrunal Pat…" at bounding box center [741, 426] width 397 height 79
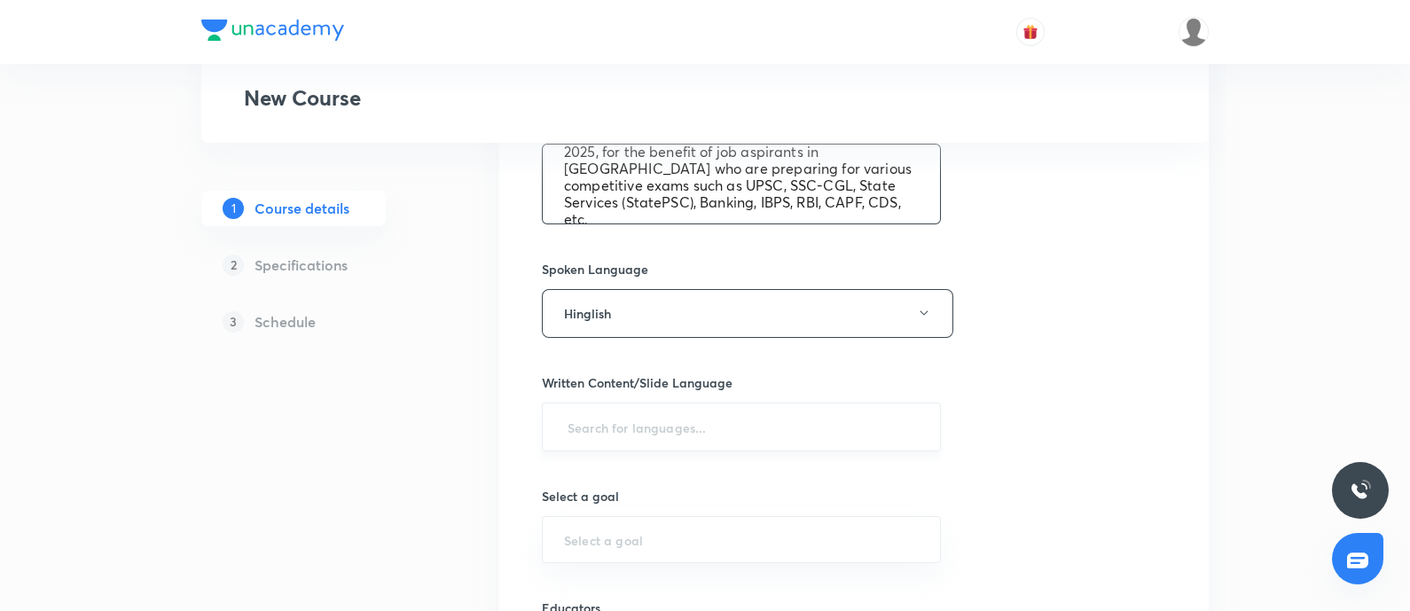
scroll to position [775, 0]
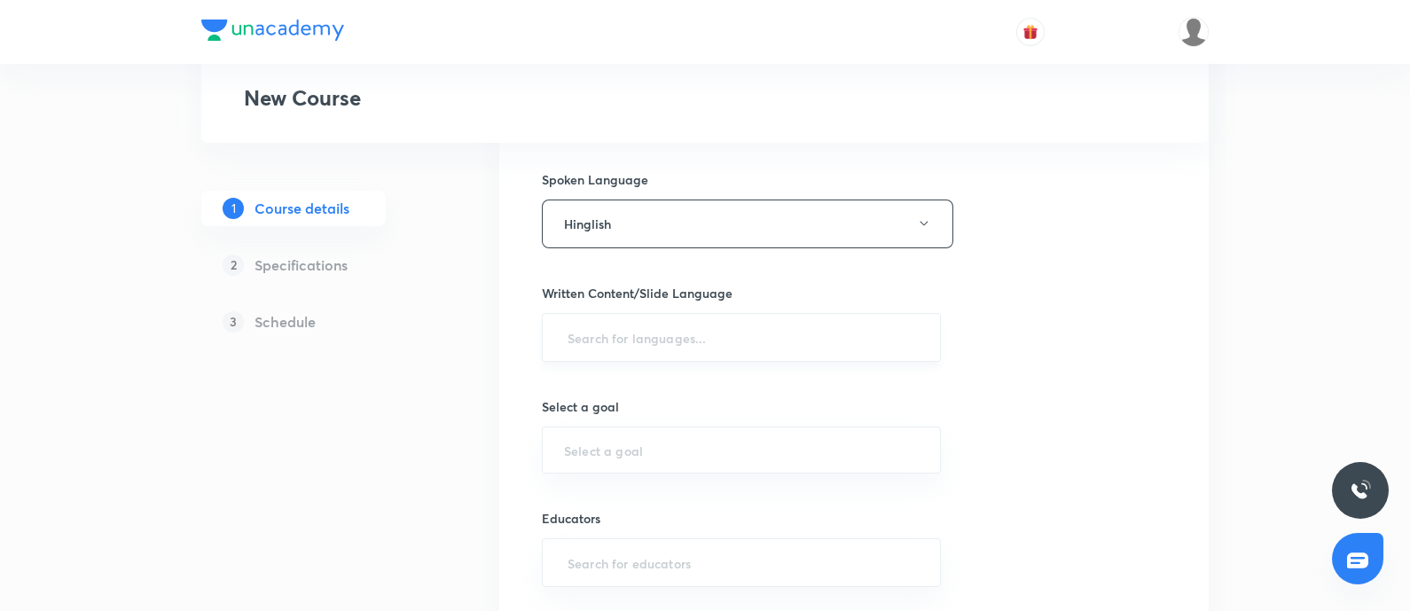
type textarea "In this session, renowned UPSC Educator & Economy Subject Expert Dr. Mrunal Pat…"
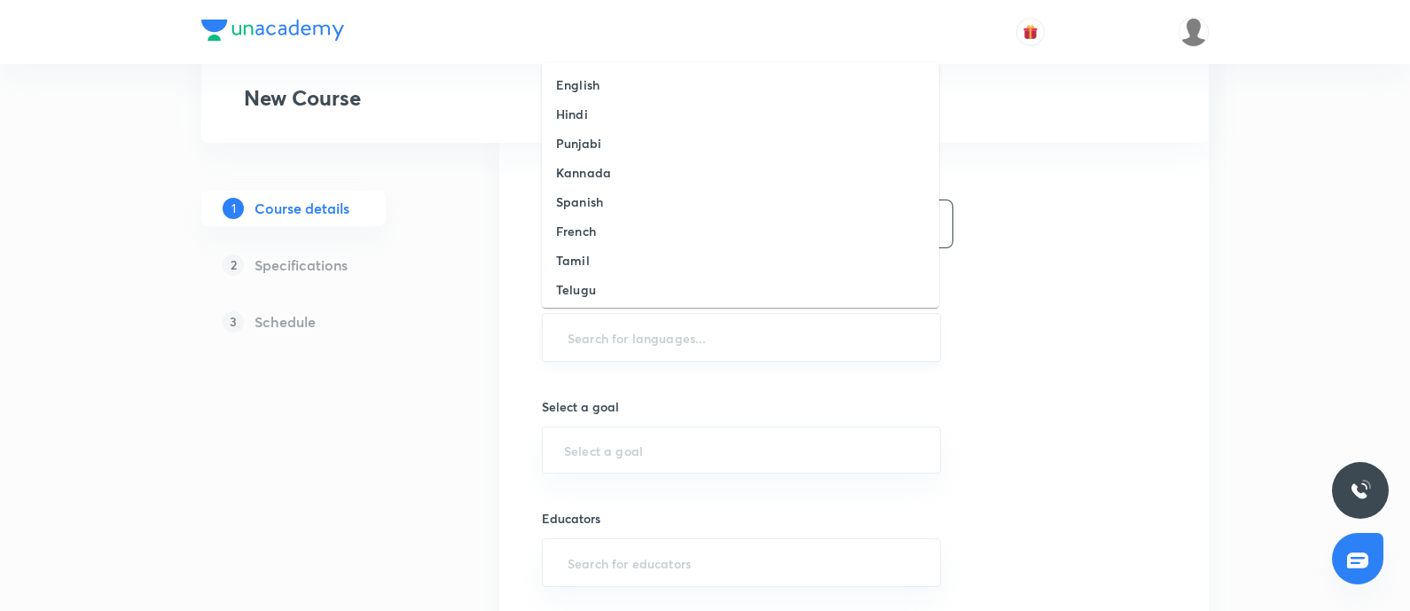
click at [660, 345] on input "text" at bounding box center [741, 337] width 355 height 33
click at [594, 84] on h6 "English" at bounding box center [577, 84] width 43 height 19
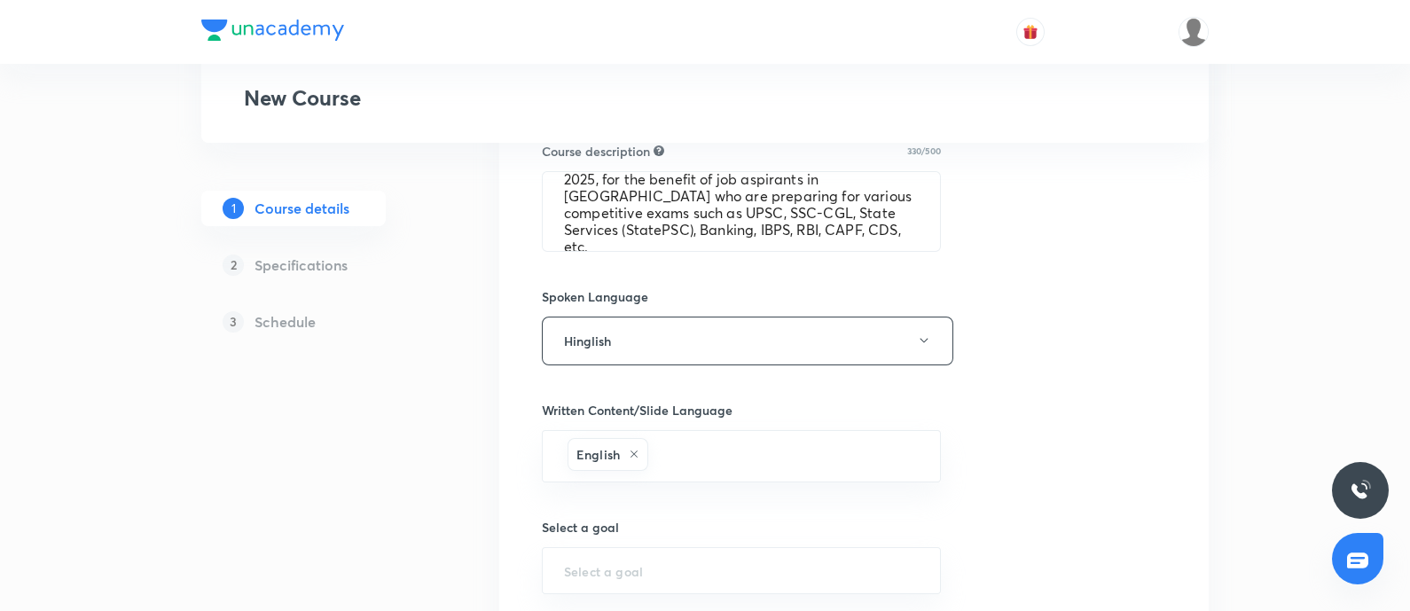
scroll to position [775, 0]
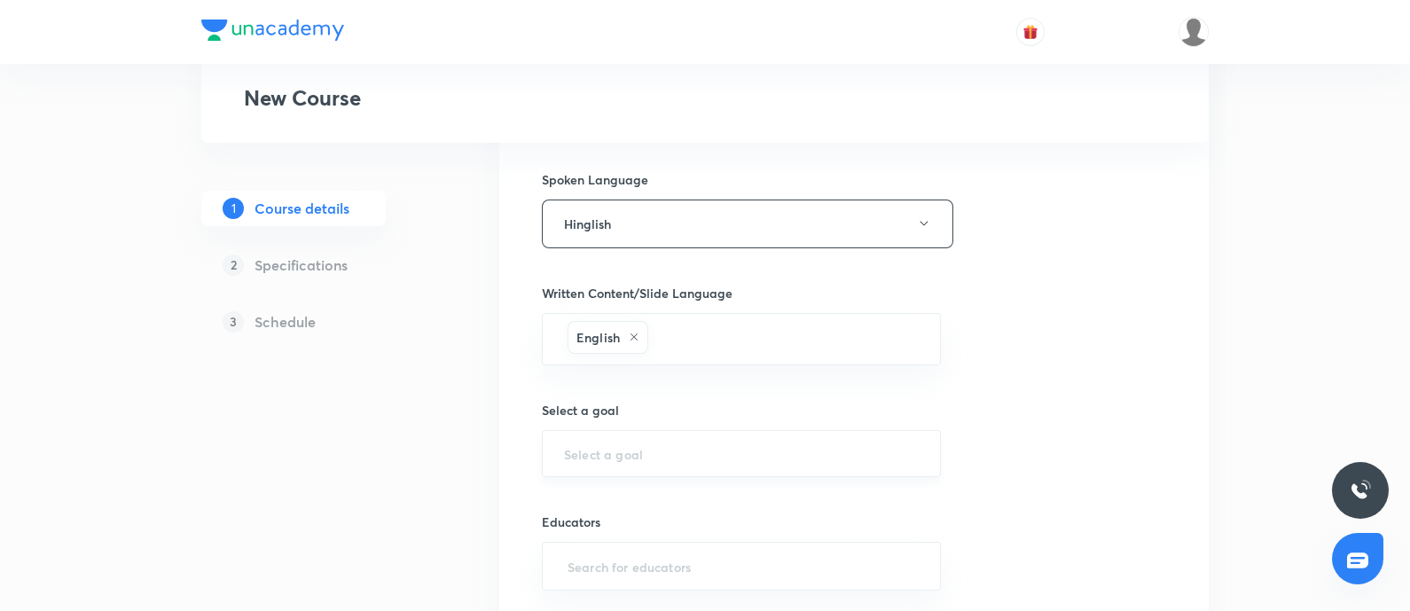
click at [658, 445] on input "text" at bounding box center [741, 453] width 355 height 17
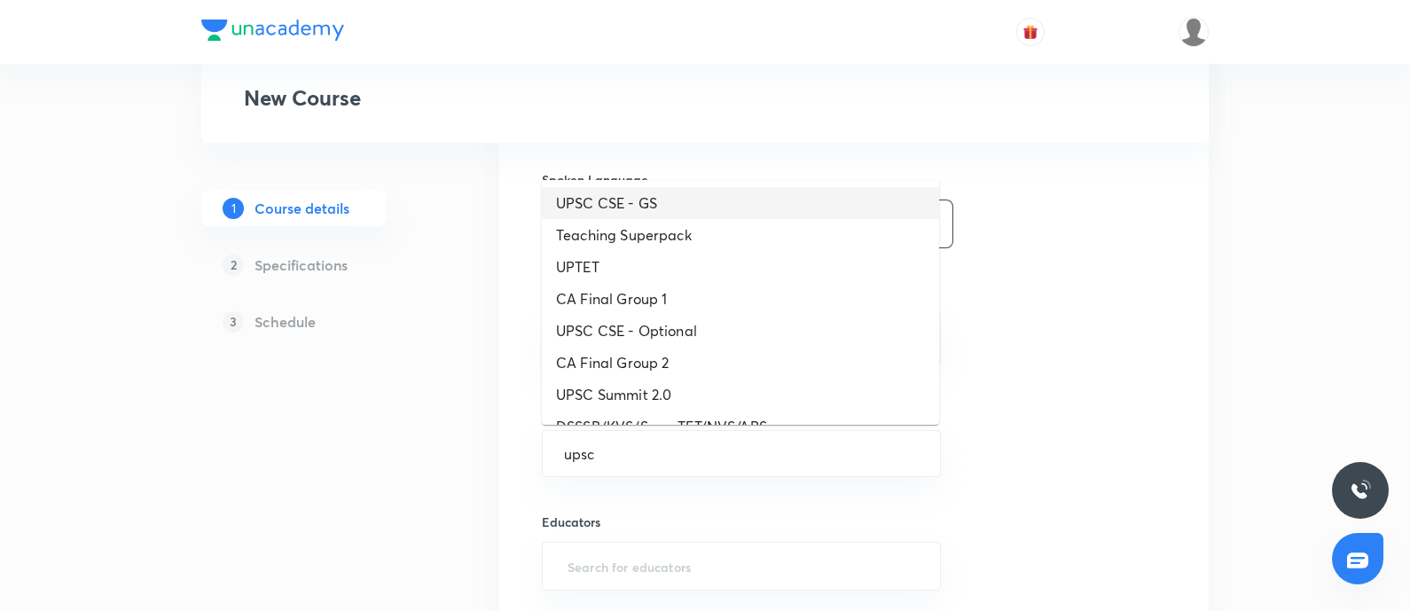
click at [630, 207] on li "UPSC CSE - GS" at bounding box center [740, 203] width 397 height 32
type input "UPSC CSE - GS"
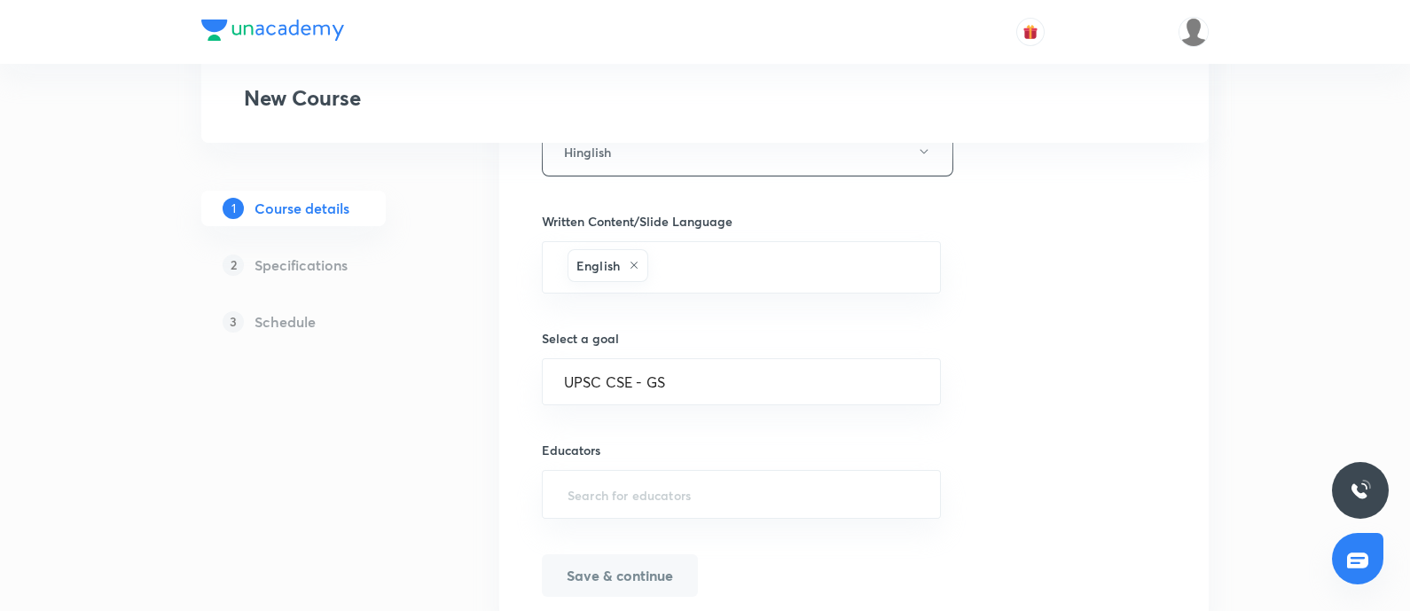
scroll to position [914, 0]
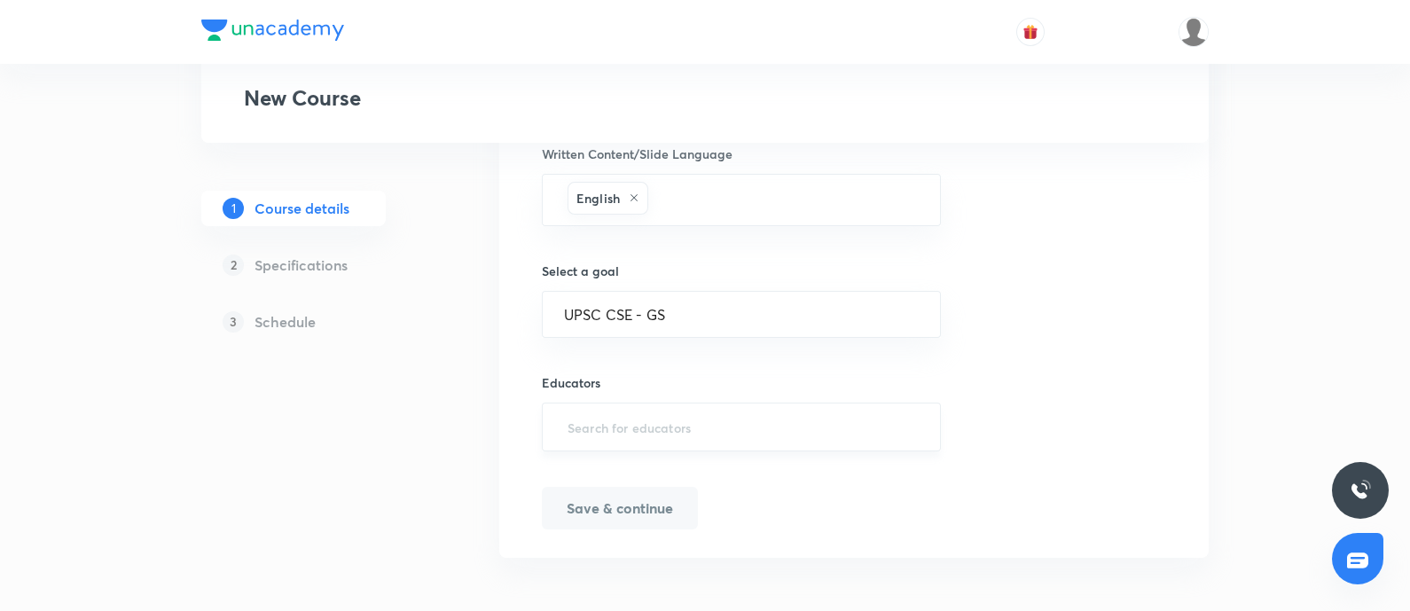
click at [592, 439] on input "text" at bounding box center [741, 427] width 355 height 33
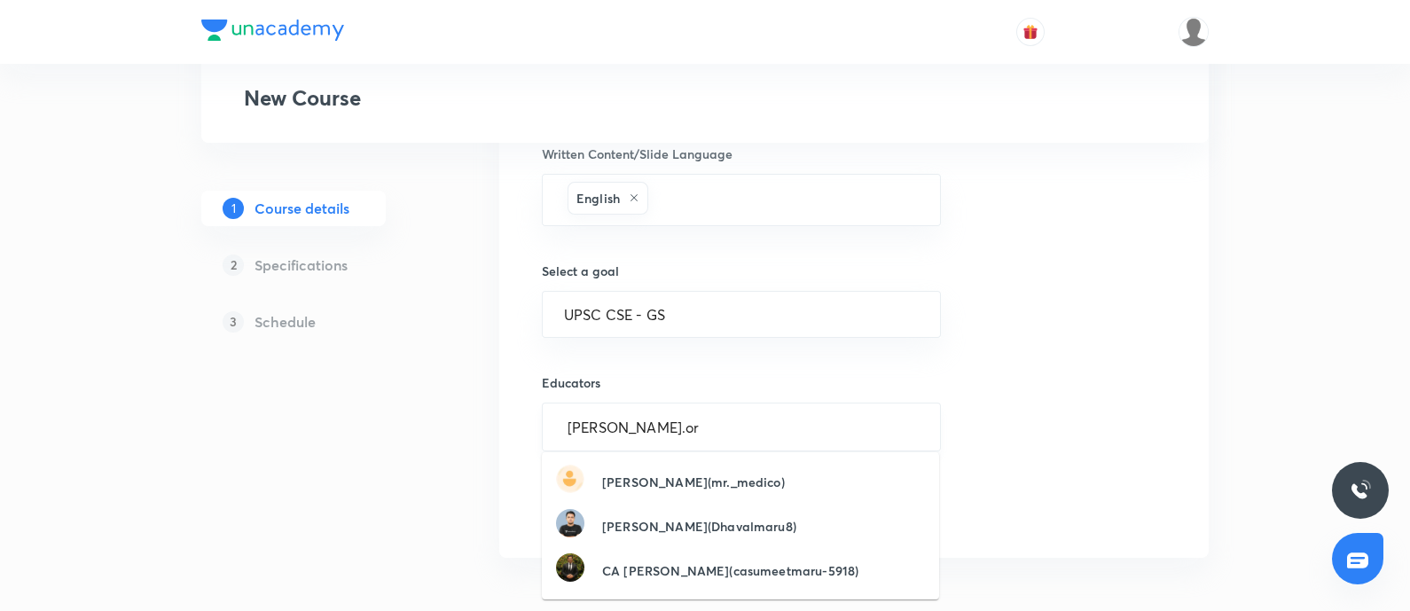
type input "mrunal.org"
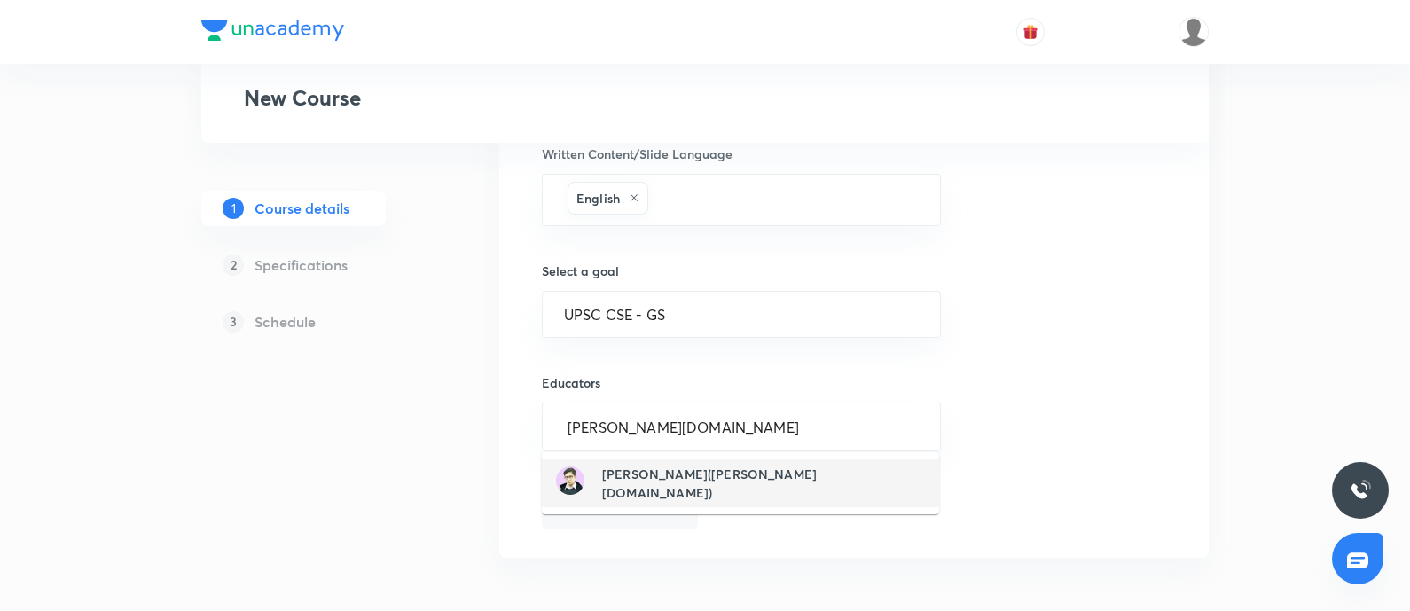
click at [620, 482] on h6 "Mrunal Patel(mrunal.org)" at bounding box center [763, 483] width 323 height 37
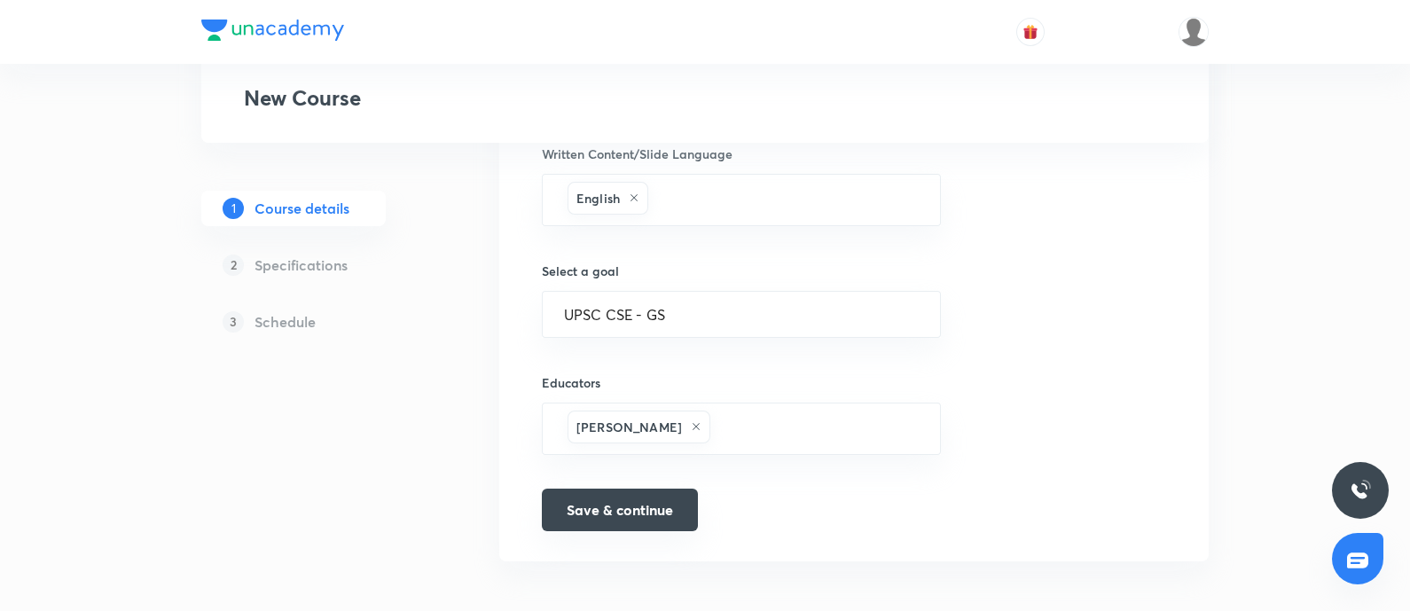
click at [613, 497] on button "Save & continue" at bounding box center [620, 510] width 156 height 43
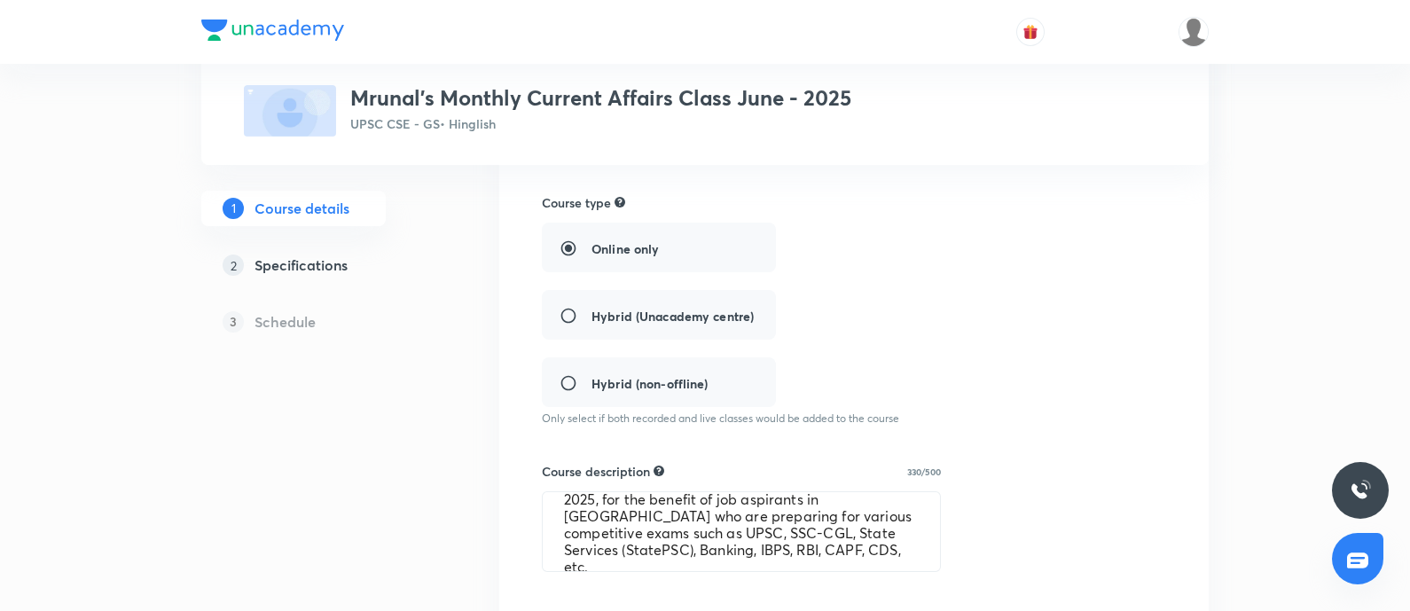
scroll to position [383, 0]
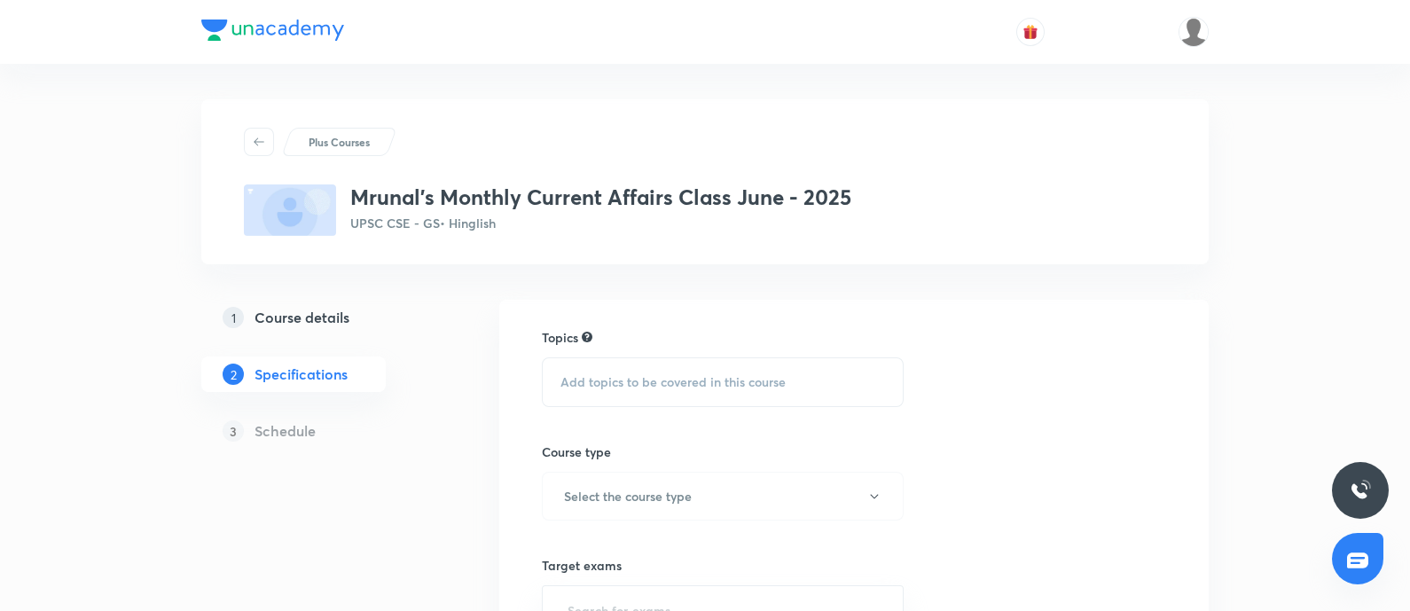
click at [594, 386] on span "Add topics to be covered in this course" at bounding box center [672, 382] width 225 height 14
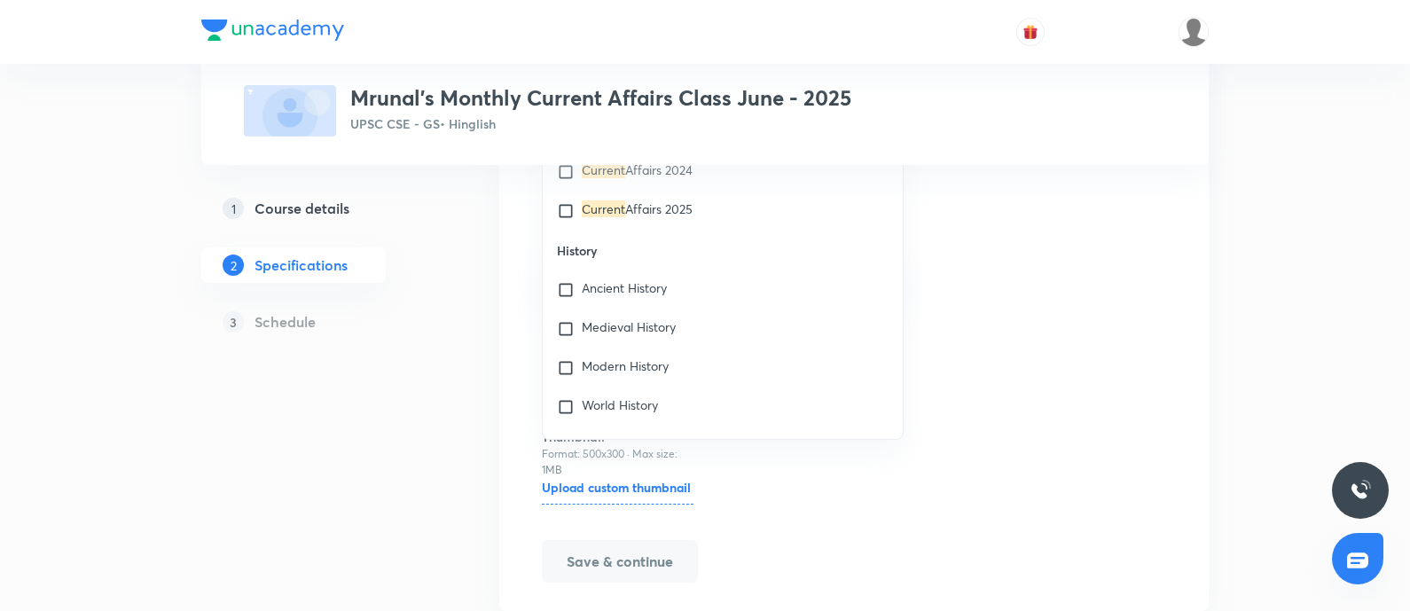
scroll to position [2246, 0]
type input "current"
click at [713, 203] on div "Current Affairs 2025" at bounding box center [723, 210] width 360 height 39
checkbox input "true"
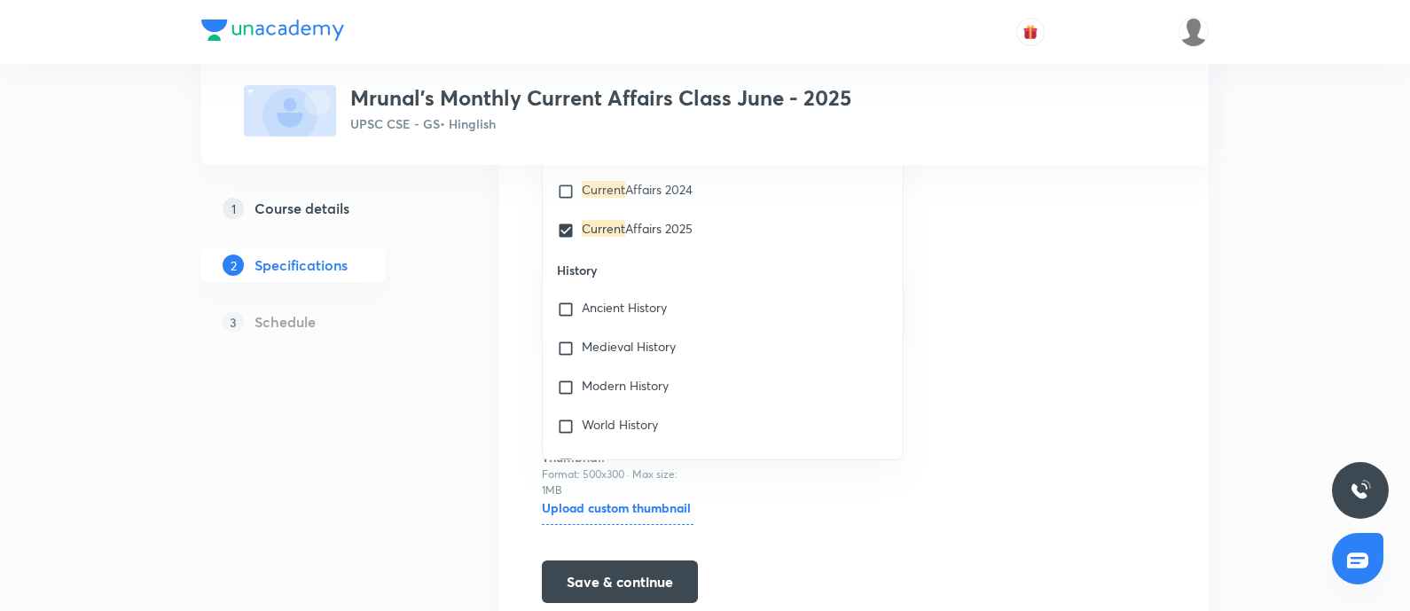
click at [1115, 279] on div "Topics Current Affairs 2025 CLEAR current 1 / 6 ​ Optional Courses Hindi Litera…" at bounding box center [854, 299] width 624 height 607
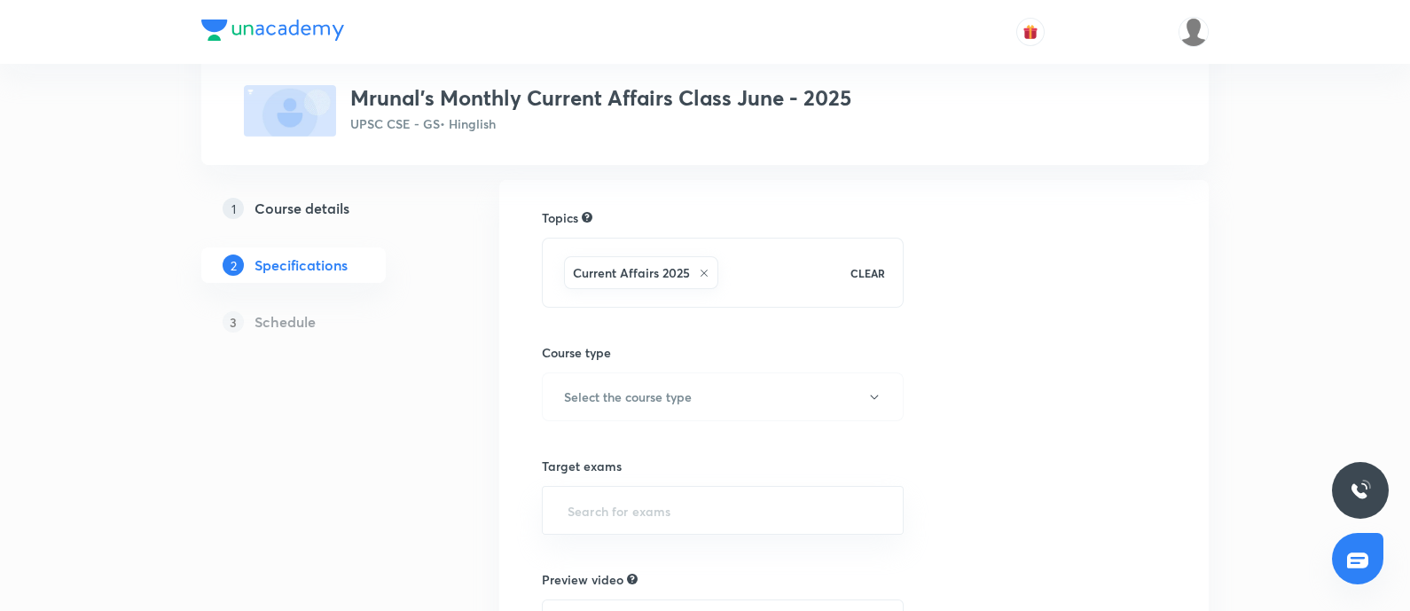
scroll to position [0, 0]
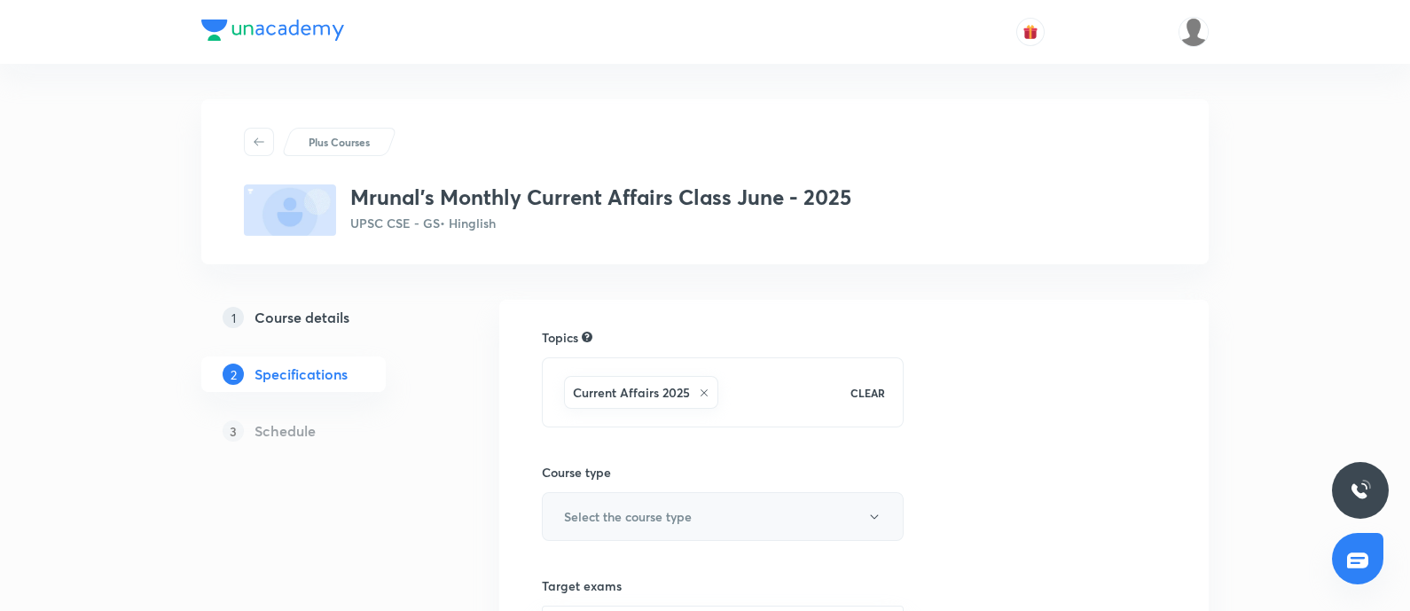
click at [696, 493] on button "Select the course type" at bounding box center [723, 516] width 362 height 49
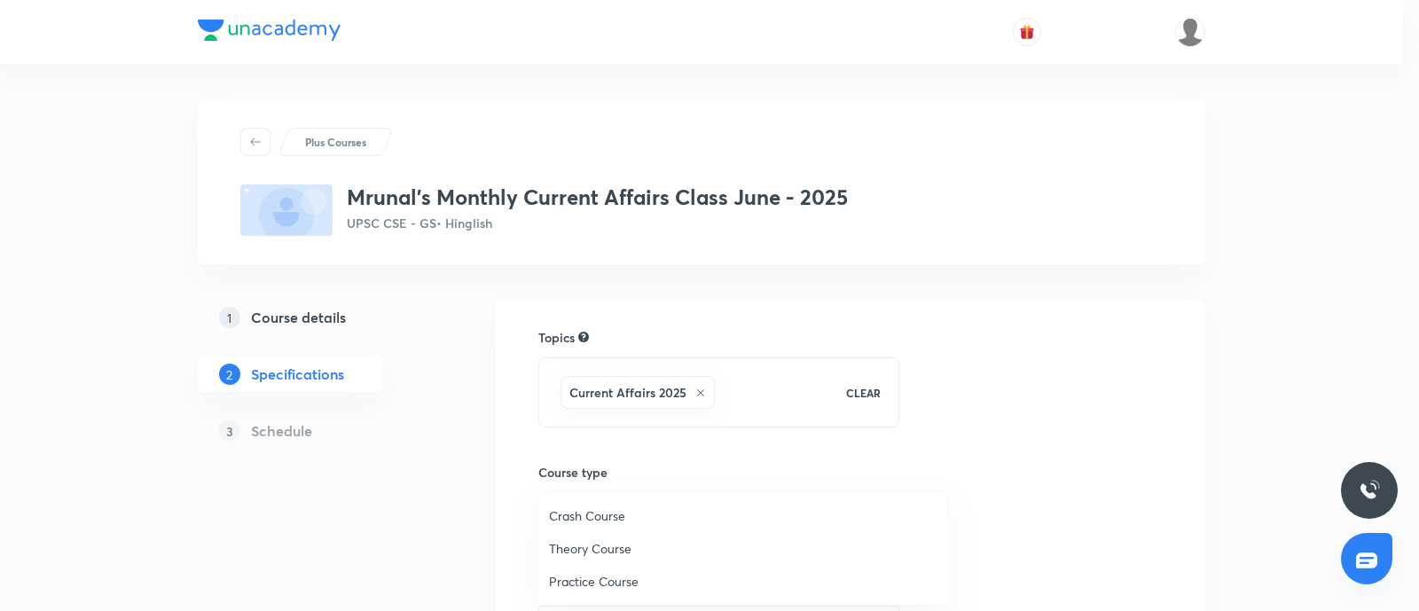
click at [586, 539] on span "Theory Course" at bounding box center [743, 548] width 388 height 19
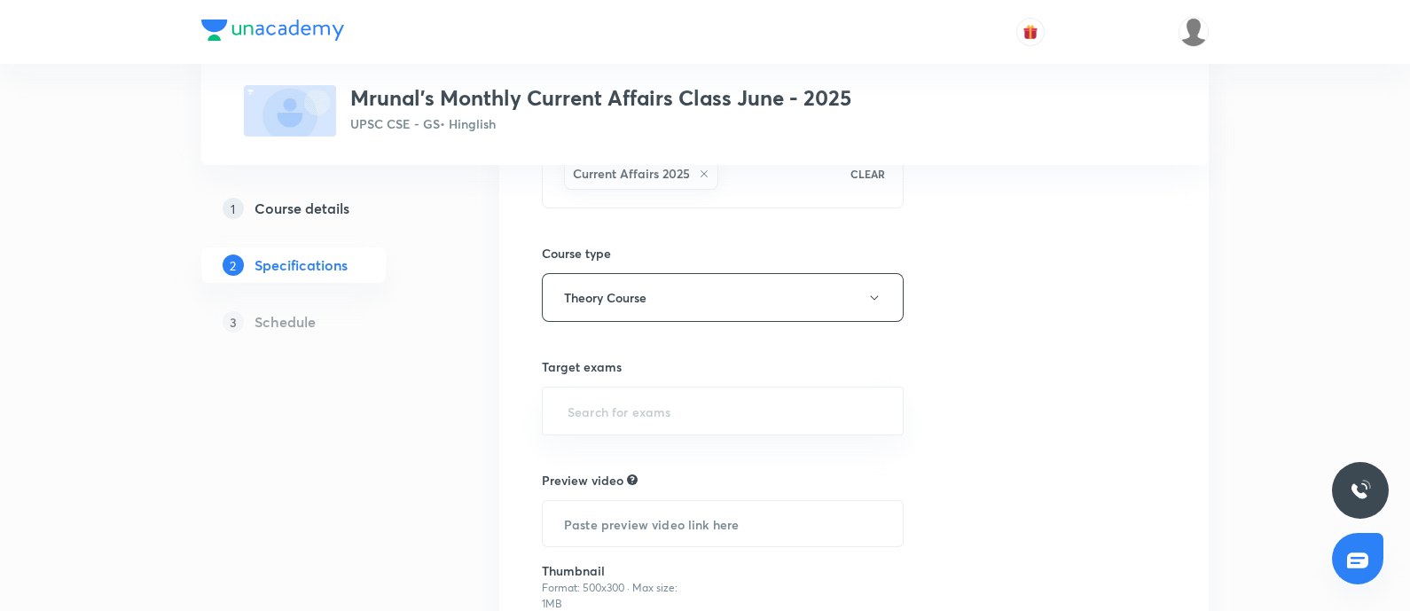
scroll to position [221, 0]
click at [648, 289] on button "Theory Course" at bounding box center [723, 295] width 362 height 49
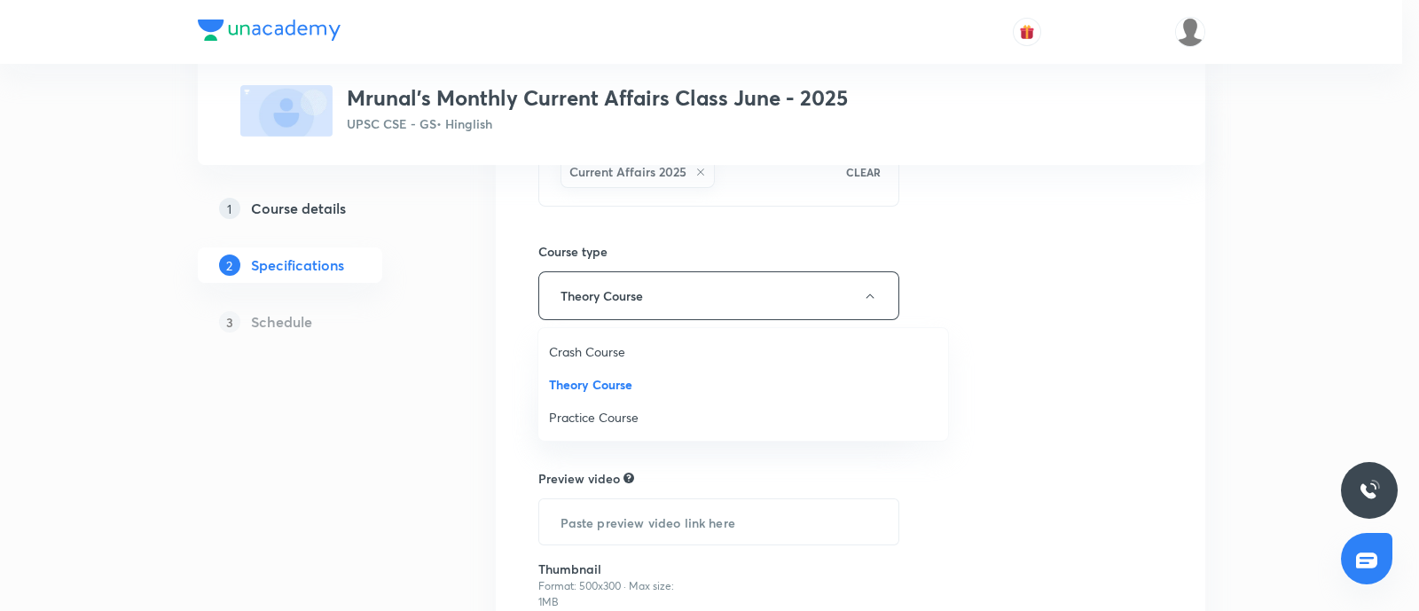
click at [626, 349] on span "Crash Course" at bounding box center [743, 351] width 388 height 19
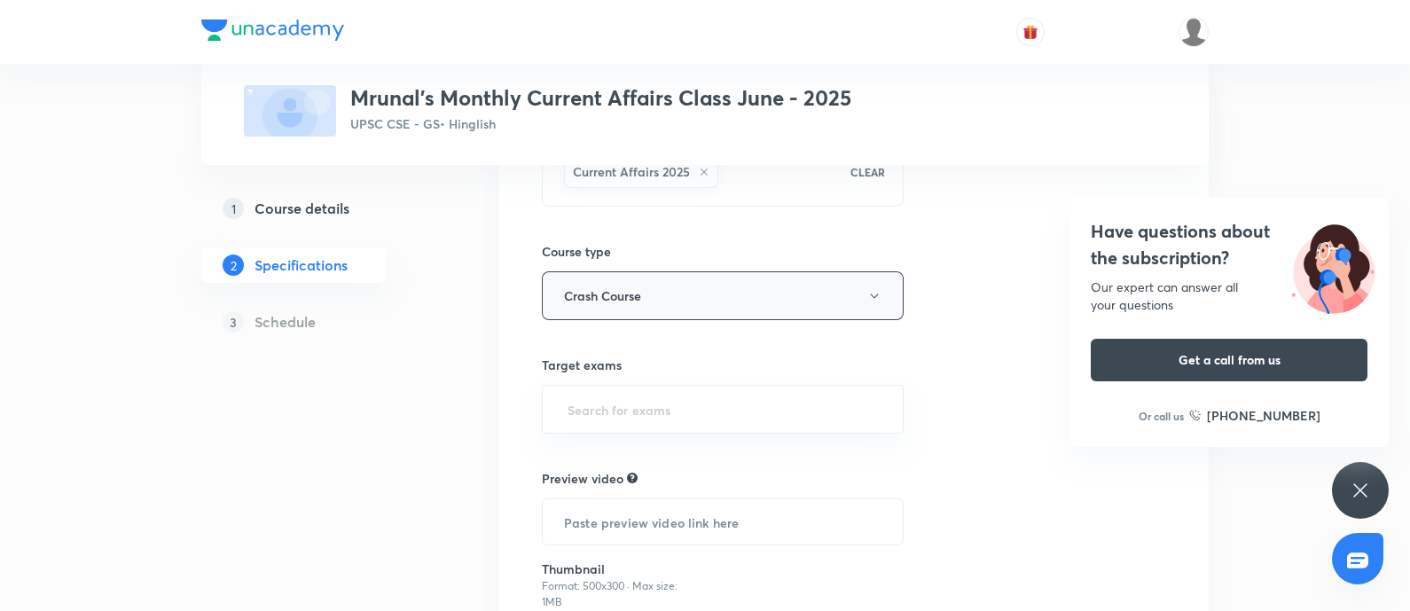
click at [654, 284] on button "Crash Course" at bounding box center [723, 295] width 362 height 49
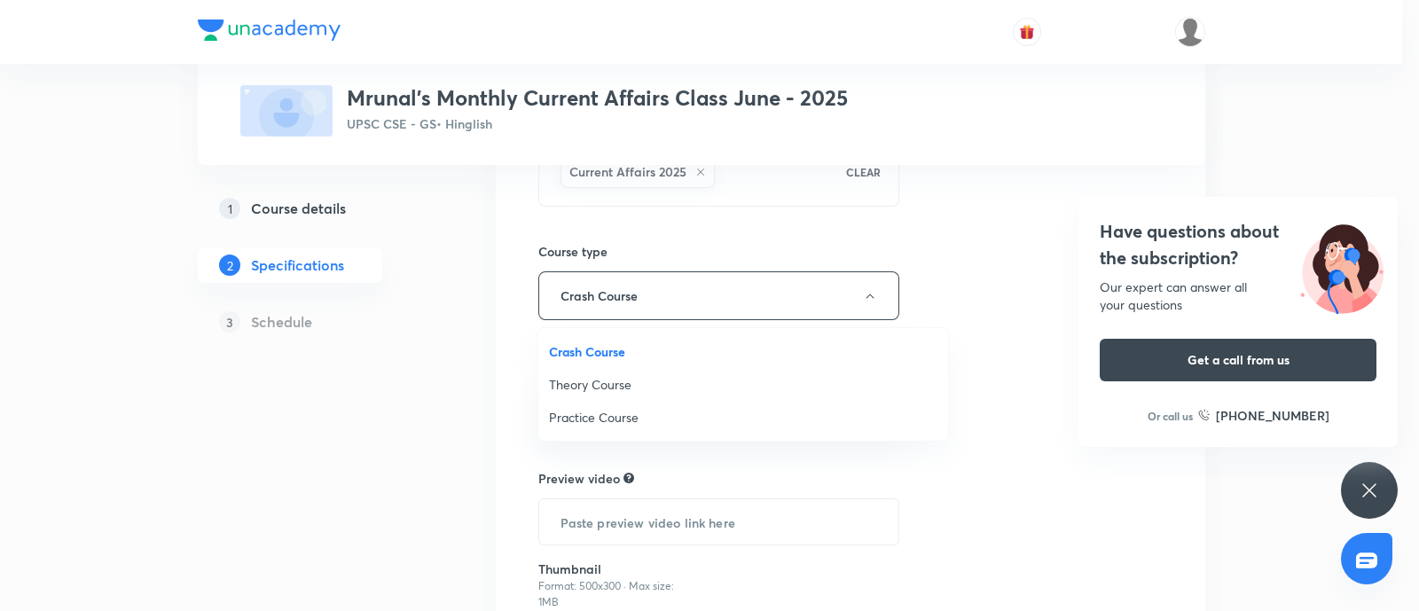
click at [610, 383] on span "Theory Course" at bounding box center [743, 384] width 388 height 19
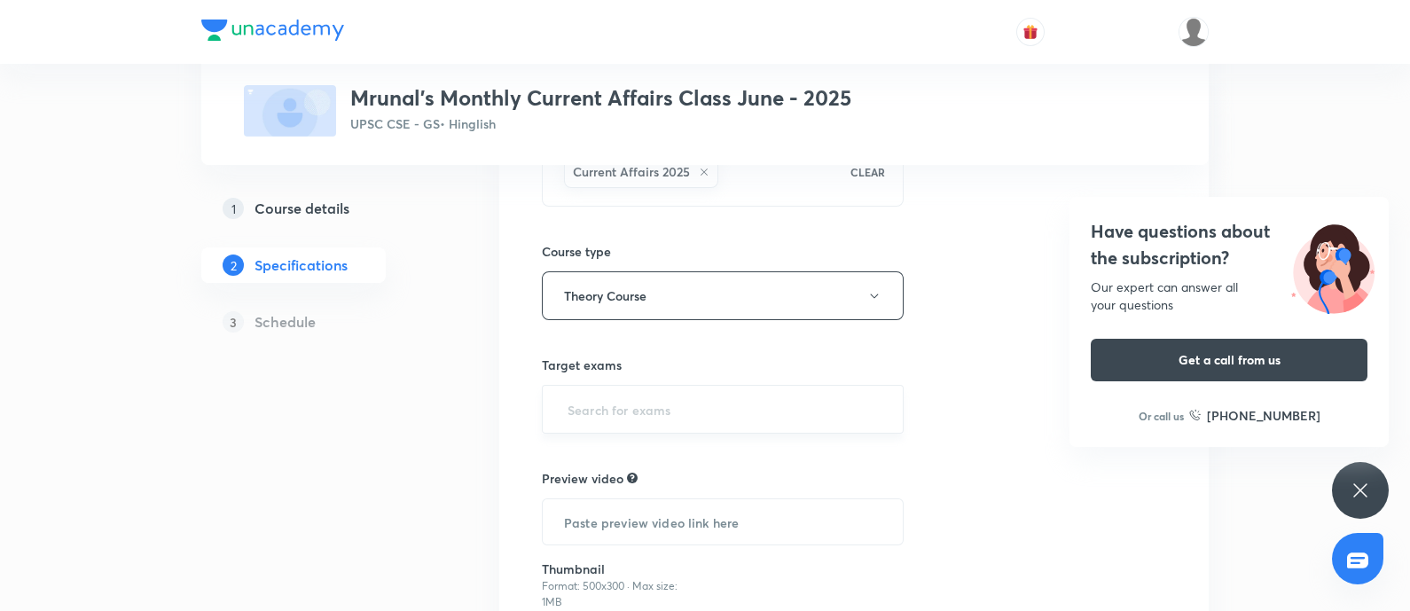
click at [661, 423] on input "text" at bounding box center [722, 409] width 317 height 33
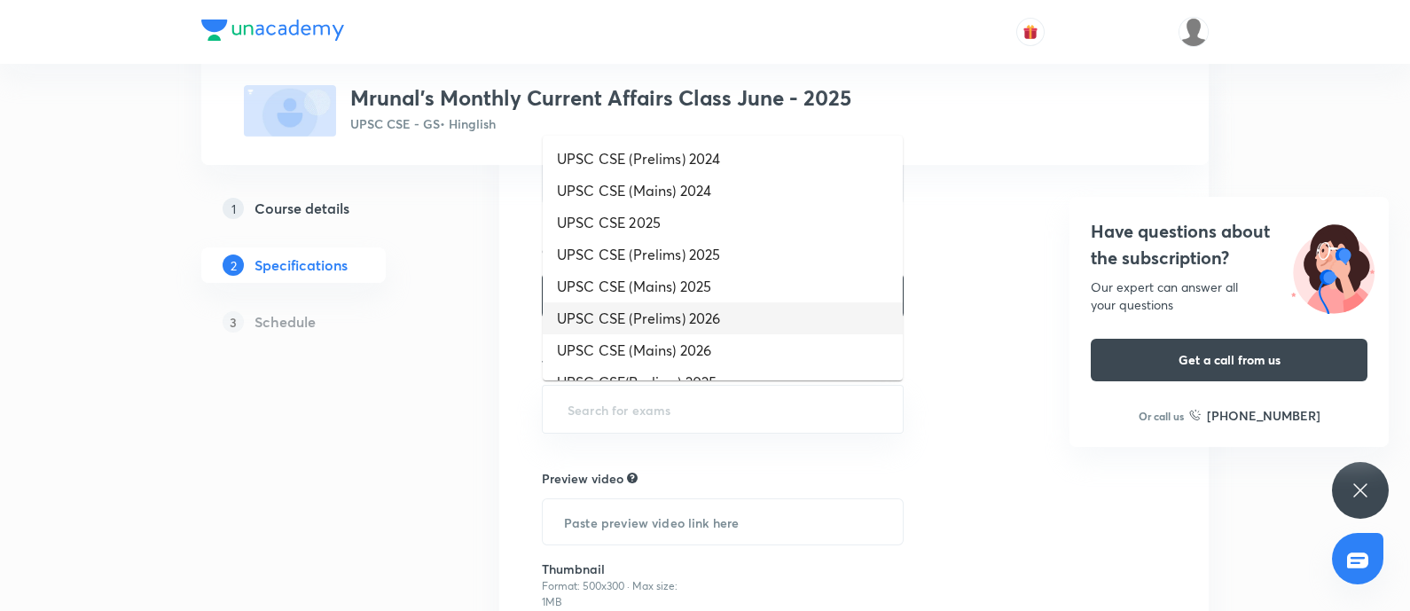
click at [723, 315] on li "UPSC CSE (Prelims) 2026" at bounding box center [723, 318] width 360 height 32
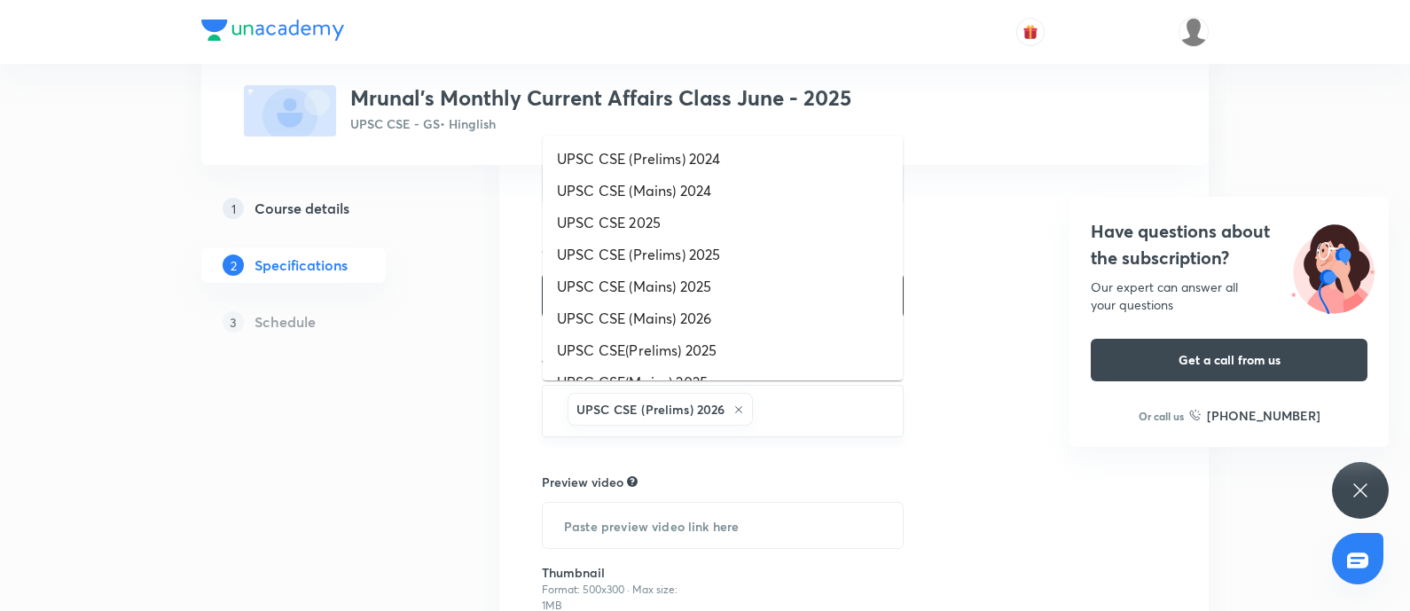
click at [774, 405] on input "text" at bounding box center [818, 411] width 124 height 33
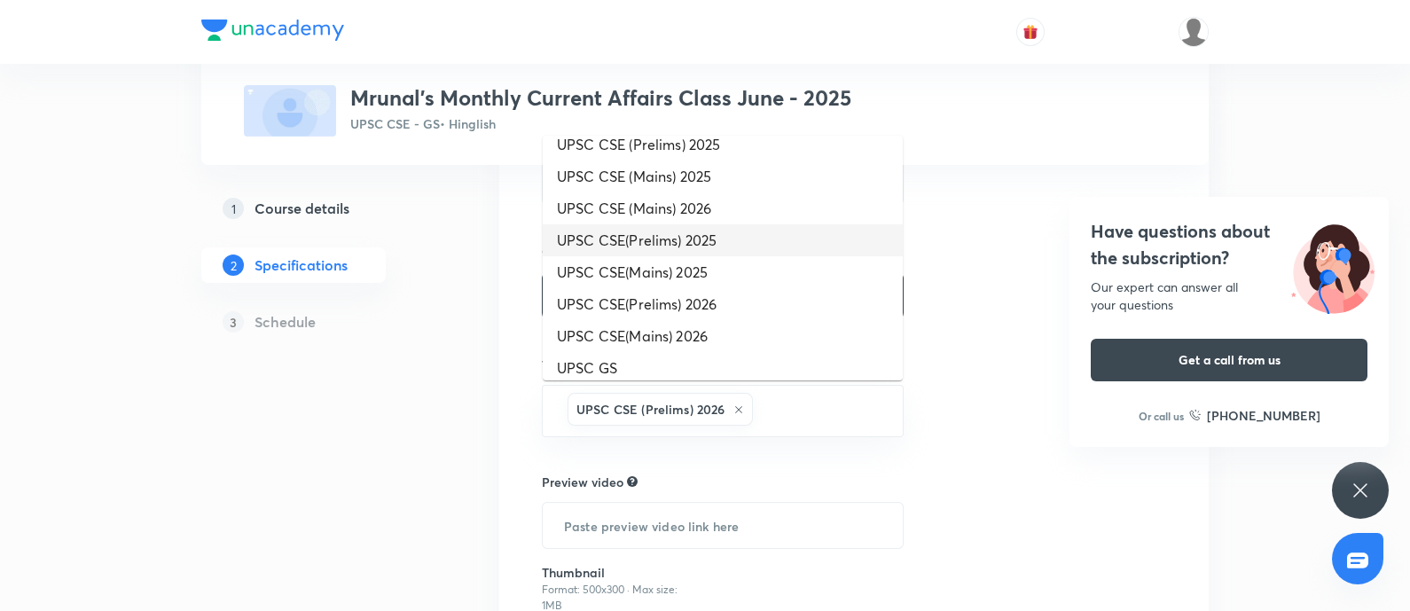
scroll to position [333, 0]
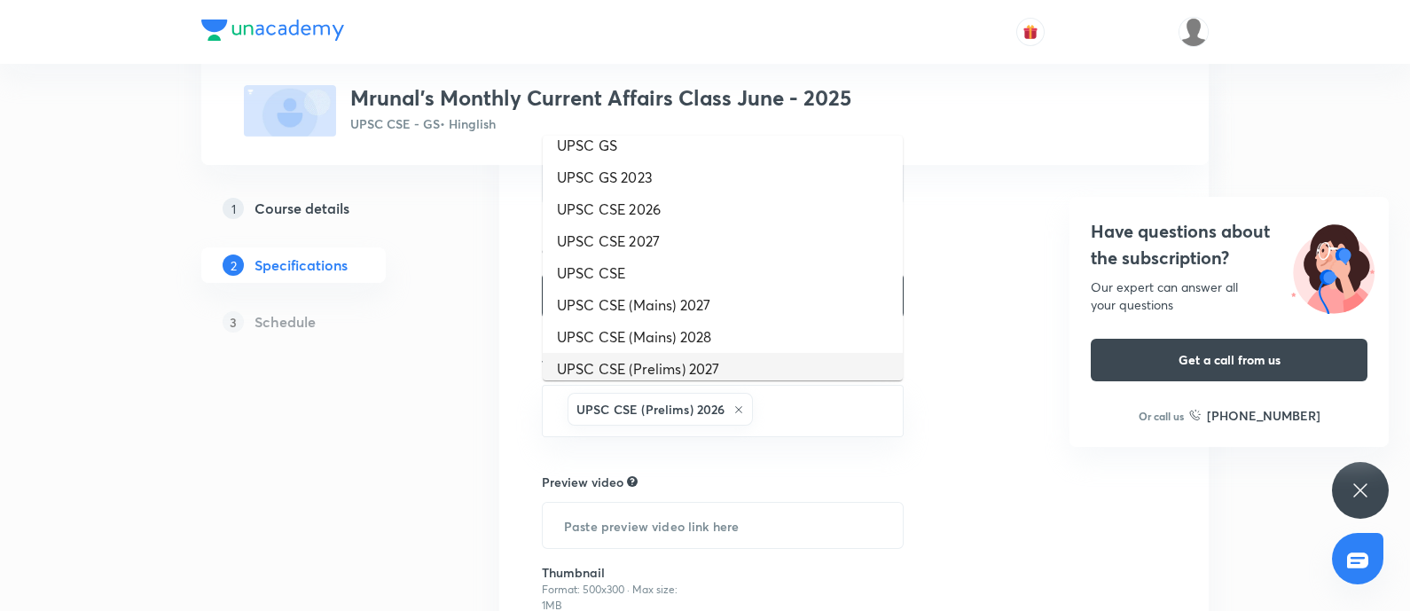
click at [688, 365] on li "UPSC CSE (Prelims) 2027" at bounding box center [723, 369] width 360 height 32
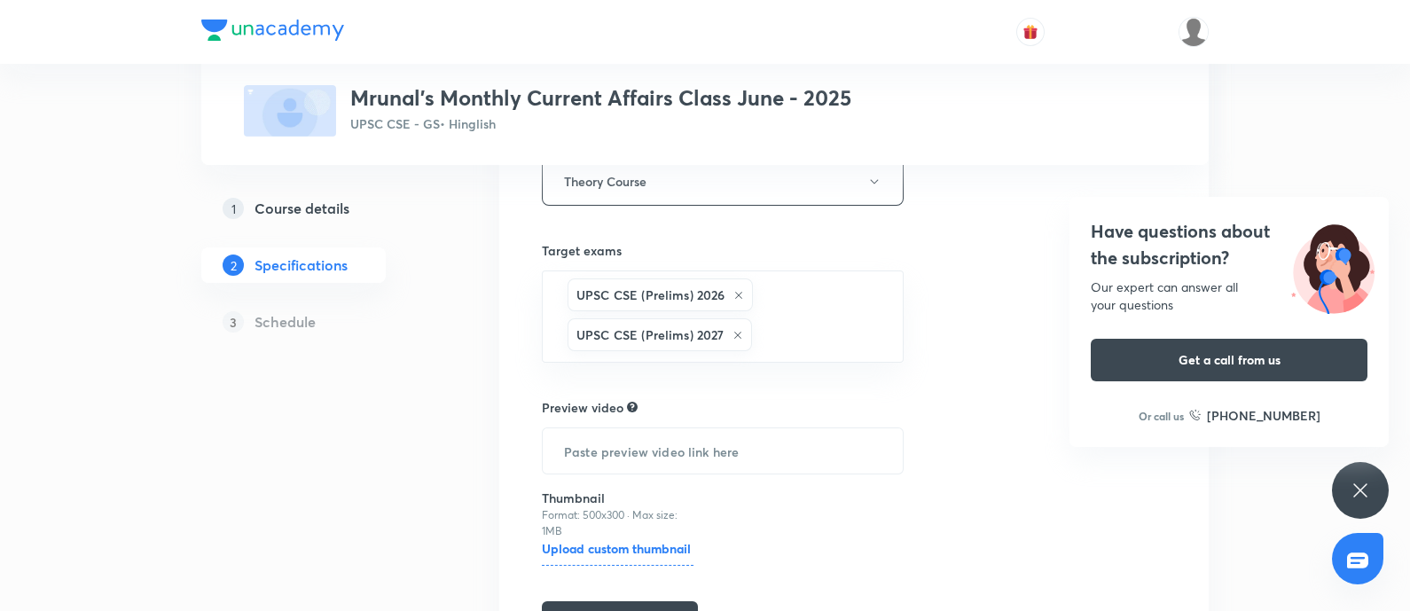
scroll to position [442, 0]
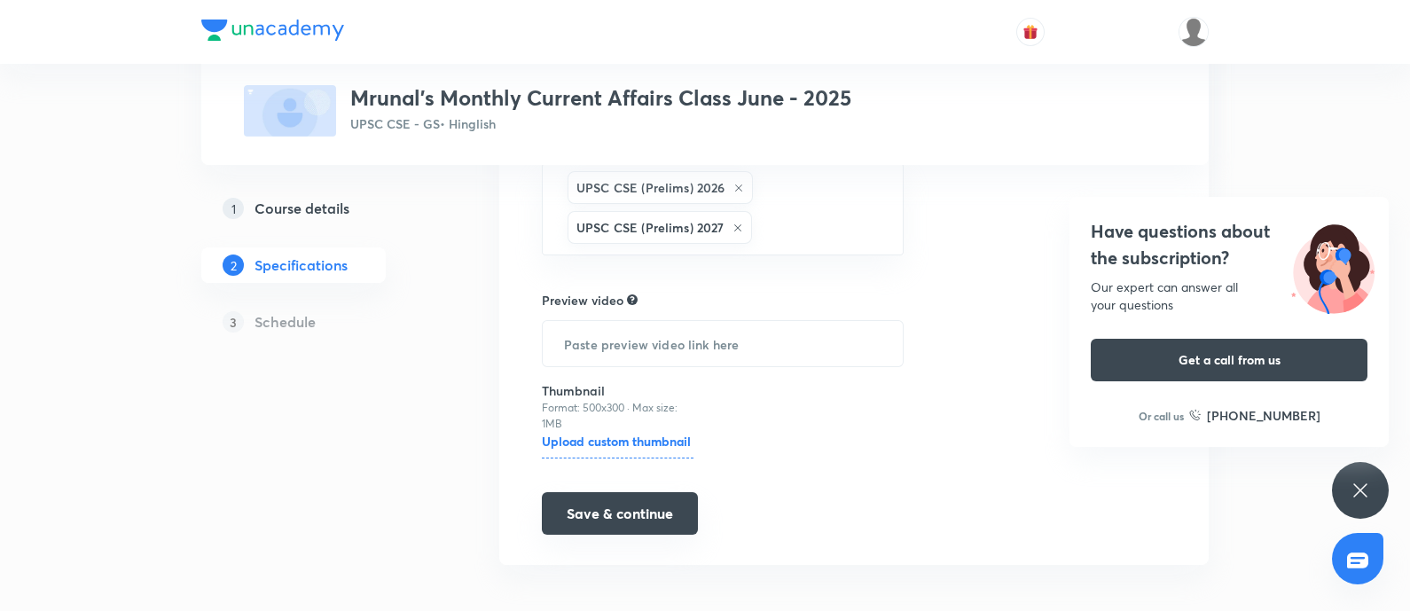
click at [634, 529] on button "Save & continue" at bounding box center [620, 513] width 156 height 43
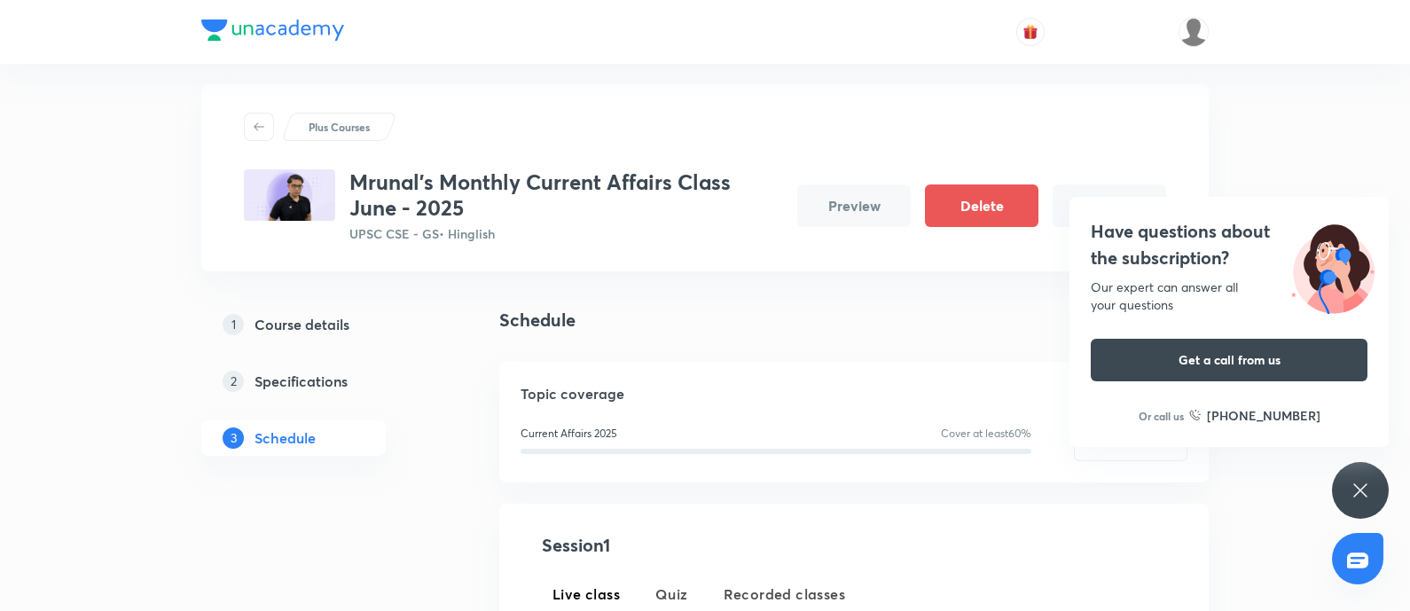
scroll to position [221, 0]
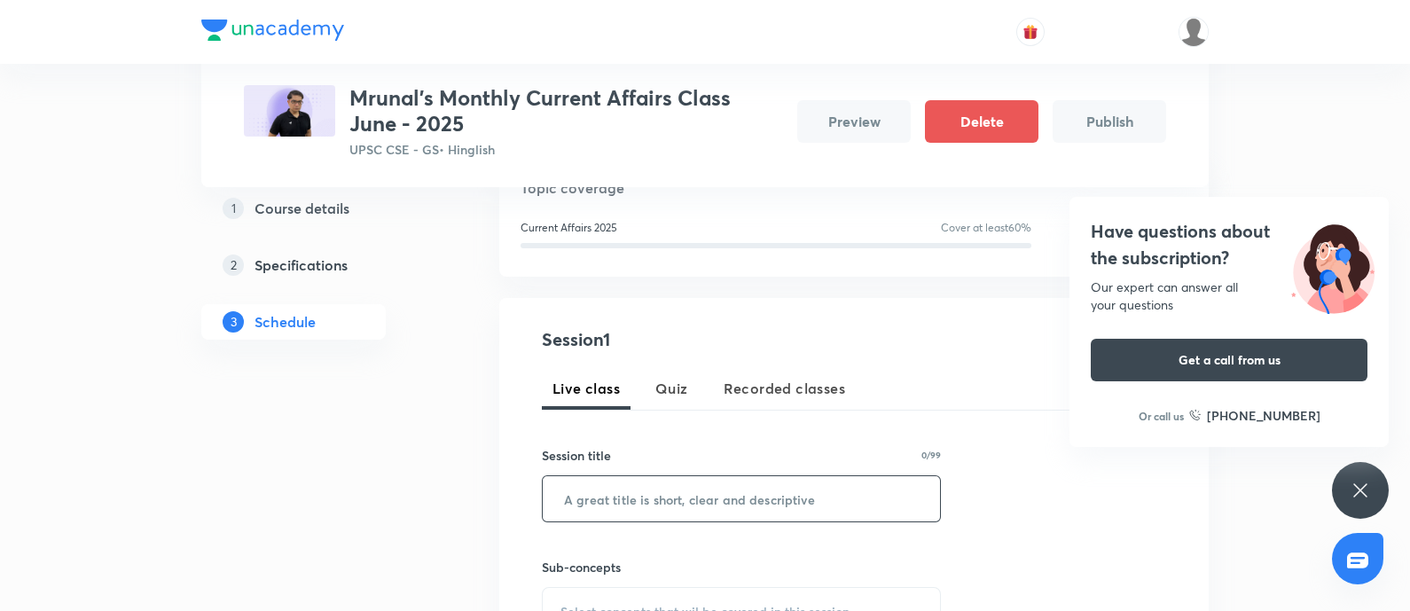
click at [609, 512] on input "text" at bounding box center [741, 498] width 397 height 45
drag, startPoint x: 794, startPoint y: 392, endPoint x: 784, endPoint y: 407, distance: 18.0
click at [794, 391] on span "Recorded classes" at bounding box center [784, 388] width 121 height 21
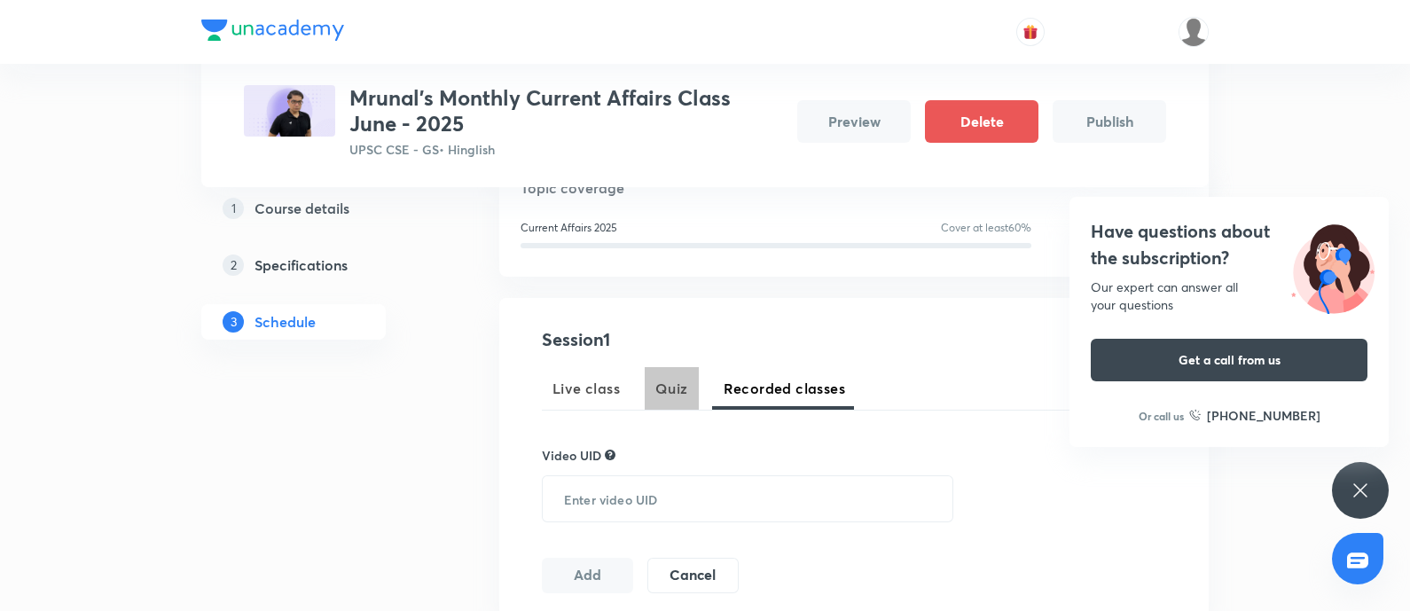
click at [665, 385] on span "Quiz" at bounding box center [671, 388] width 33 height 21
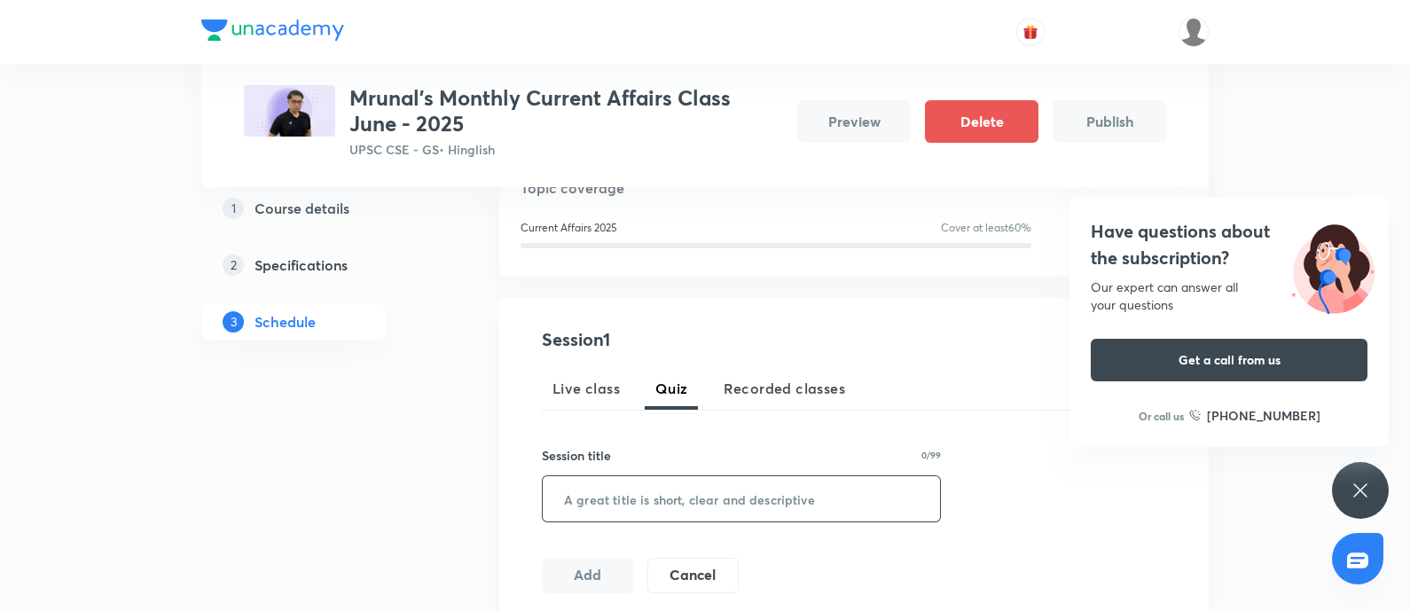
click at [603, 497] on input "text" at bounding box center [741, 498] width 397 height 45
type input "Q"
type input "c"
click at [561, 502] on input "Current Affairs Quiz - June 2025" at bounding box center [741, 498] width 397 height 45
type input "Current Affairs Quiz - June 2025"
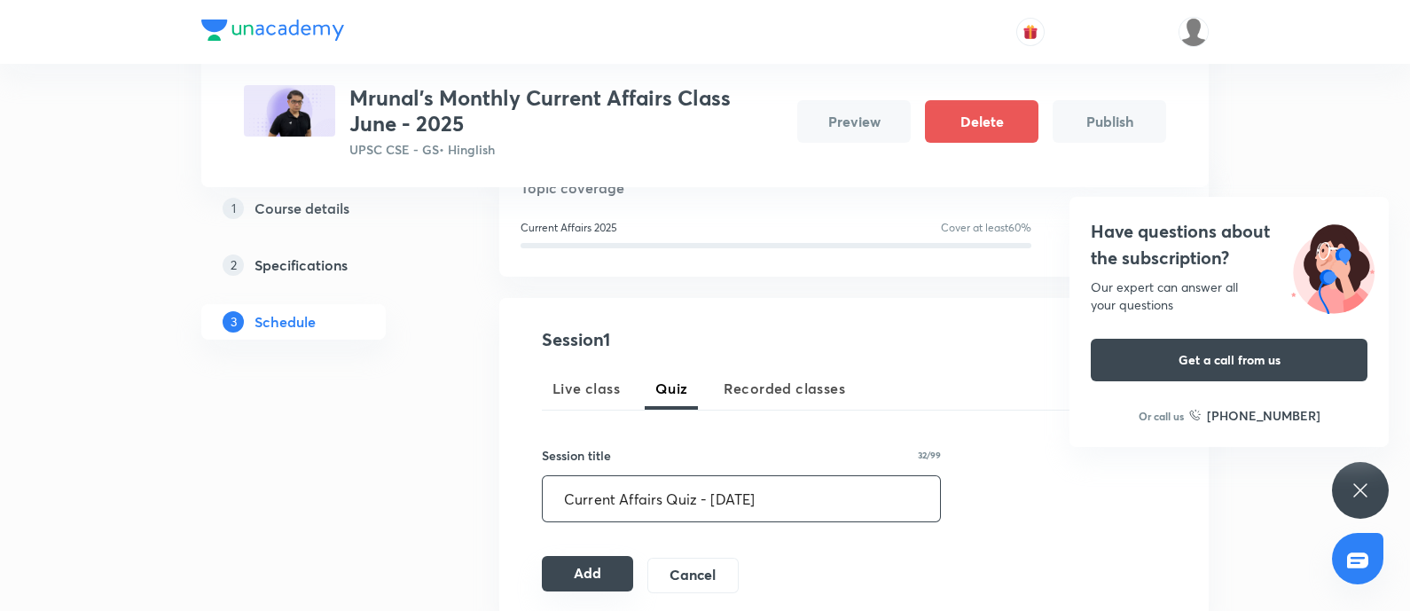
click at [593, 571] on button "Add" at bounding box center [587, 573] width 91 height 35
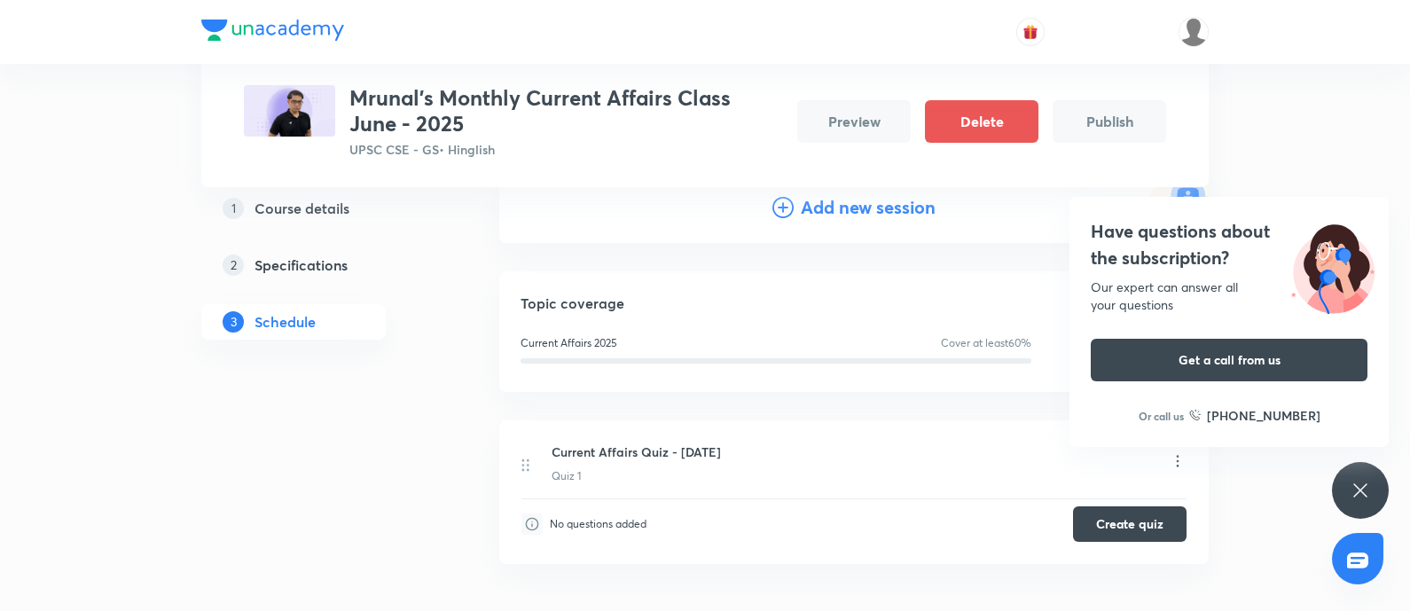
click at [1181, 455] on icon at bounding box center [1178, 461] width 18 height 18
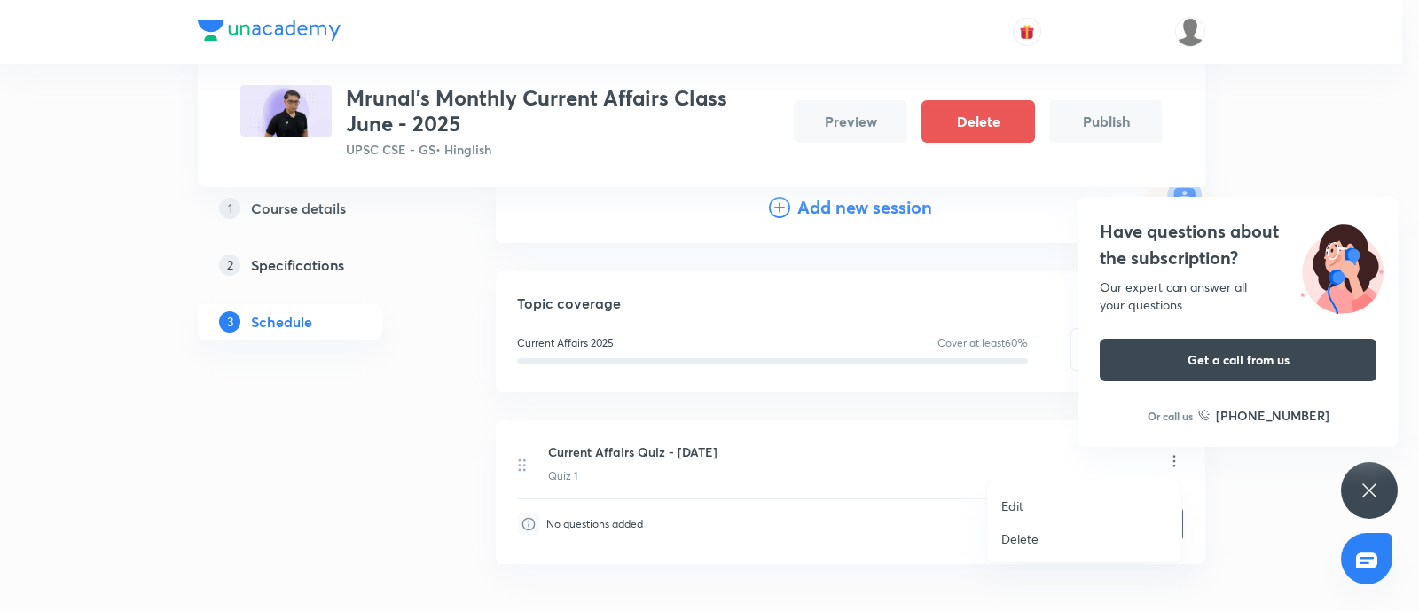
click at [1008, 502] on p "Edit" at bounding box center [1012, 506] width 22 height 19
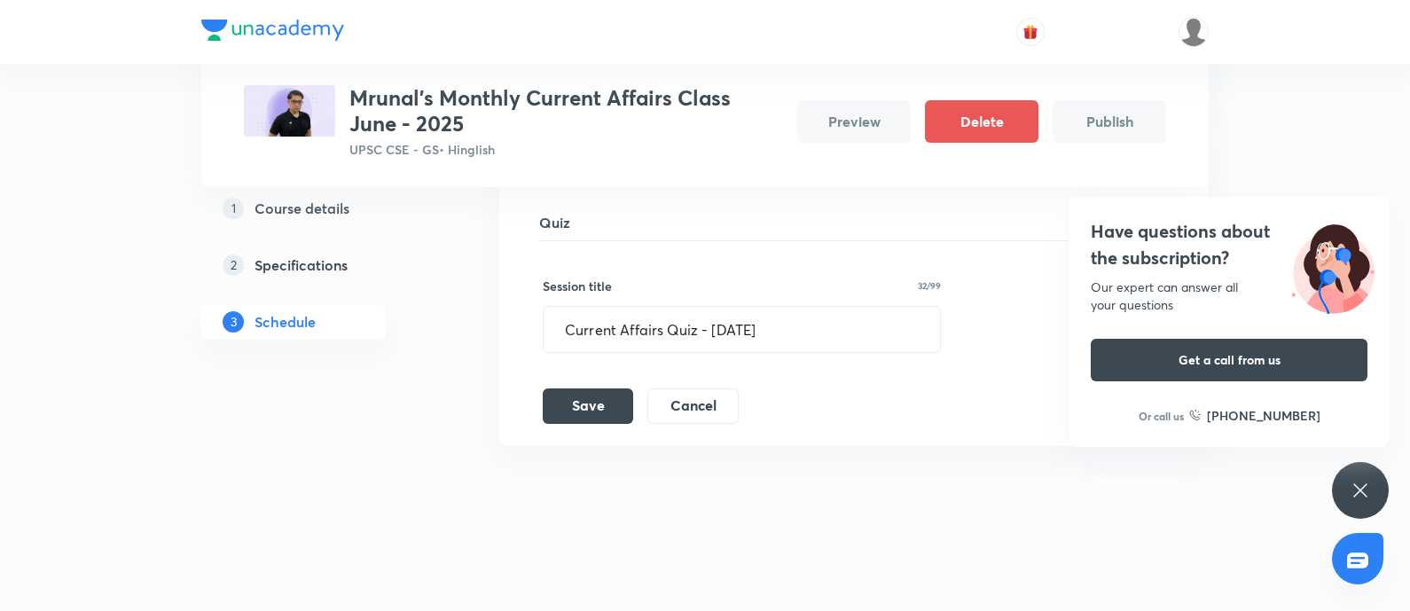
drag, startPoint x: 688, startPoint y: 421, endPoint x: 1099, endPoint y: 436, distance: 411.7
click at [688, 419] on button "Cancel" at bounding box center [692, 405] width 91 height 35
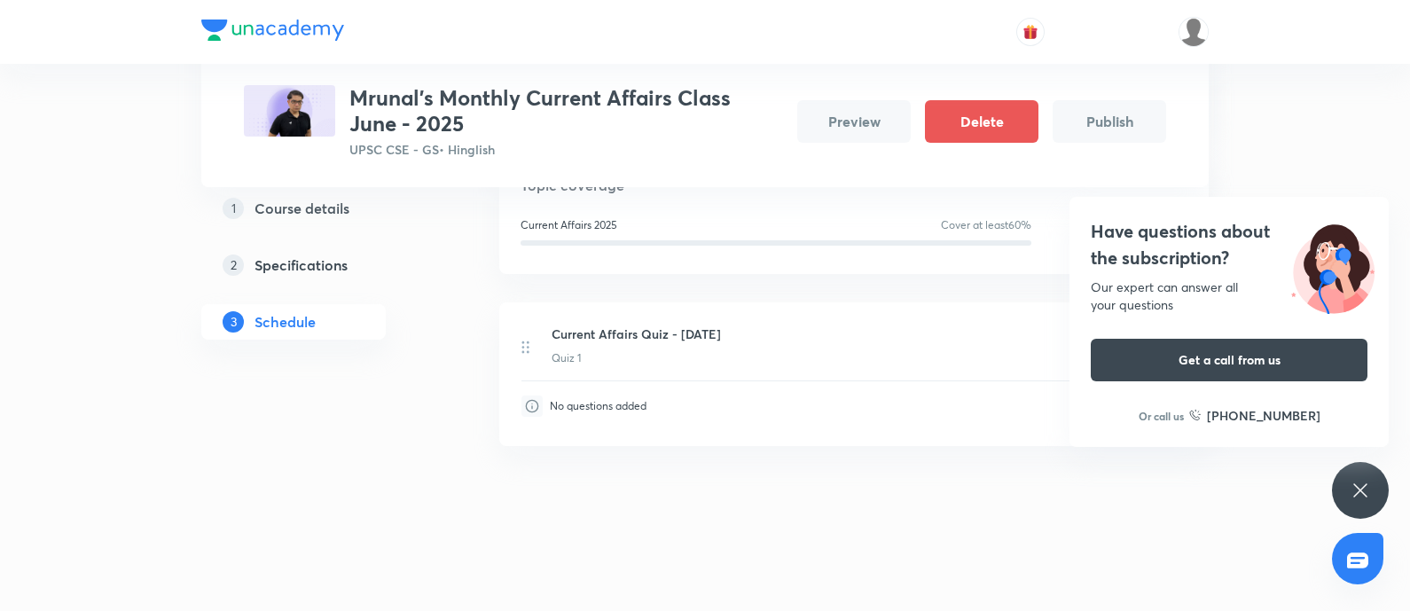
click at [1121, 227] on h4 "Have questions about the subscription?" at bounding box center [1229, 244] width 277 height 53
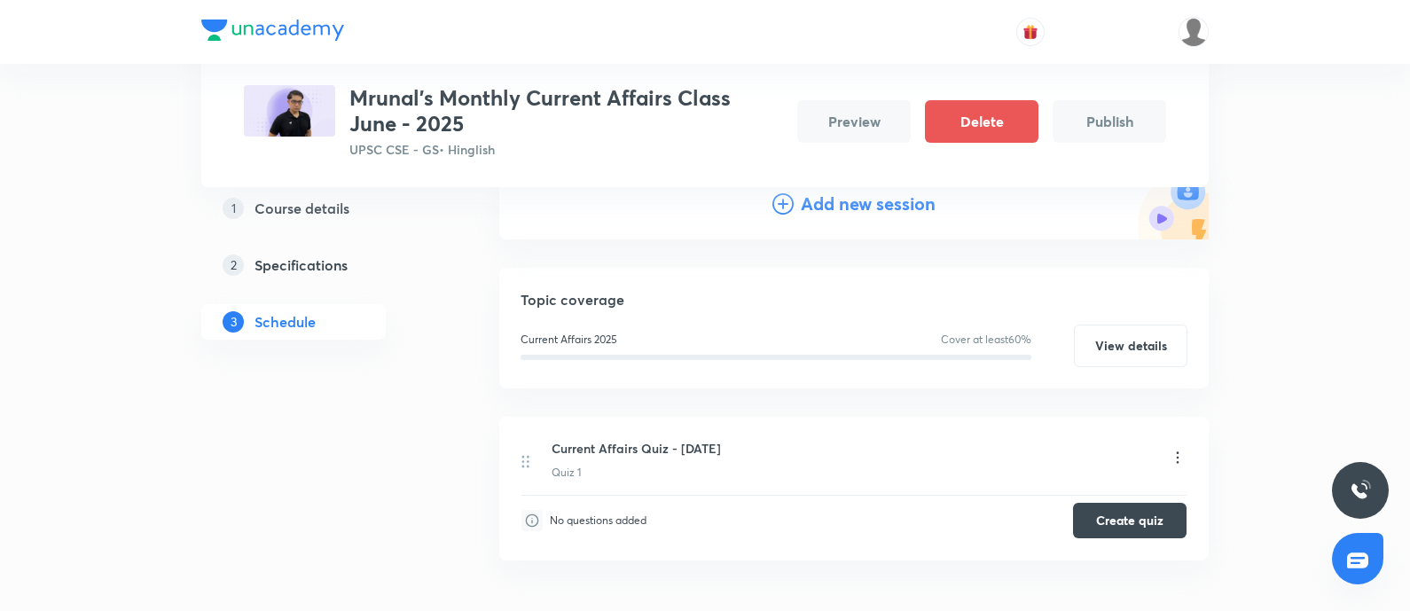
scroll to position [0, 0]
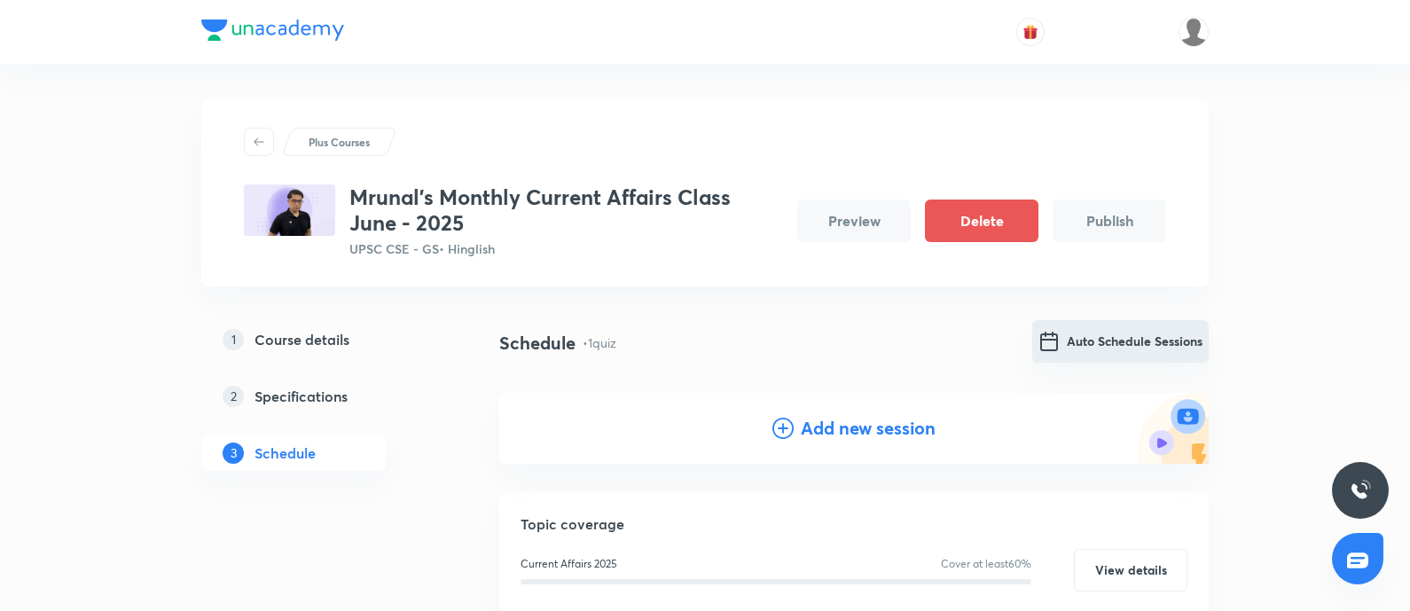
click at [1108, 339] on button "Auto Schedule Sessions" at bounding box center [1120, 341] width 176 height 43
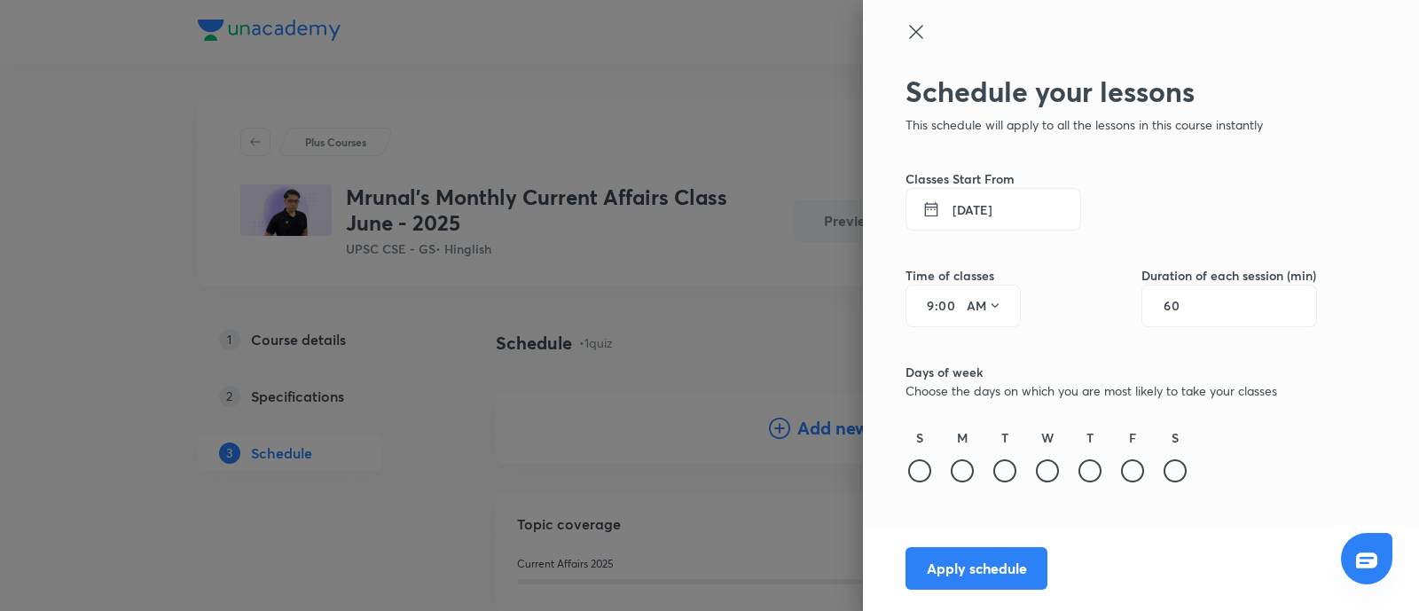
click at [933, 42] on div at bounding box center [1110, 47] width 411 height 53
click at [904, 42] on div "Schedule your lessons This schedule will apply to all the lessons in this cours…" at bounding box center [1141, 305] width 556 height 611
click at [906, 29] on icon at bounding box center [915, 31] width 21 height 21
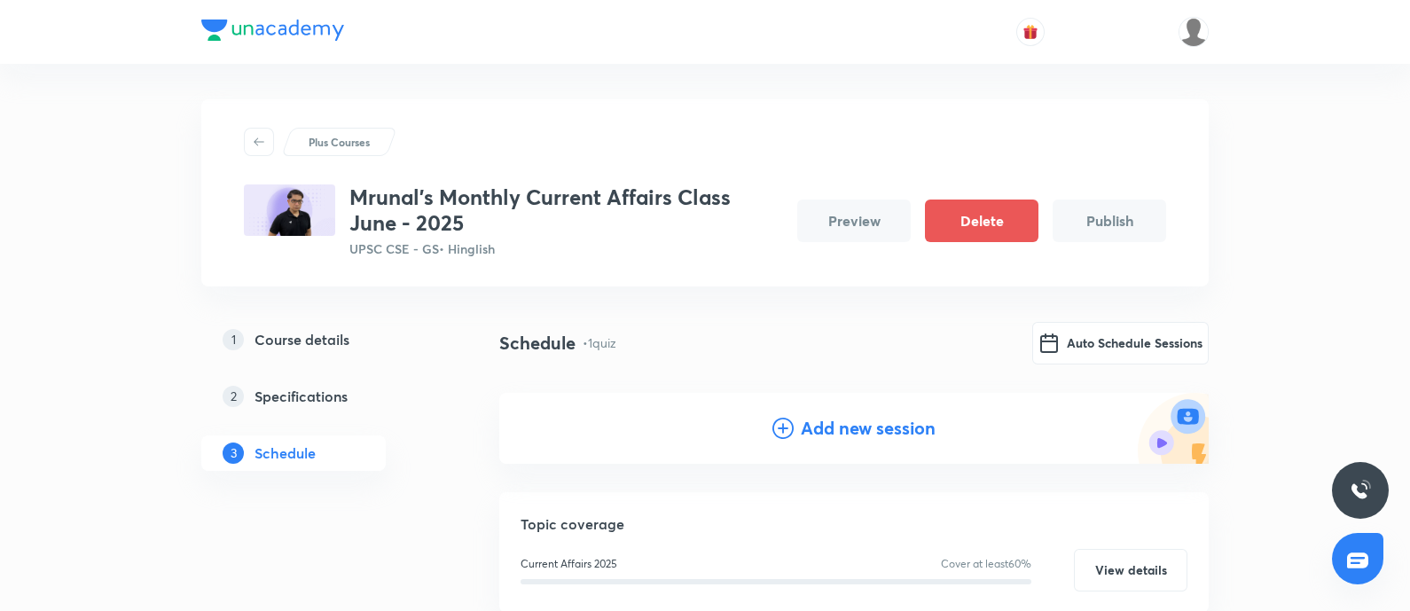
click at [858, 441] on div "Add new session" at bounding box center [853, 428] width 709 height 71
click at [858, 437] on h4 "Add new session" at bounding box center [868, 428] width 135 height 27
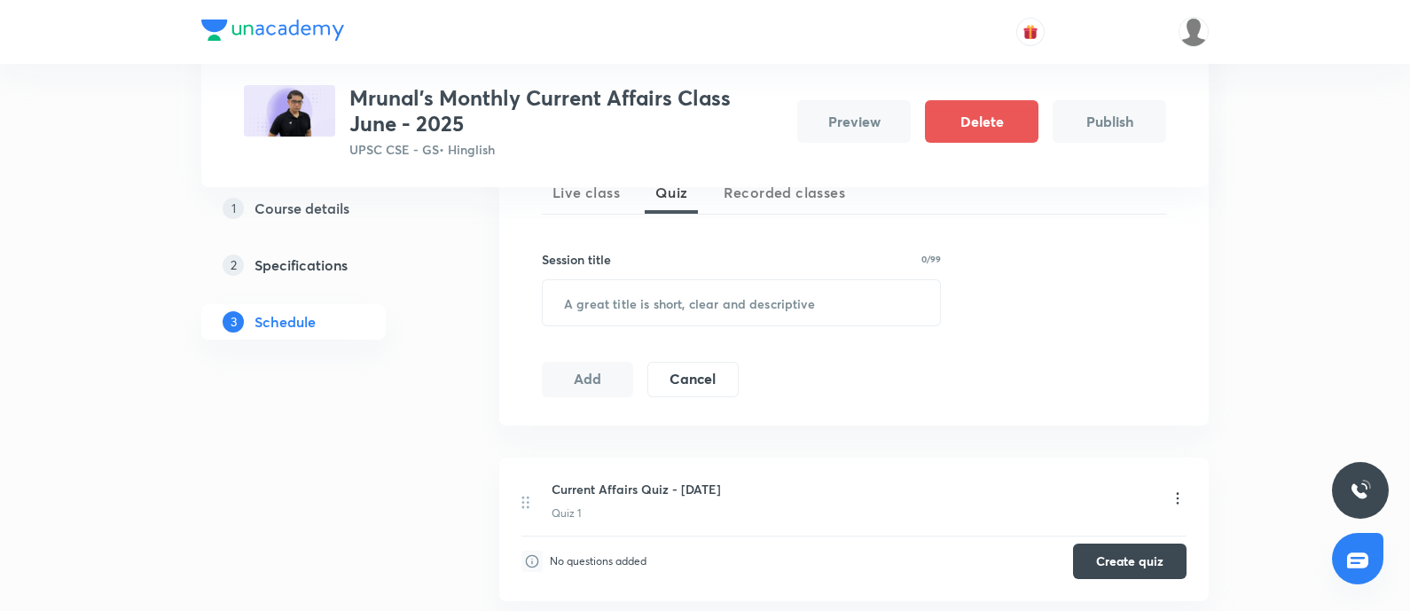
scroll to position [554, 0]
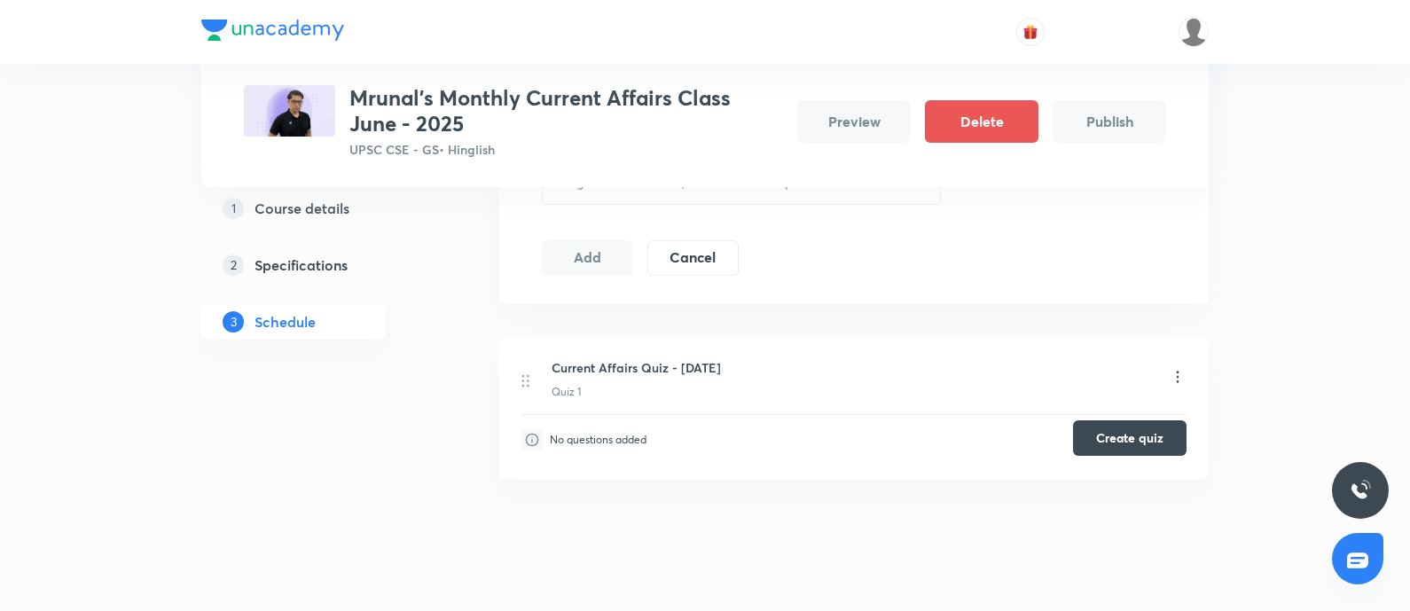
click at [1126, 432] on button "Create quiz" at bounding box center [1129, 437] width 113 height 35
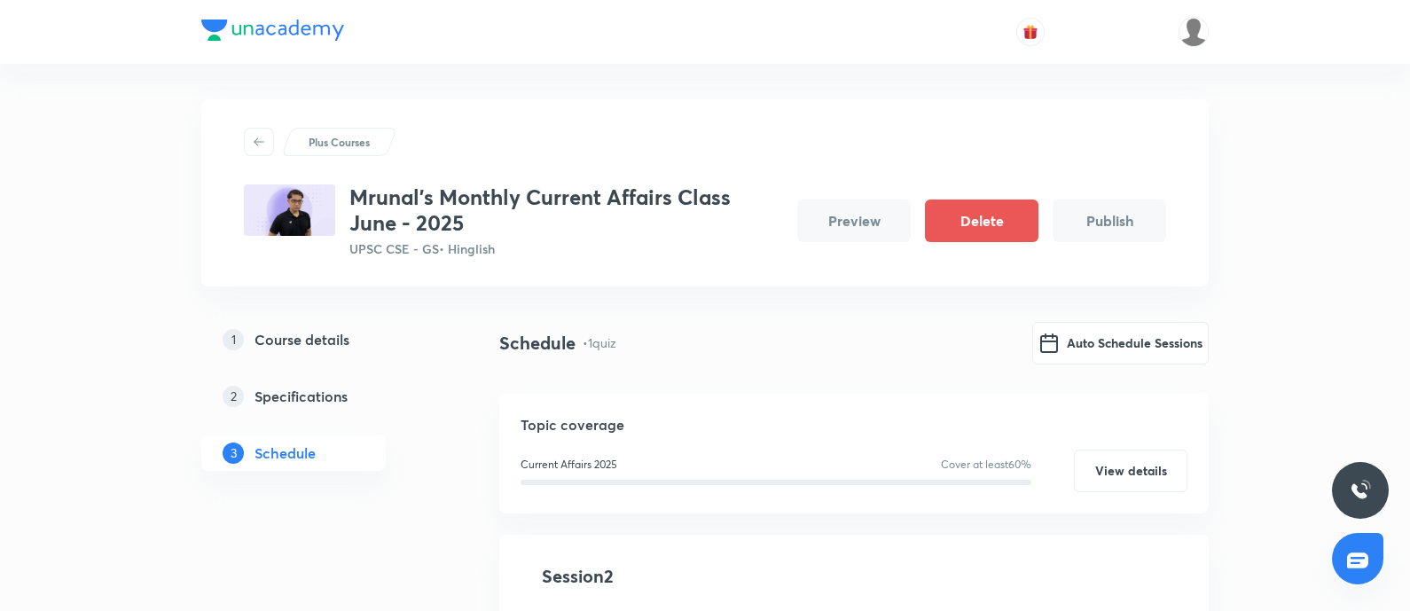
scroll to position [333, 0]
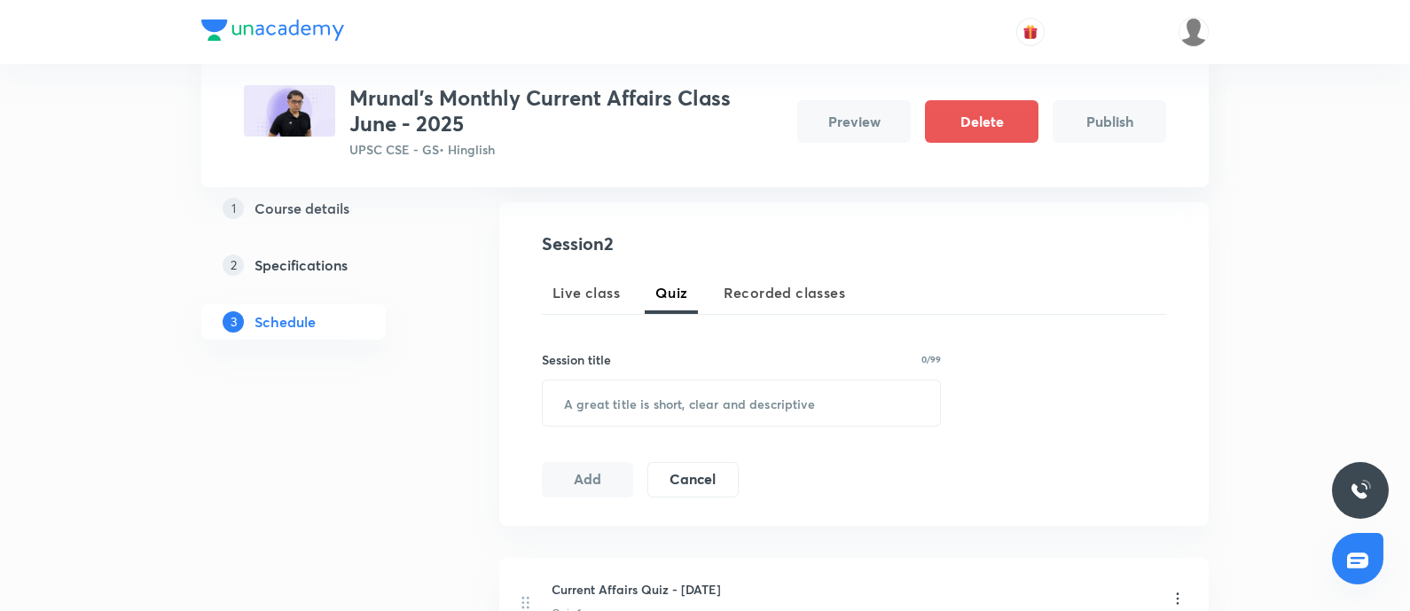
click at [789, 291] on span "Recorded classes" at bounding box center [784, 292] width 121 height 21
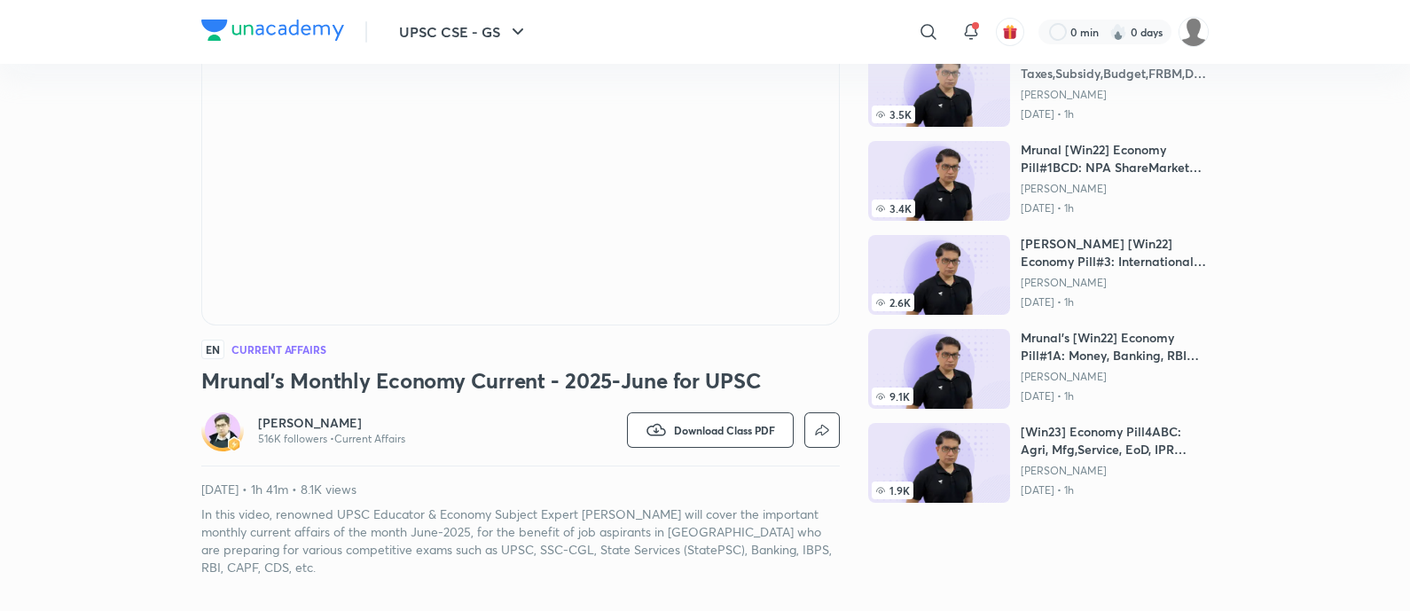
scroll to position [333, 0]
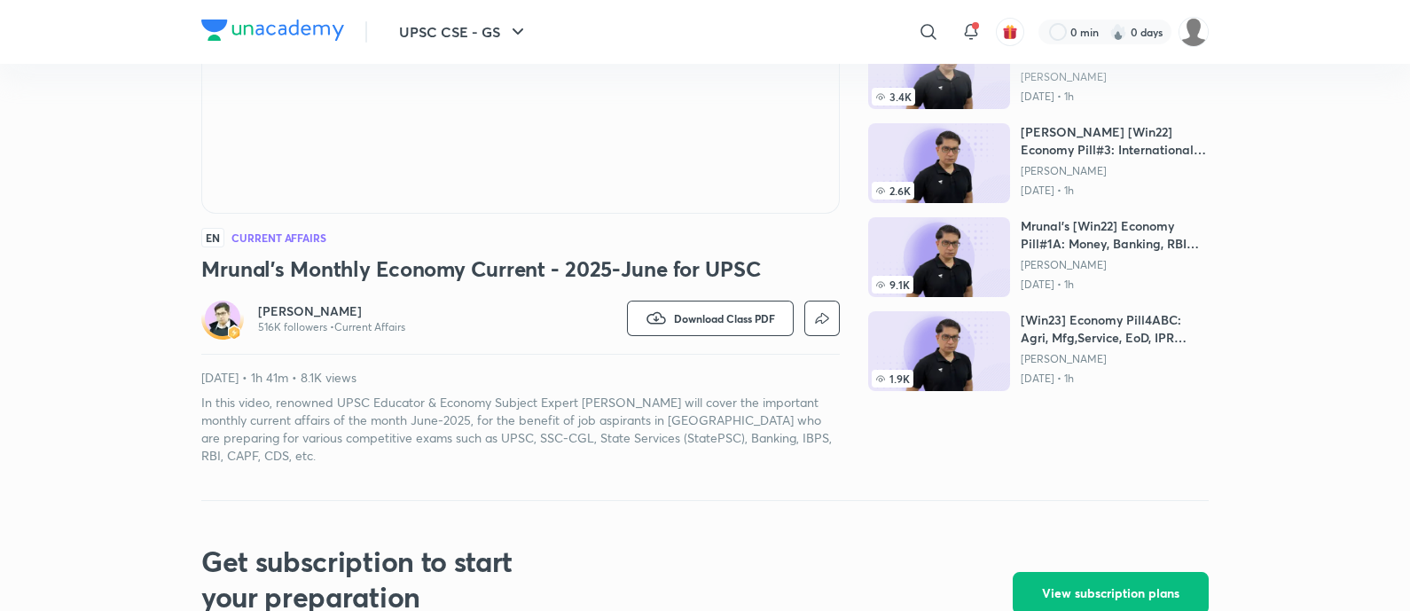
click at [20, 83] on div "UPSC CSE - GS ​ 0 min 0 days UPSC CSE - GS Free classes & tests More free class…" at bounding box center [705, 518] width 1410 height 1702
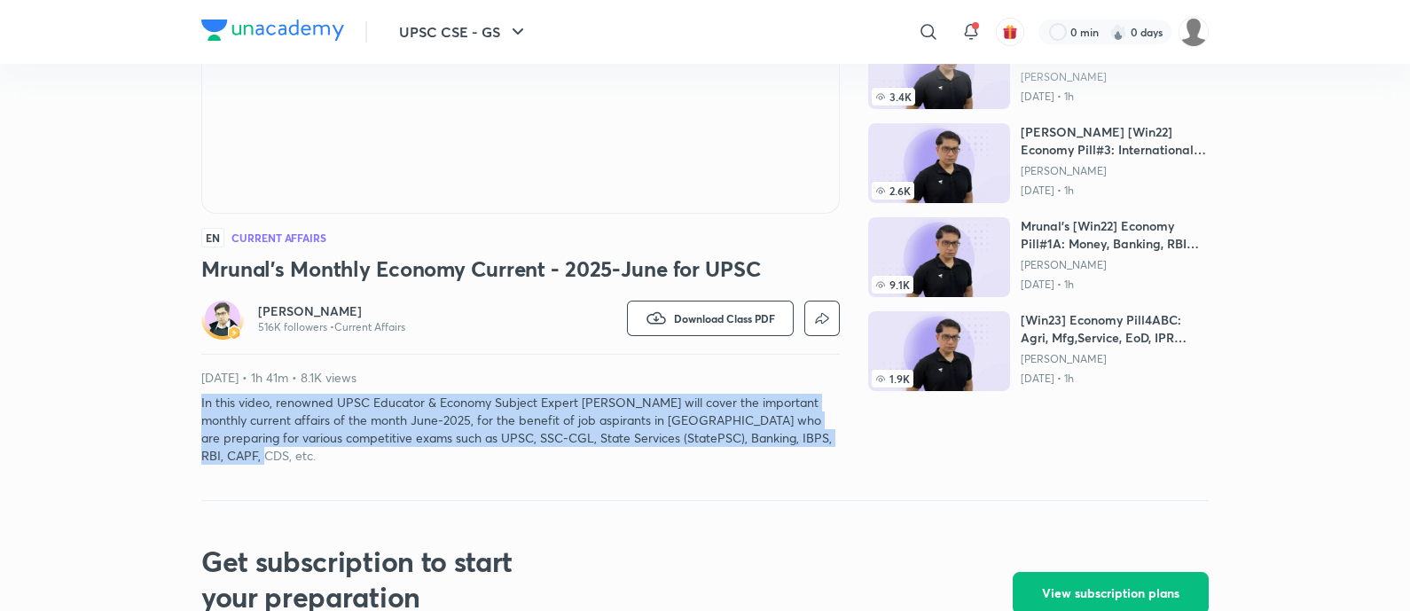
drag, startPoint x: 192, startPoint y: 401, endPoint x: 235, endPoint y: 450, distance: 66.0
click at [235, 450] on div "UPSC CSE - GS ​ 0 min 0 days UPSC CSE - GS Free classes & tests More free class…" at bounding box center [705, 518] width 1410 height 1702
copy p "In this video, renowned UPSC Educator & Economy Subject Expert [PERSON_NAME] wi…"
